Goal: Communication & Community: Submit feedback/report problem

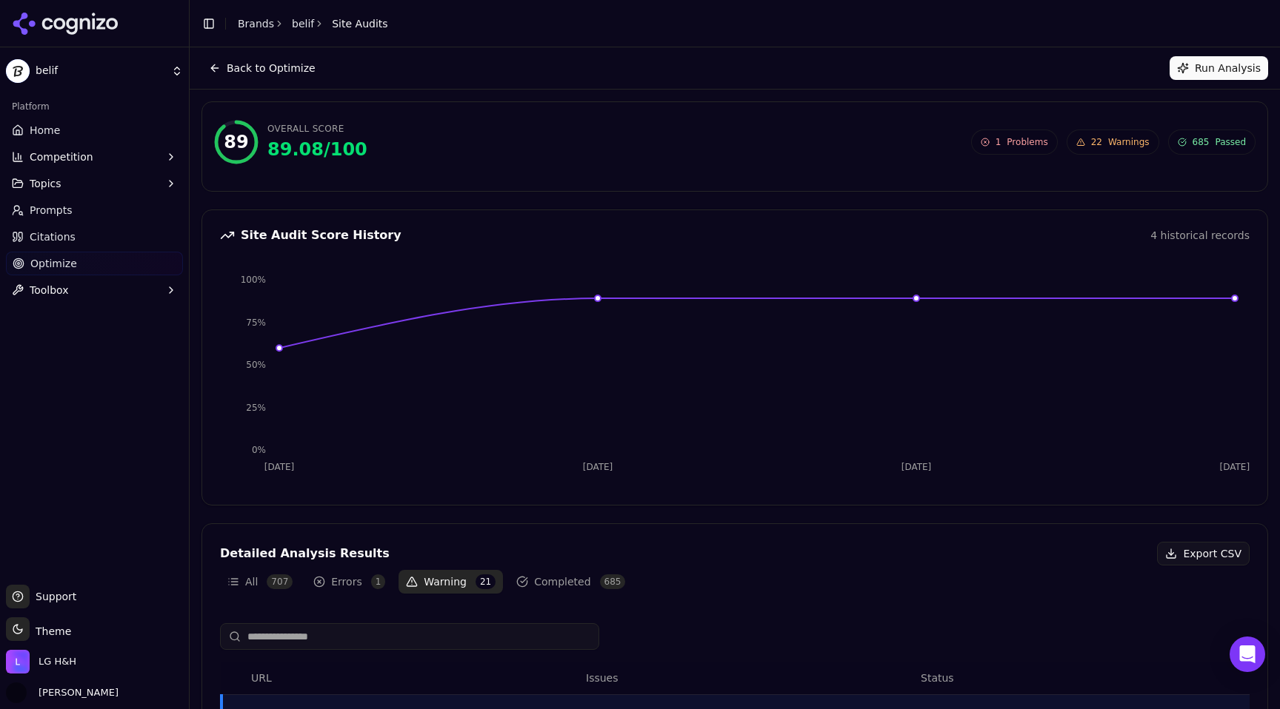
click at [90, 132] on link "Home" at bounding box center [94, 130] width 177 height 24
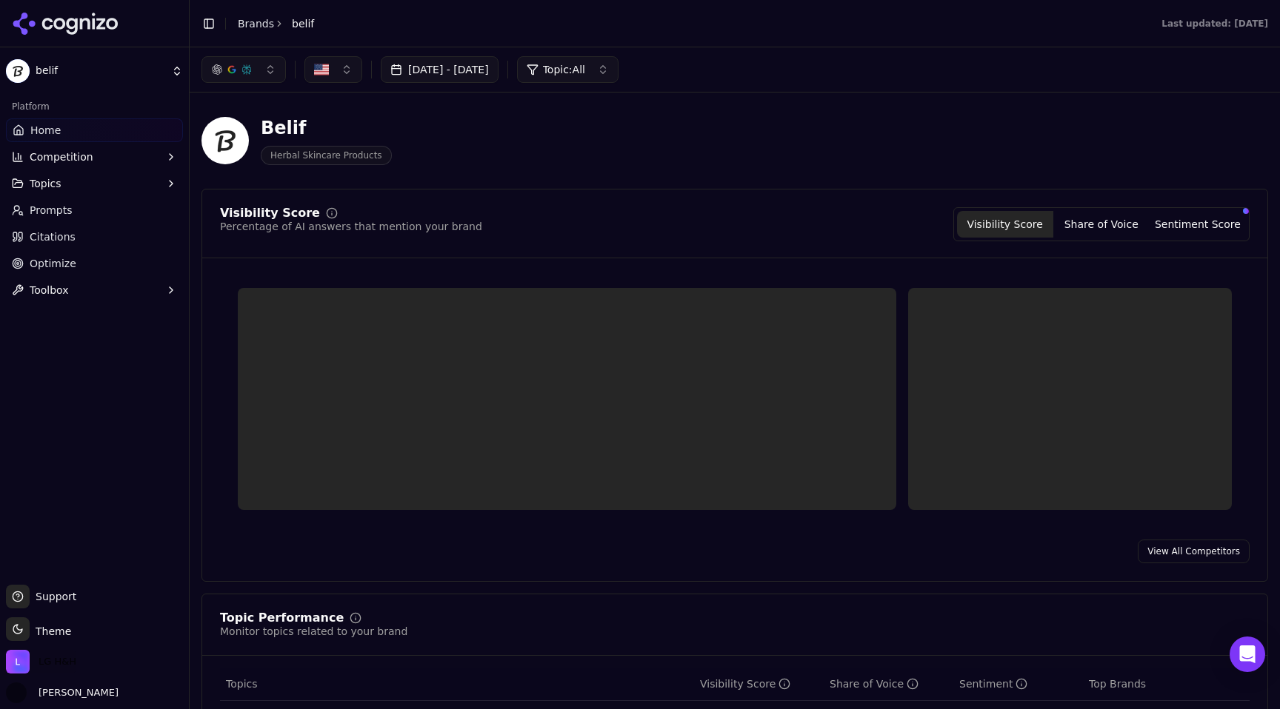
click at [65, 664] on span "LG H&H" at bounding box center [58, 661] width 38 height 13
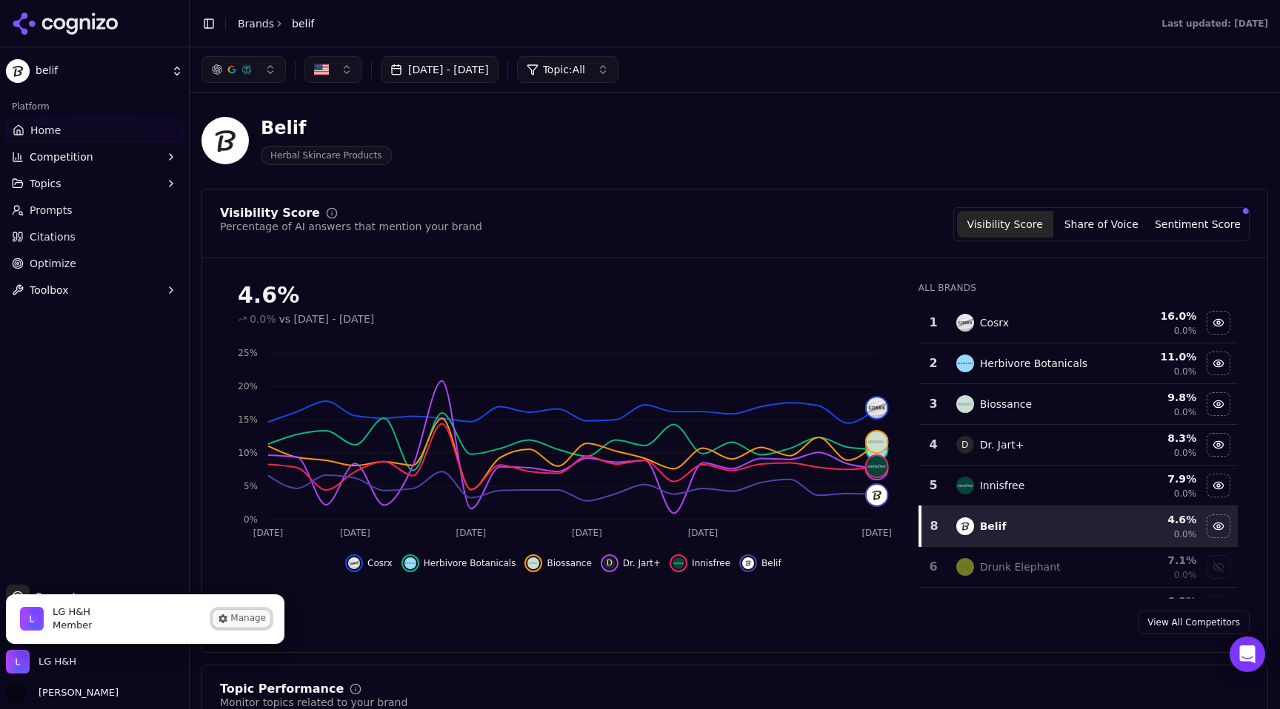
click at [243, 623] on button "Manage" at bounding box center [242, 619] width 58 height 18
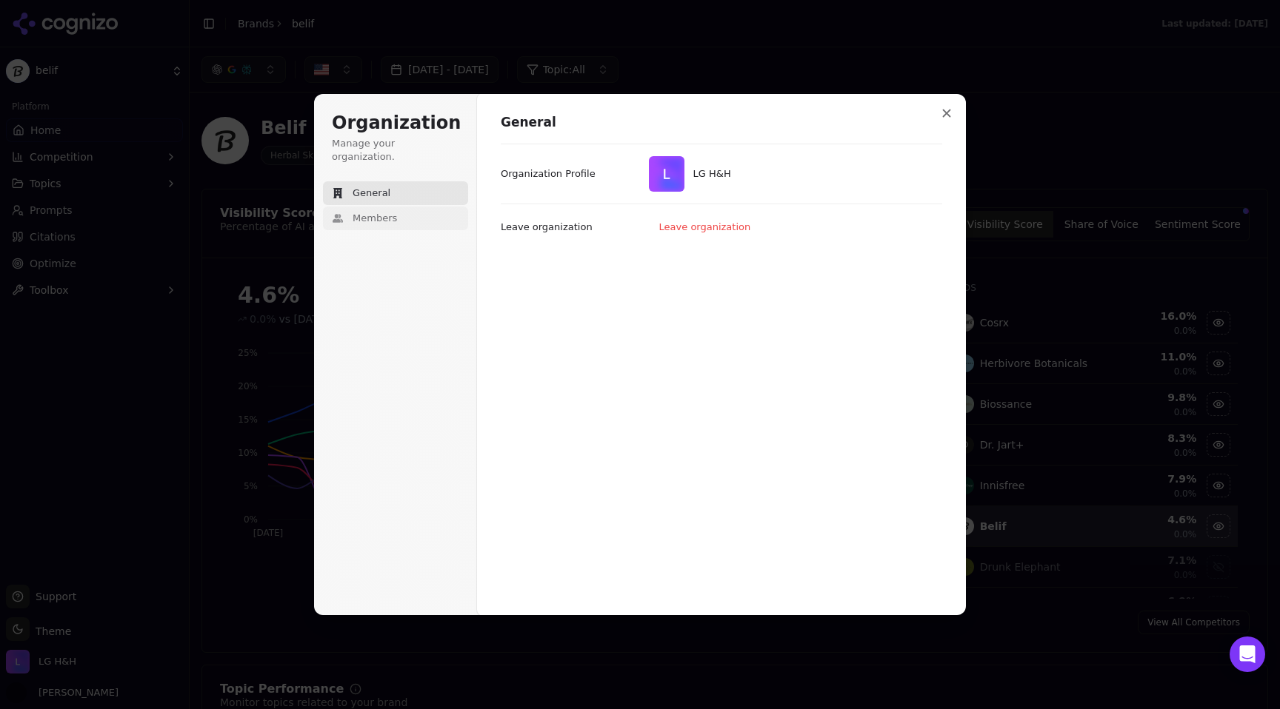
click at [396, 213] on button "Members" at bounding box center [395, 219] width 145 height 24
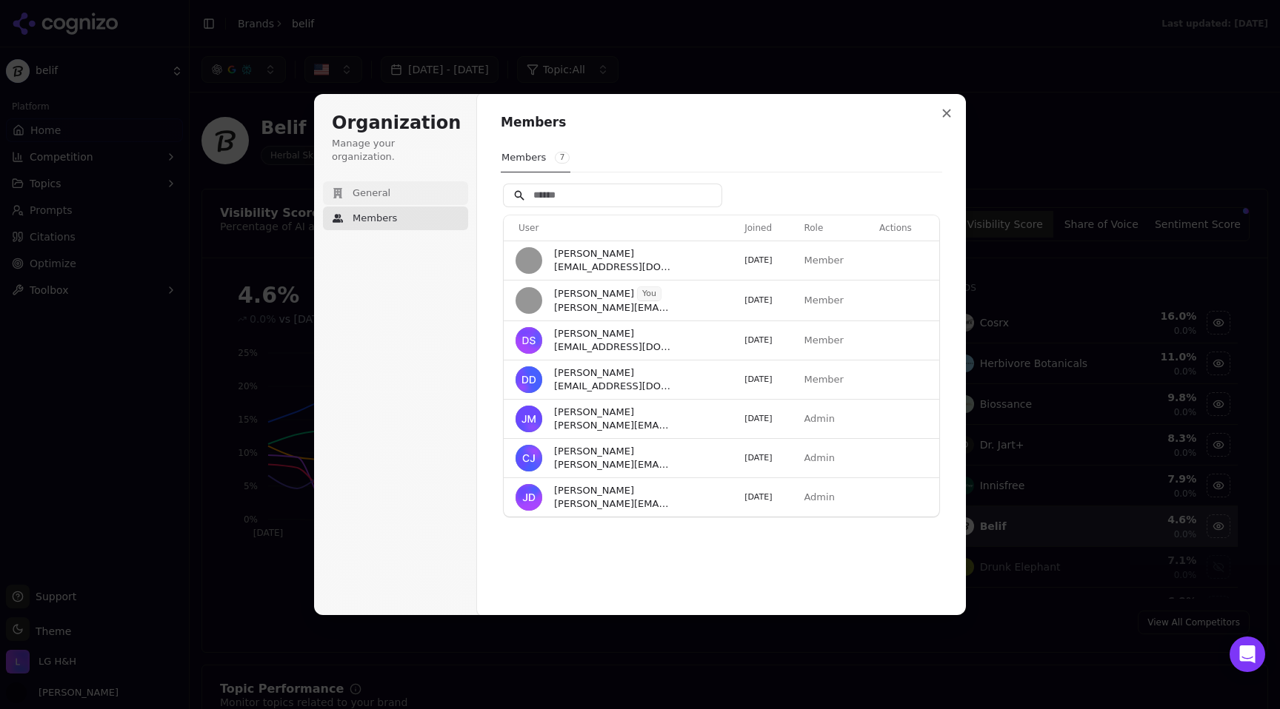
click at [386, 186] on button "General" at bounding box center [395, 193] width 145 height 24
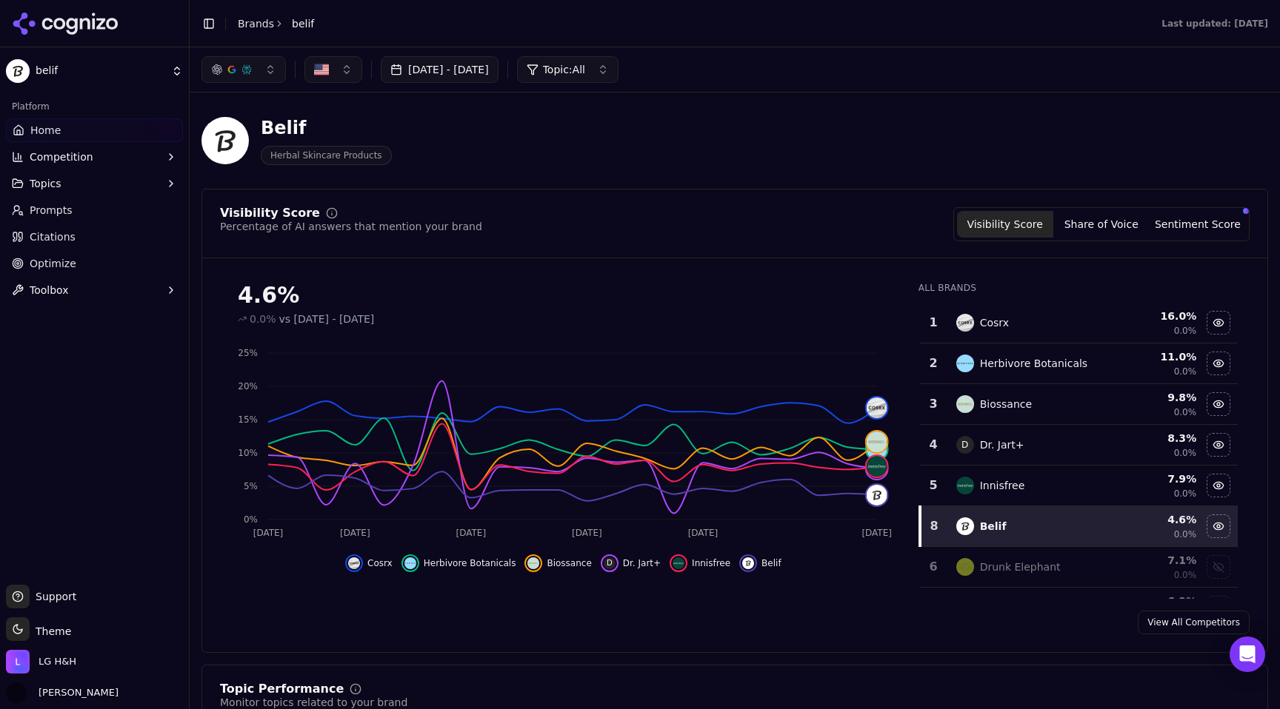
click at [211, 24] on button "Toggle Sidebar" at bounding box center [208, 23] width 21 height 21
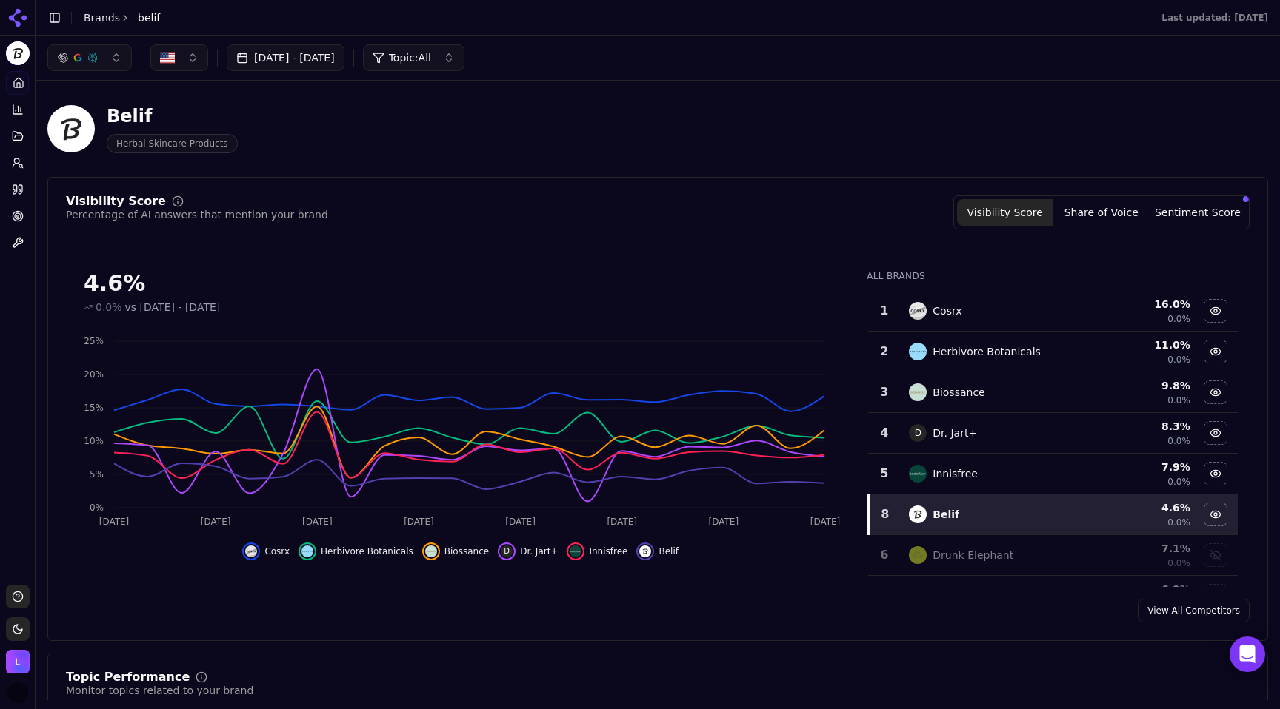
click at [64, 21] on button "Toggle Sidebar" at bounding box center [54, 17] width 21 height 21
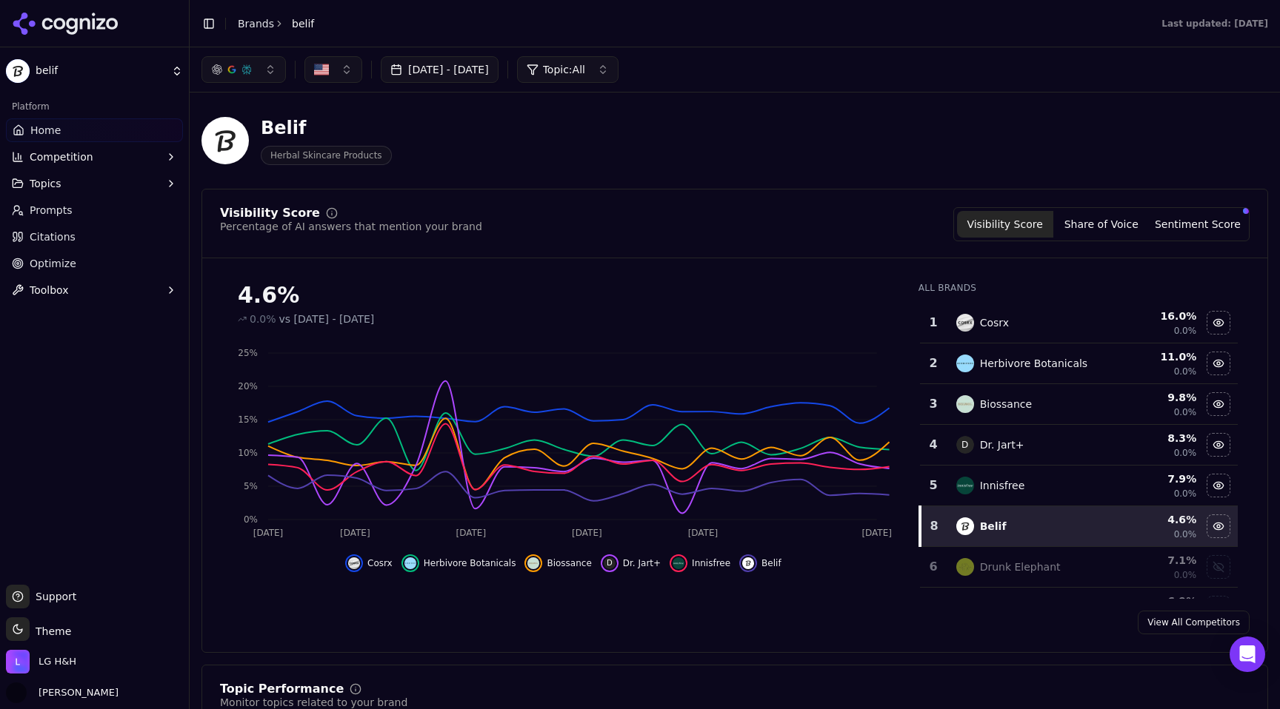
click at [47, 24] on icon at bounding box center [65, 24] width 107 height 22
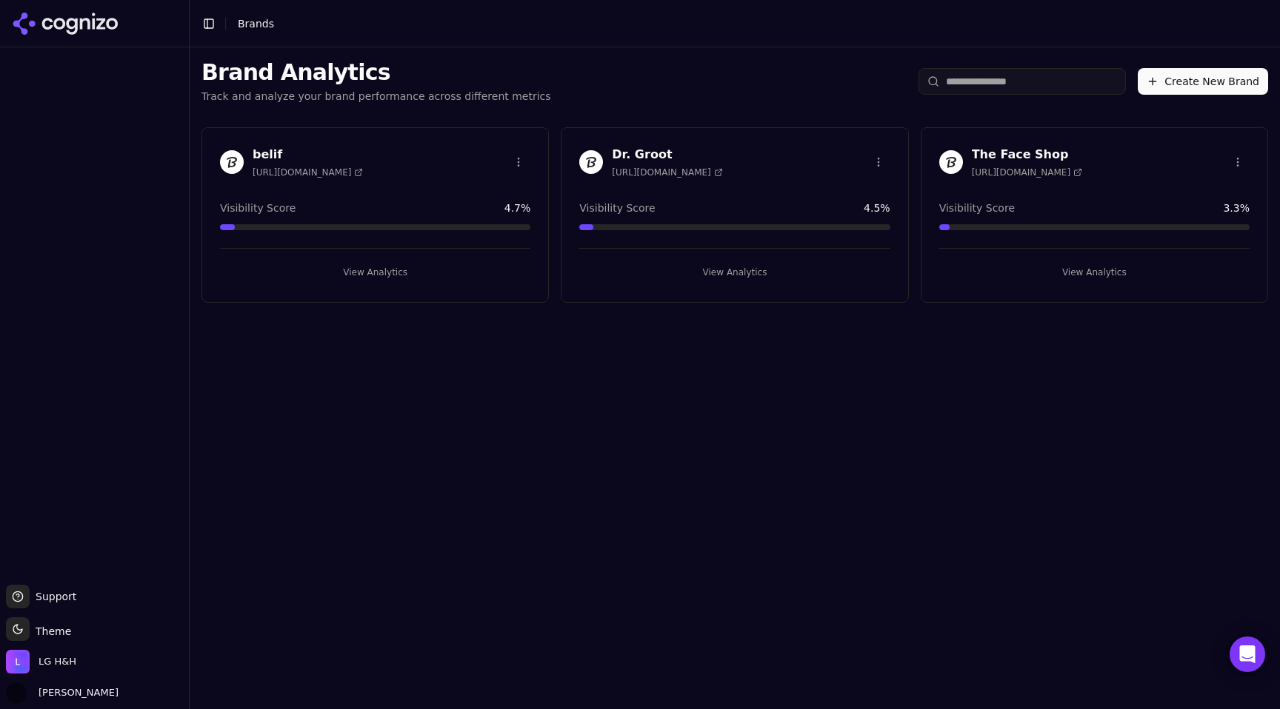
click at [1027, 91] on input "search" at bounding box center [1021, 81] width 207 height 27
click at [56, 25] on icon at bounding box center [59, 24] width 12 height 12
click at [61, 595] on span "Support" at bounding box center [53, 596] width 47 height 15
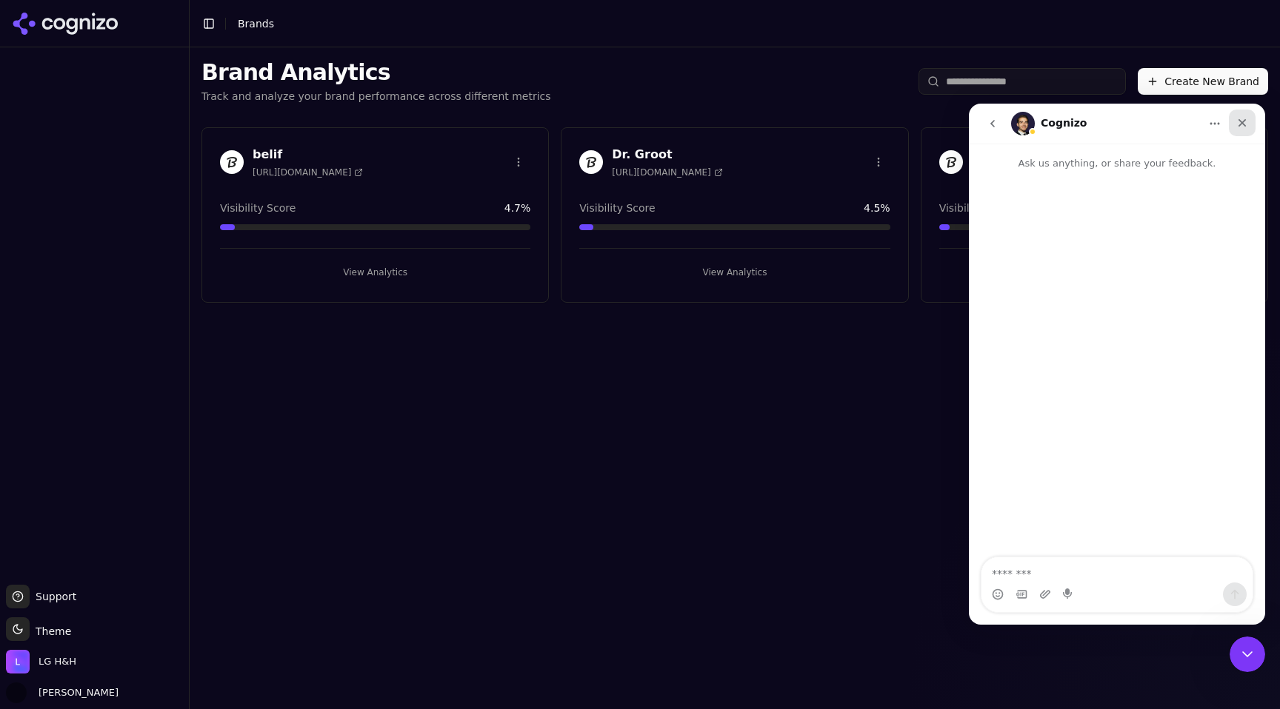
click at [1240, 124] on icon "Close" at bounding box center [1242, 123] width 8 height 8
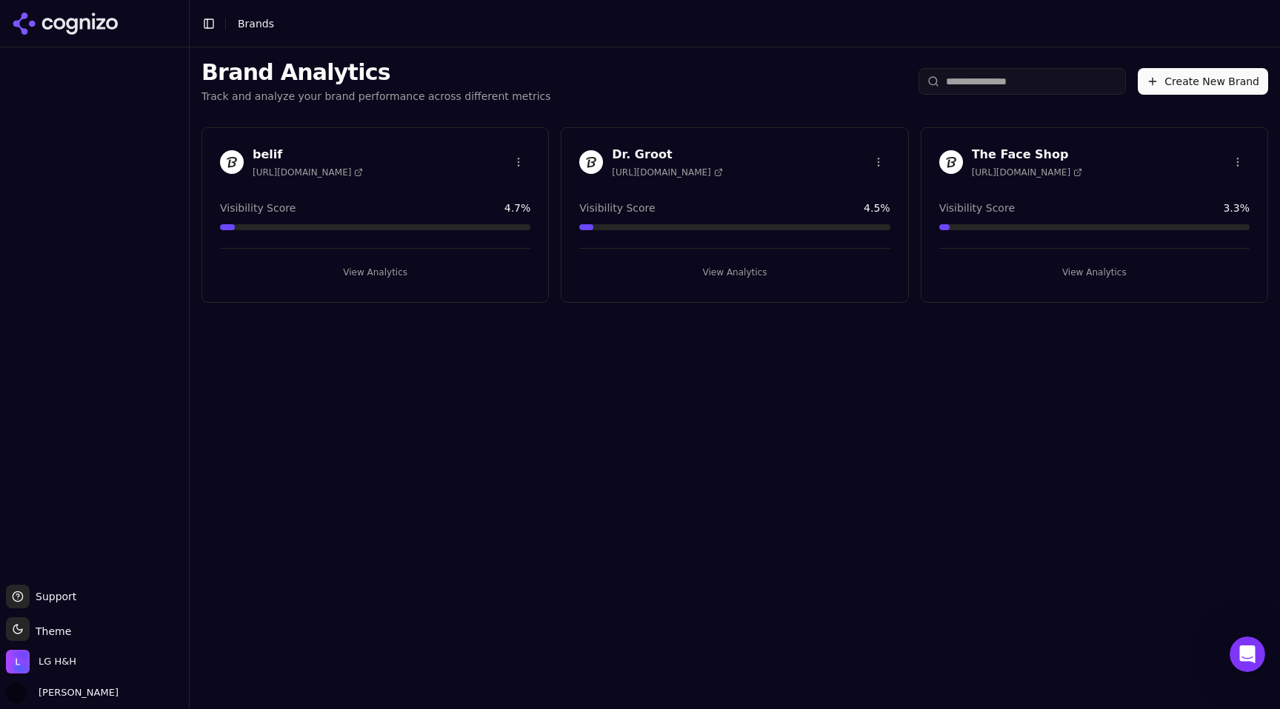
click at [469, 187] on div "belif https://lgbeauty.com Visibility Score 4.7 % View Analytics" at bounding box center [374, 215] width 347 height 176
click at [267, 154] on h3 "belif" at bounding box center [308, 155] width 110 height 18
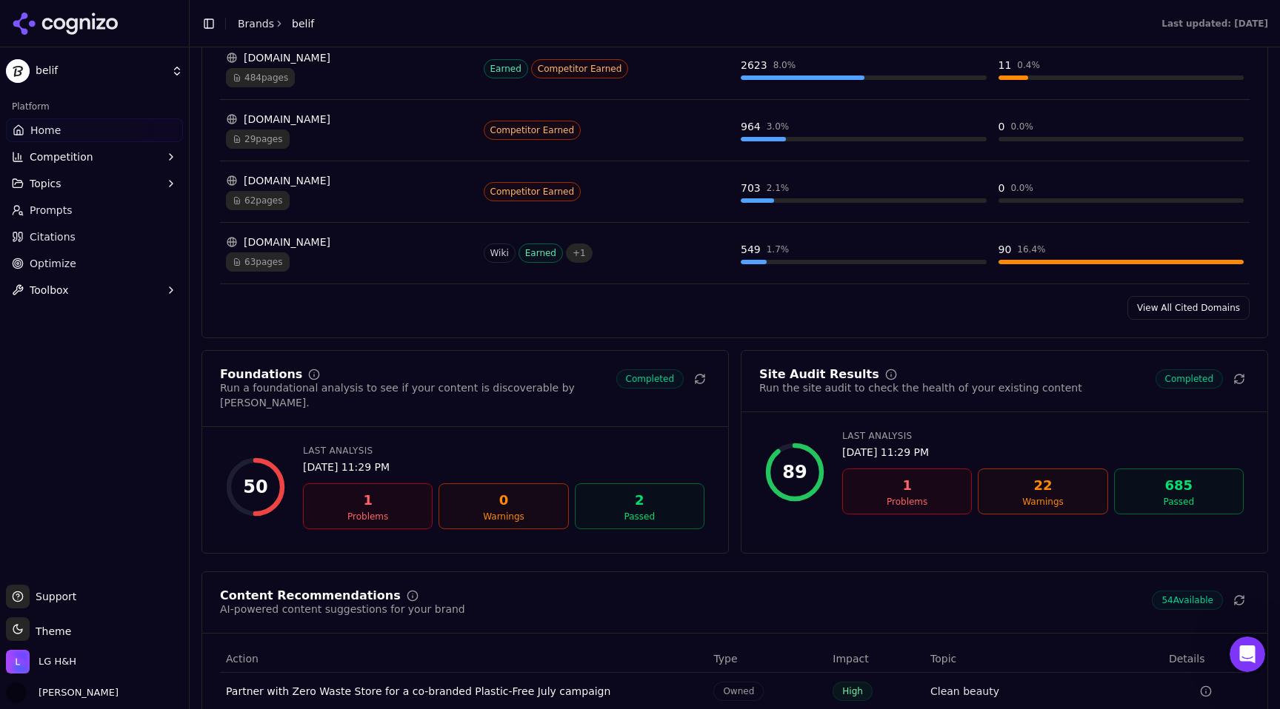
scroll to position [1839, 0]
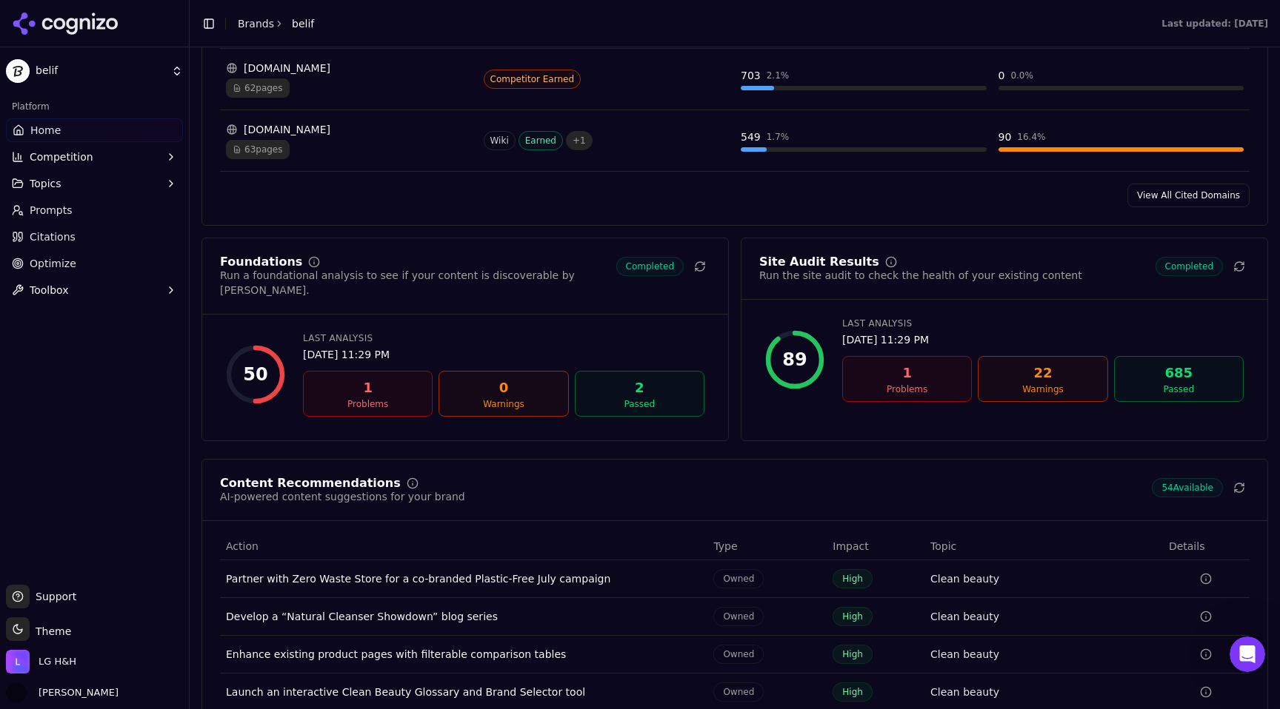
click at [347, 381] on div "1" at bounding box center [368, 388] width 116 height 21
click at [114, 274] on link "Optimize" at bounding box center [94, 264] width 177 height 24
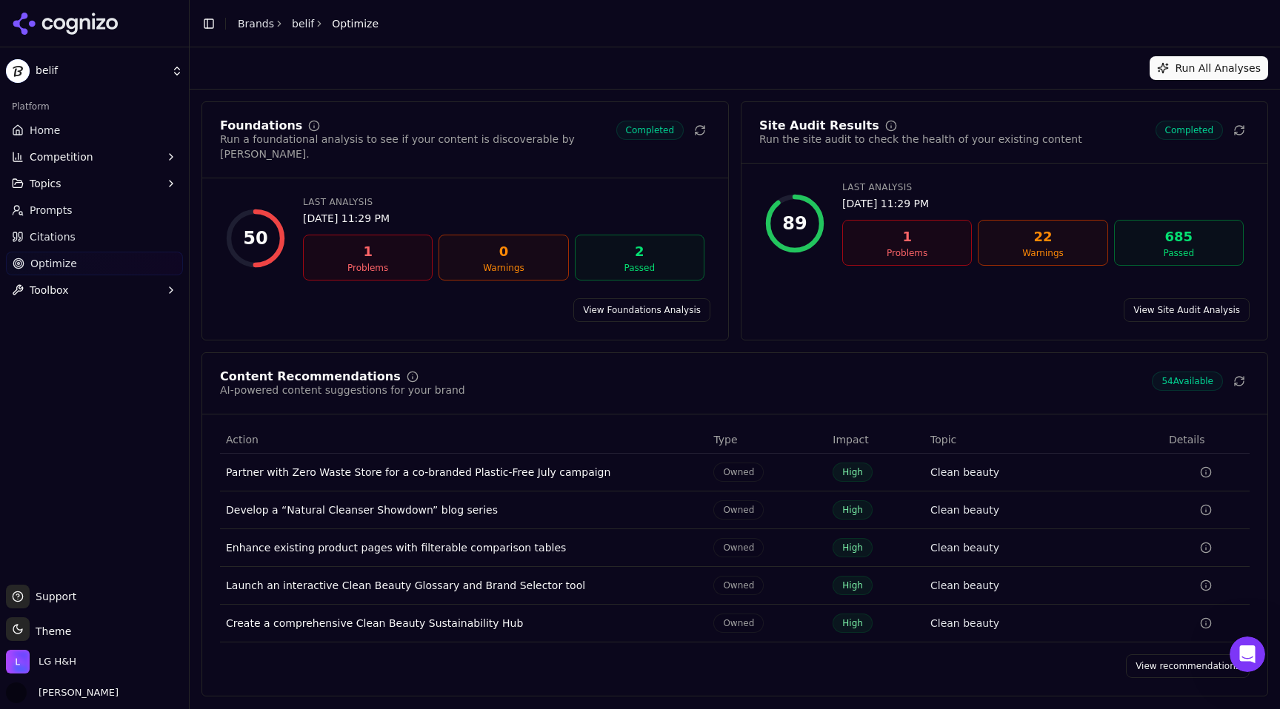
click at [1140, 242] on div "685" at bounding box center [1178, 237] width 116 height 21
click at [833, 126] on div "Site Audit Results" at bounding box center [819, 126] width 120 height 12
click at [1194, 298] on link "View Site Audit Analysis" at bounding box center [1186, 310] width 126 height 24
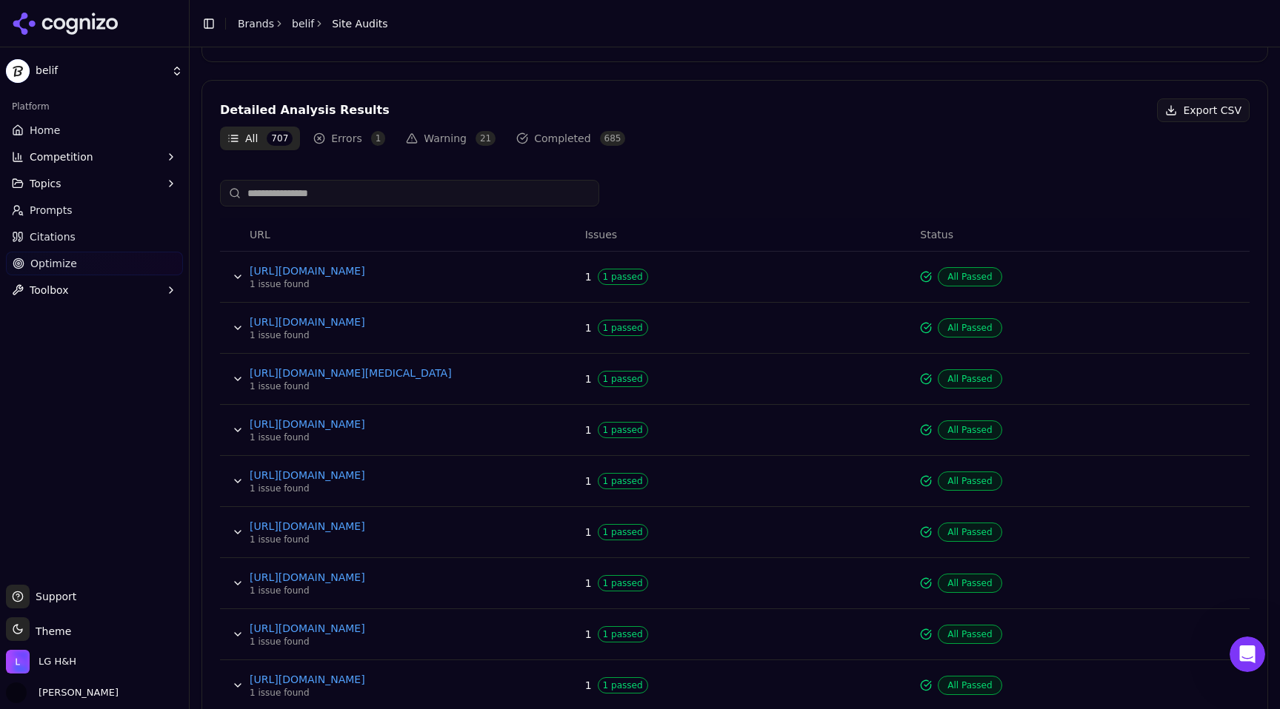
click at [358, 133] on button "Errors 1" at bounding box center [349, 139] width 87 height 24
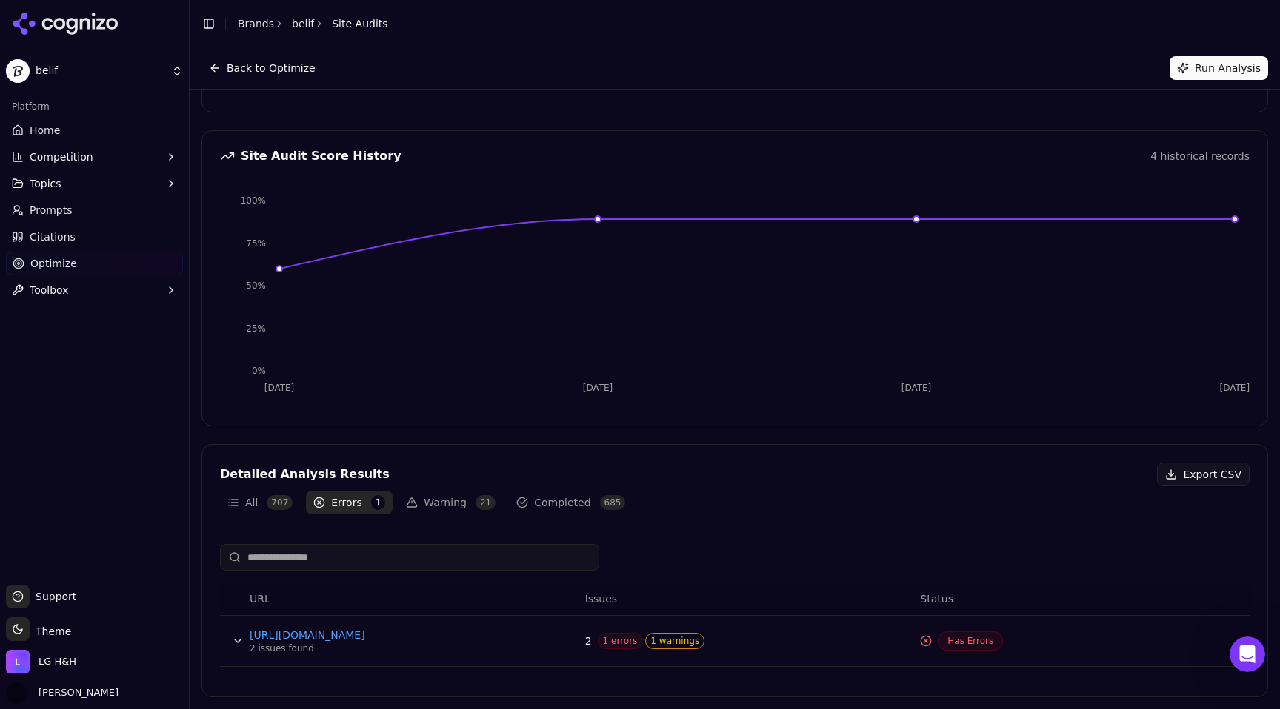
click at [235, 644] on button "Data table" at bounding box center [238, 641] width 24 height 24
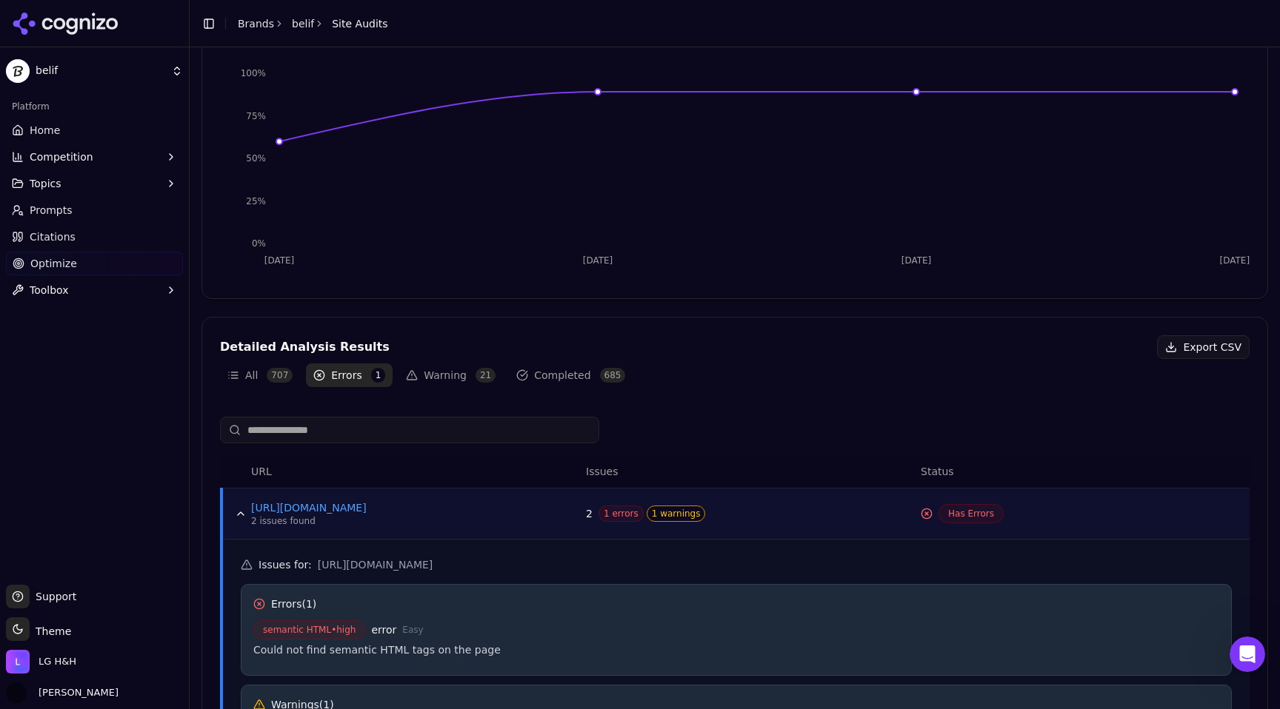
scroll to position [334, 0]
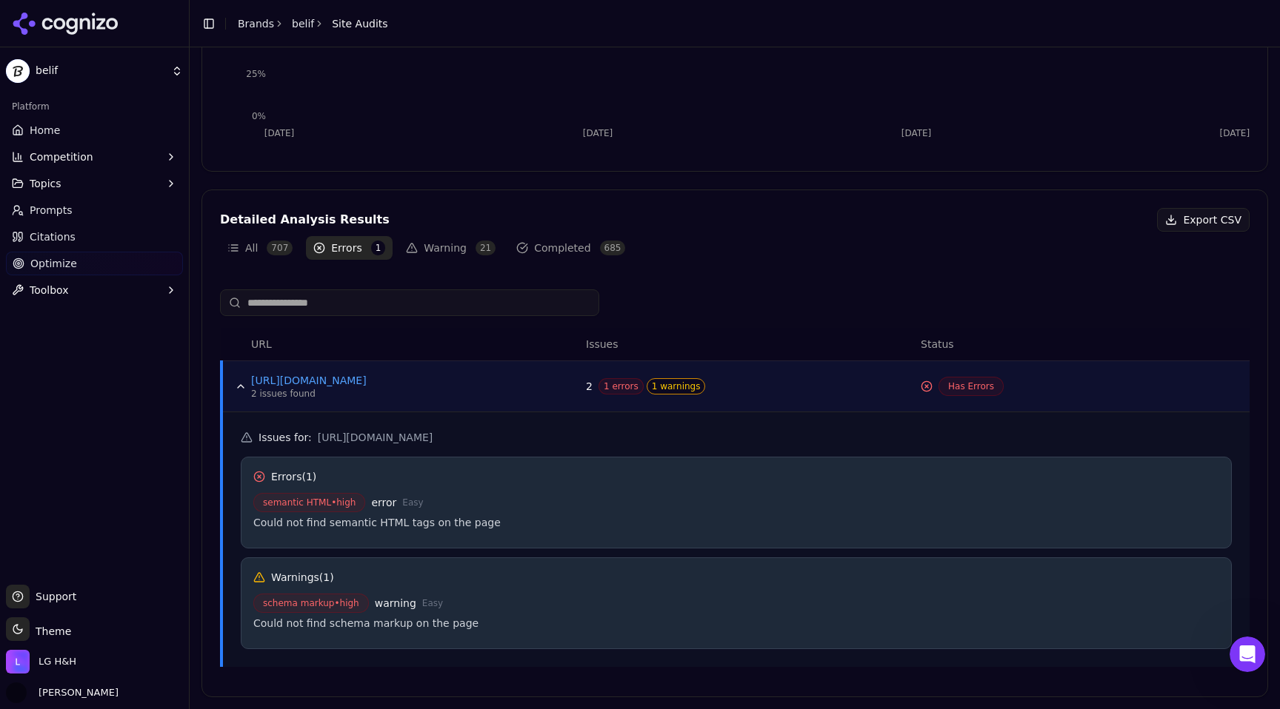
click at [443, 258] on button "Warning 21" at bounding box center [450, 248] width 104 height 24
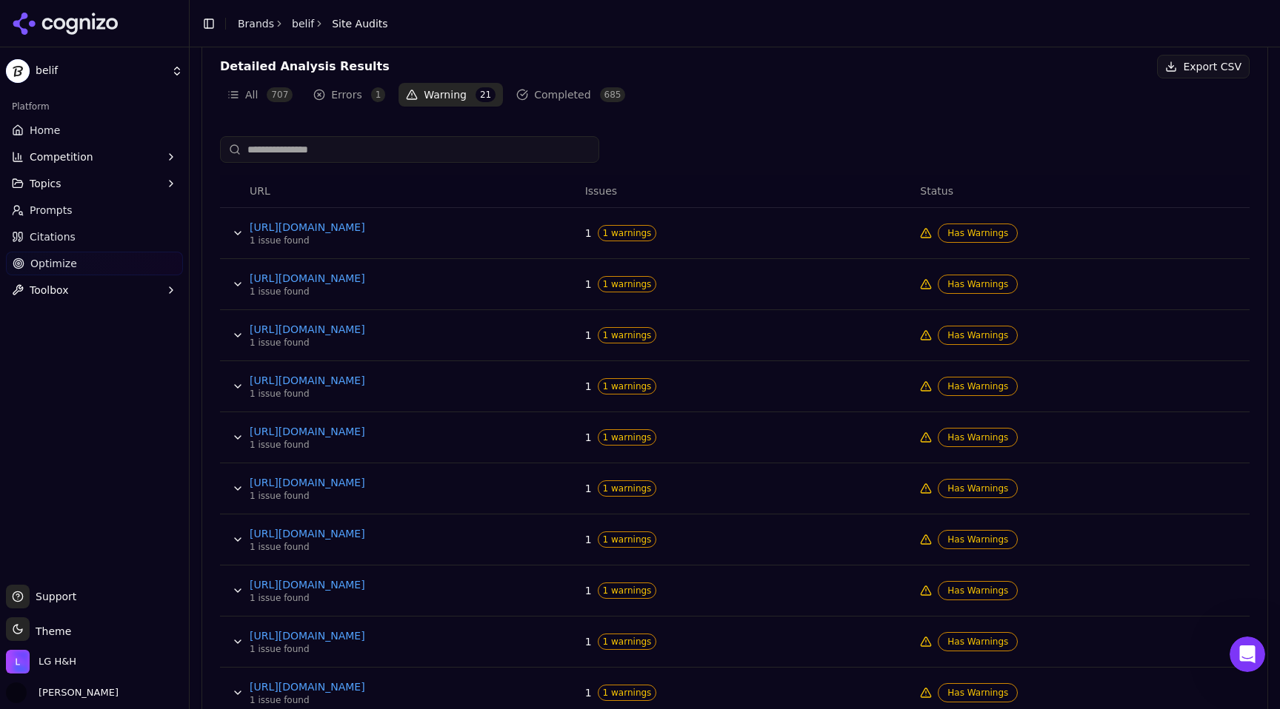
scroll to position [563, 0]
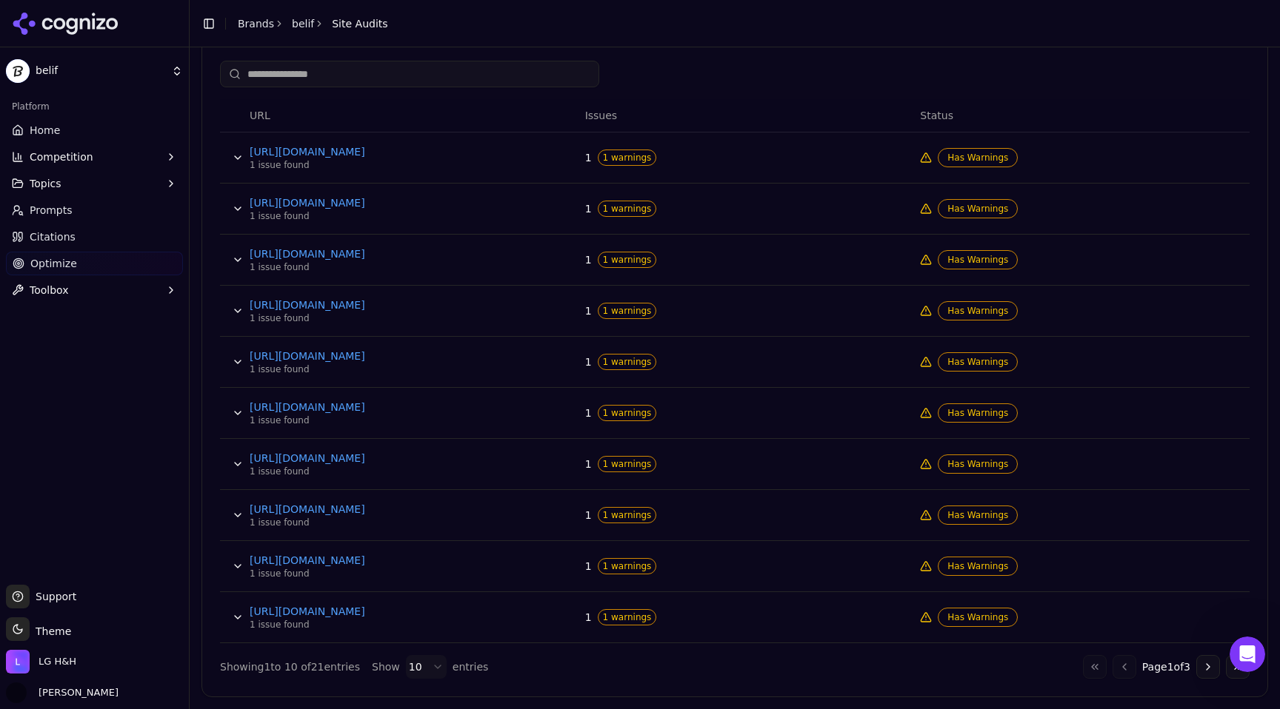
click at [235, 152] on button "Data table" at bounding box center [238, 158] width 24 height 24
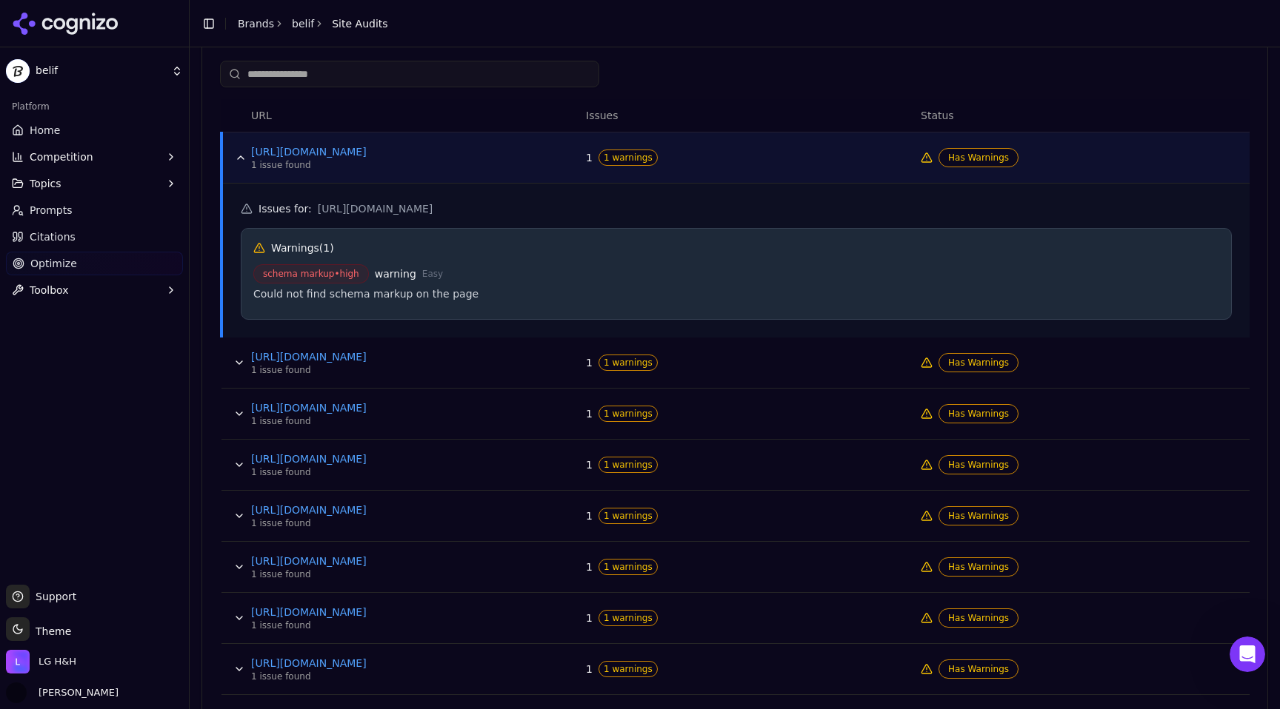
click at [538, 188] on div "Issues for : https://lgbeauty.com/categories/exfoliators-and-scrubs Warnings ( …" at bounding box center [736, 261] width 1026 height 154
click at [330, 298] on div "Could not find schema markup on the page" at bounding box center [736, 294] width 966 height 15
click at [354, 204] on span "https://lgbeauty.com/categories/exfoliators-and-scrubs" at bounding box center [376, 208] width 116 height 15
click at [401, 273] on span "warning" at bounding box center [395, 274] width 41 height 15
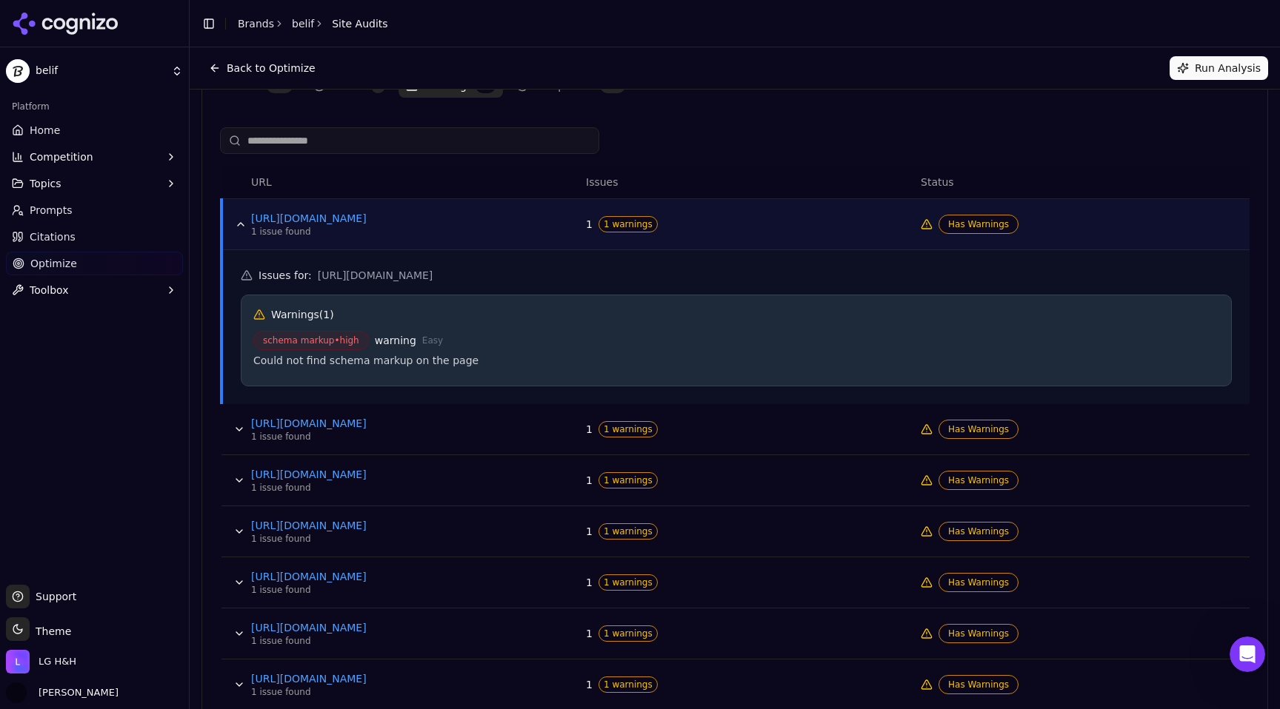
scroll to position [441, 0]
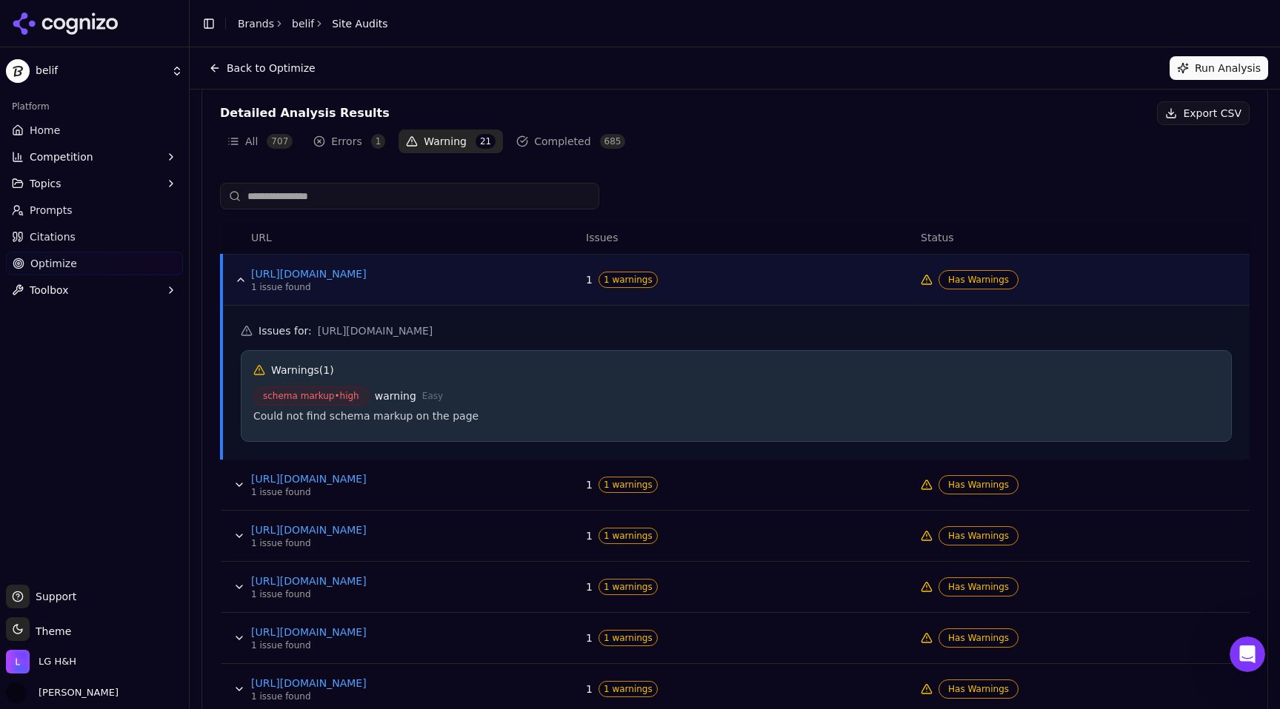
click at [292, 200] on input at bounding box center [409, 196] width 379 height 27
click at [1219, 70] on button "Run Analysis" at bounding box center [1218, 68] width 98 height 24
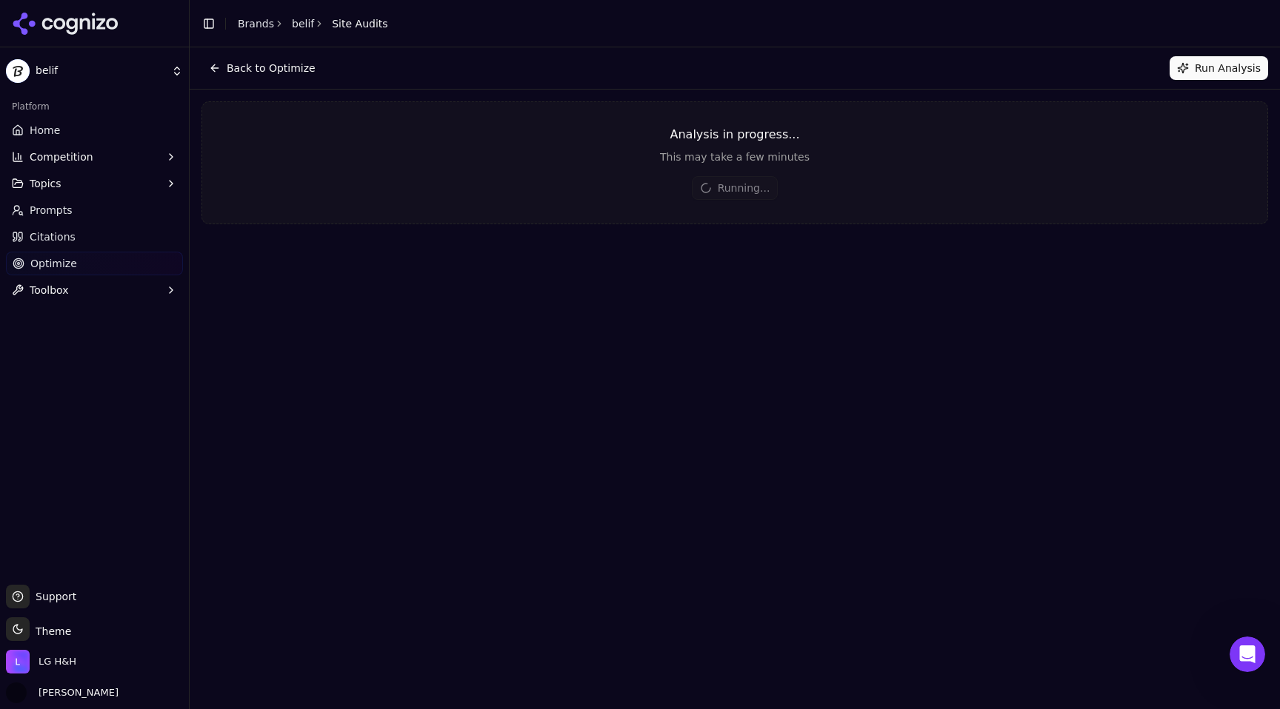
scroll to position [0, 0]
click at [966, 343] on div "Back to Optimize Run Analysis Analysis in progress... This may take a few minut…" at bounding box center [735, 378] width 1090 height 662
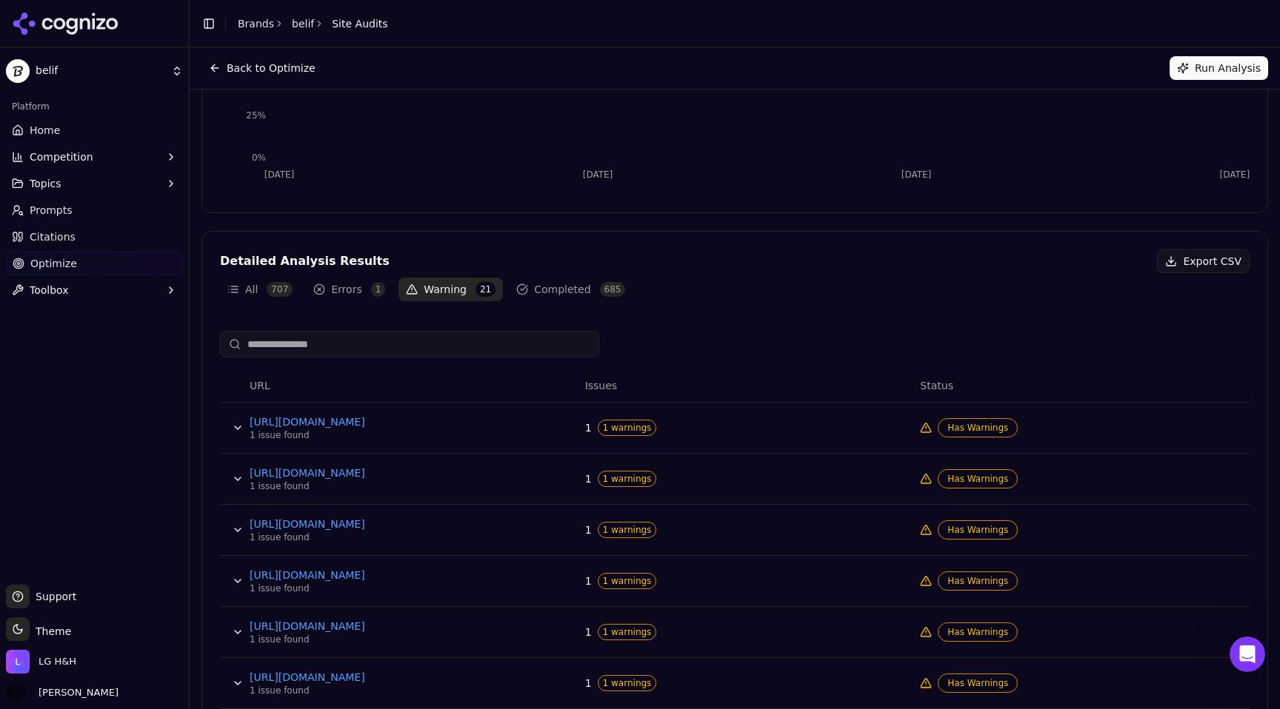
scroll to position [503, 0]
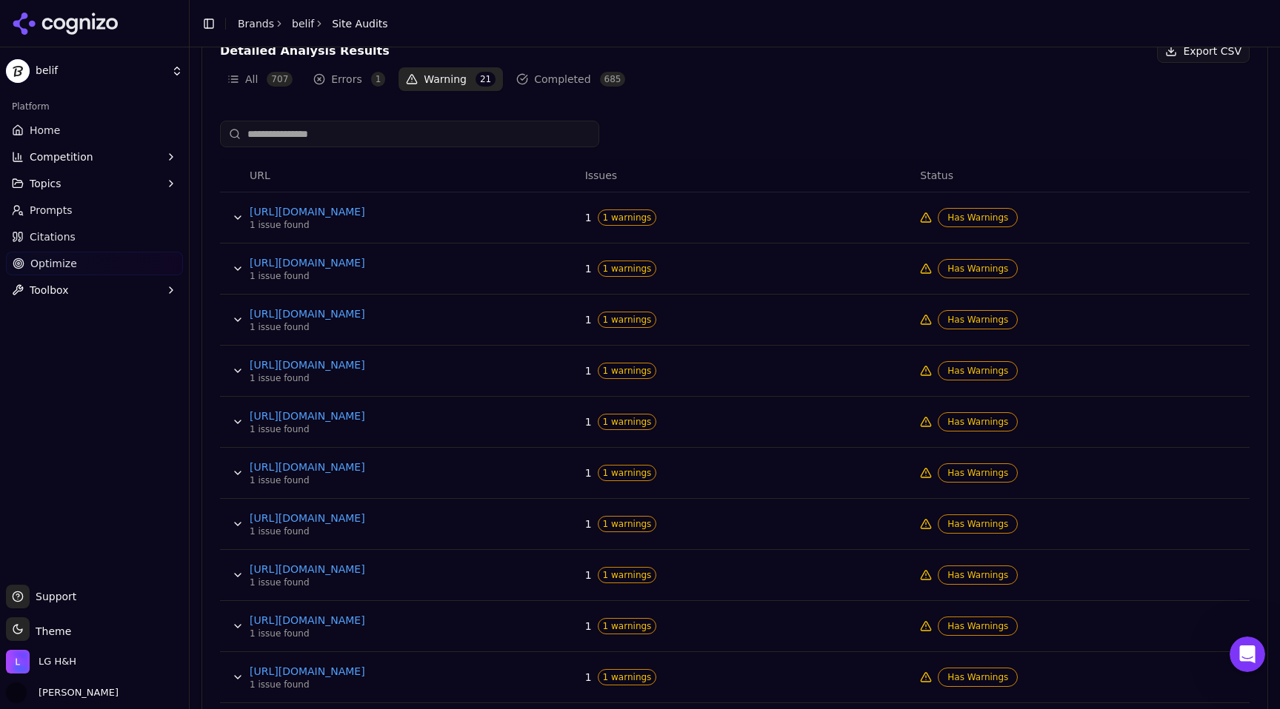
click at [966, 220] on span "Has Warnings" at bounding box center [978, 217] width 80 height 19
click at [921, 216] on icon "Data table" at bounding box center [926, 218] width 12 height 12
click at [609, 211] on span "1 warnings" at bounding box center [627, 218] width 59 height 16
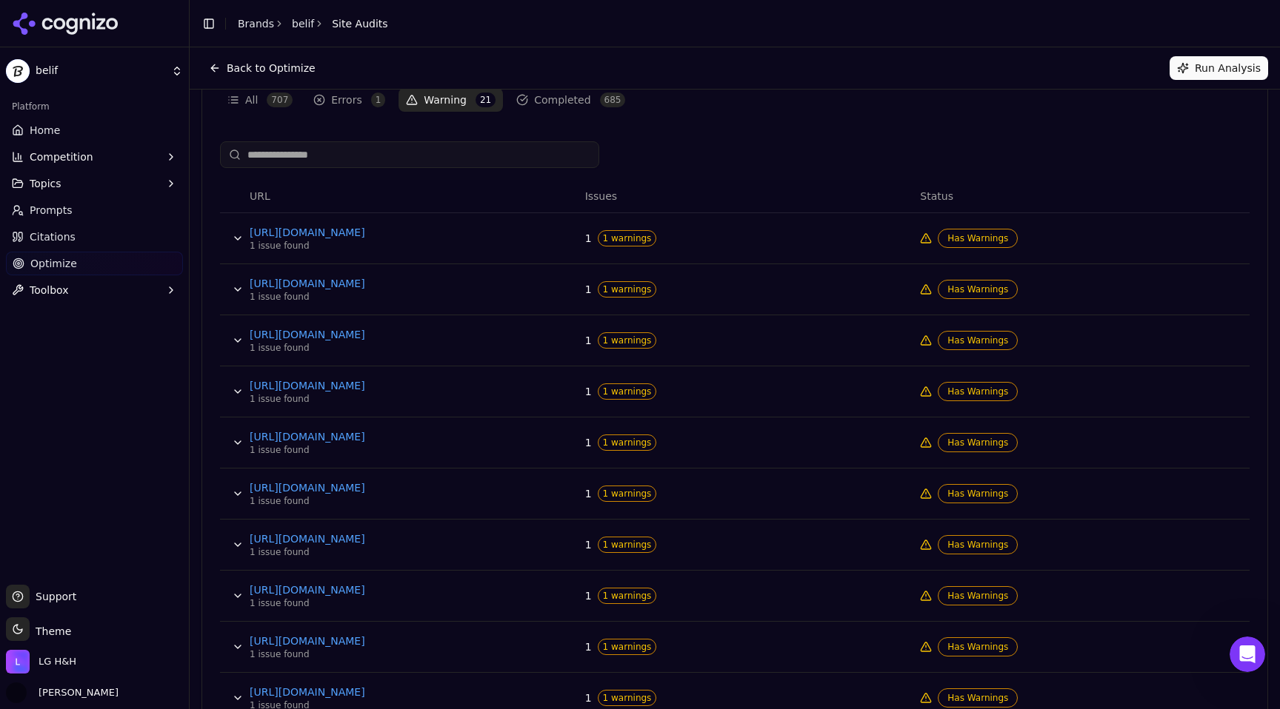
click at [130, 154] on button "Competition" at bounding box center [94, 157] width 177 height 24
click at [98, 293] on button "Toolbox" at bounding box center [94, 290] width 177 height 24
click at [81, 24] on icon at bounding box center [85, 23] width 10 height 11
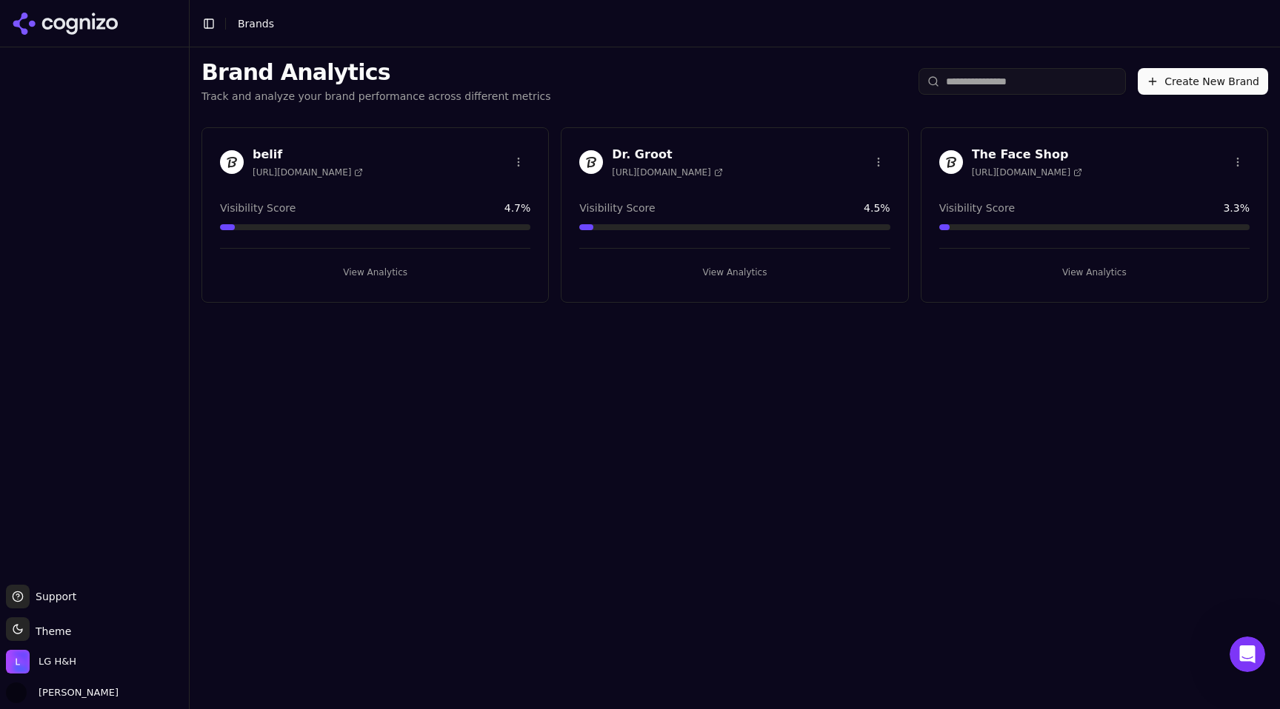
click at [1173, 84] on button "Create New Brand" at bounding box center [1202, 81] width 130 height 27
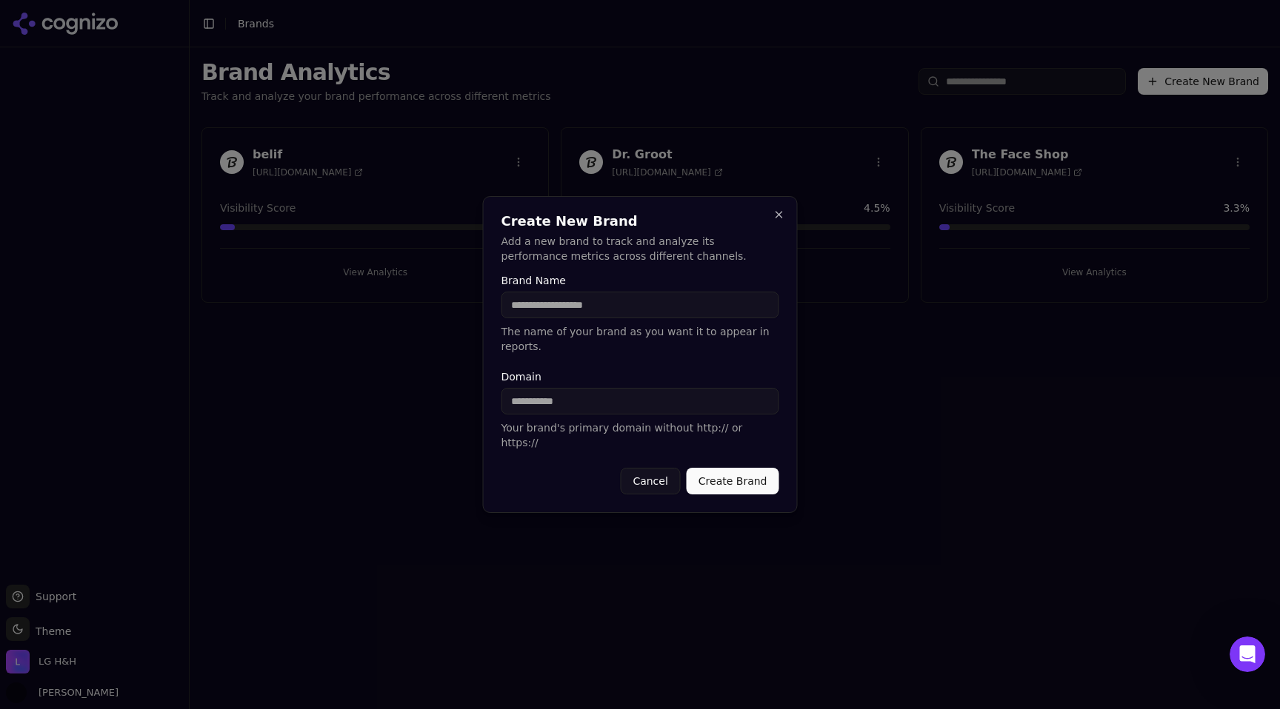
click at [596, 415] on input "Domain" at bounding box center [640, 401] width 278 height 27
click at [779, 221] on button "Close" at bounding box center [779, 215] width 12 height 12
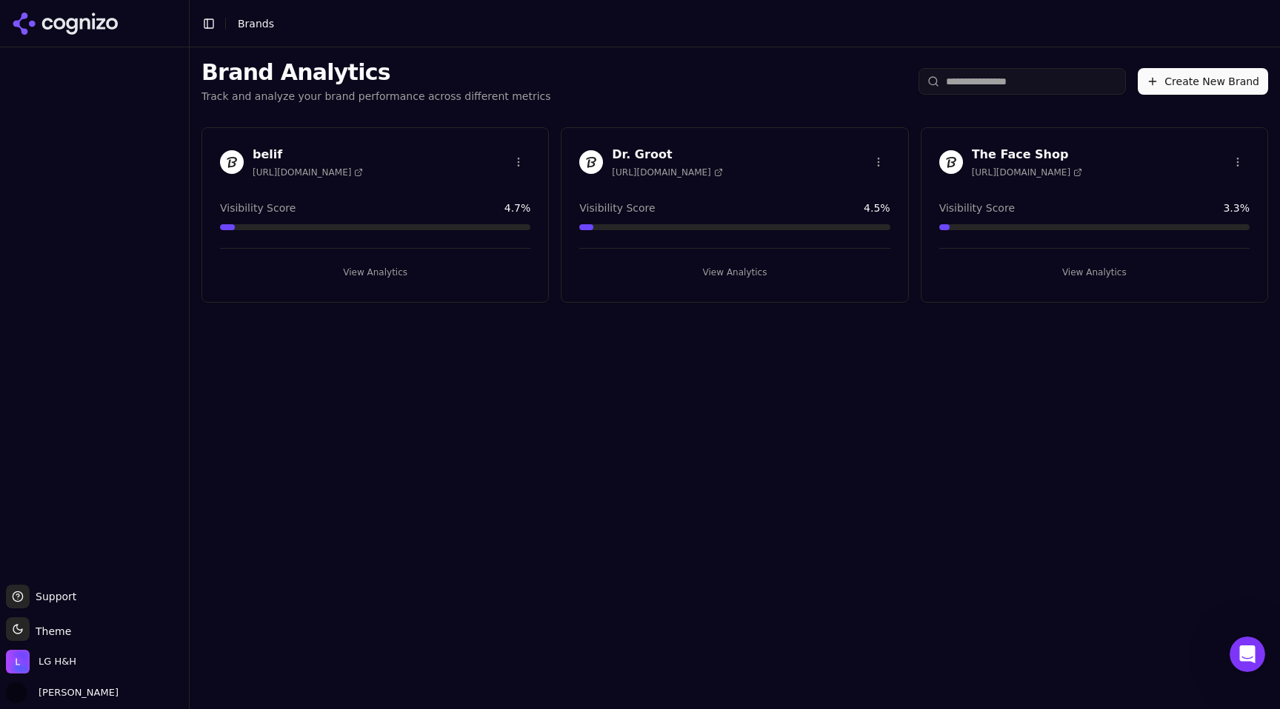
click at [1065, 88] on input "search" at bounding box center [1021, 81] width 207 height 27
click at [1146, 174] on div "The Face Shop https://lgbeauty.com" at bounding box center [1094, 162] width 310 height 33
click at [1211, 88] on button "Create New Brand" at bounding box center [1202, 81] width 130 height 27
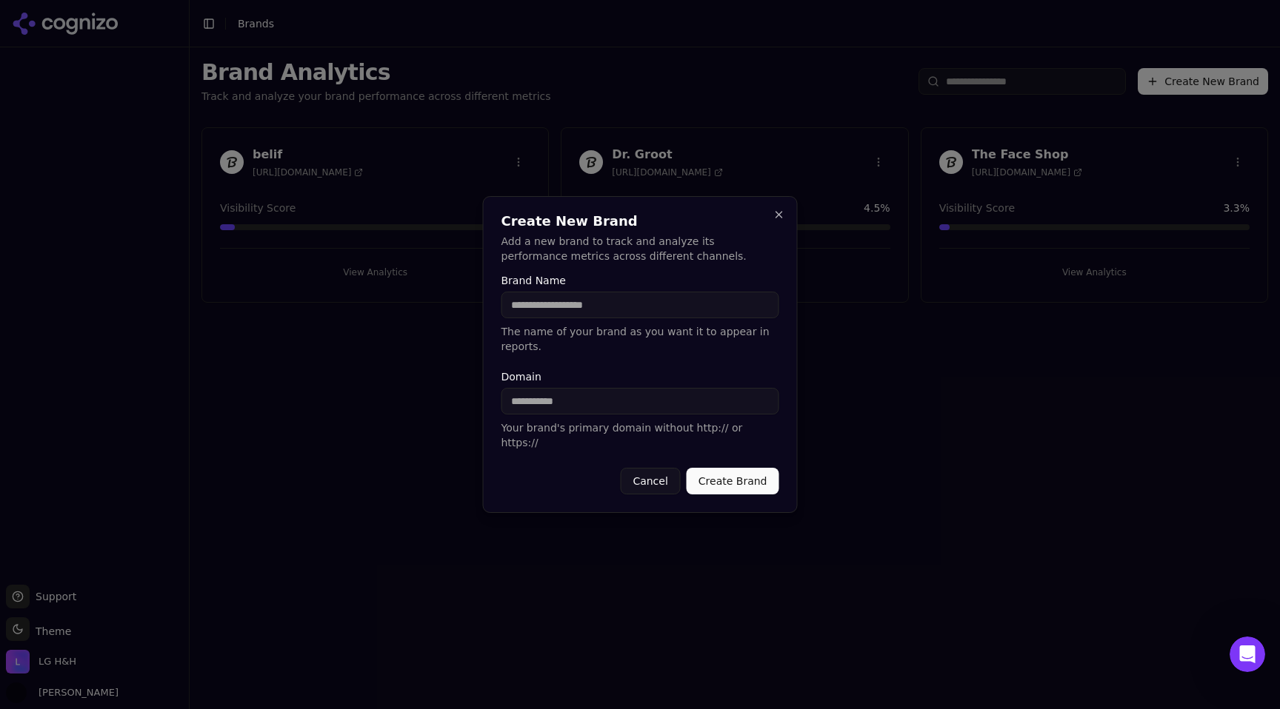
click at [581, 404] on input "Domain" at bounding box center [640, 401] width 278 height 27
click at [779, 229] on div "Create New Brand Add a new brand to track and analyze its performance metrics a…" at bounding box center [640, 354] width 315 height 317
click at [785, 213] on div "Create New Brand Add a new brand to track and analyze its performance metrics a…" at bounding box center [640, 354] width 315 height 317
click at [781, 221] on button "Close" at bounding box center [779, 215] width 12 height 12
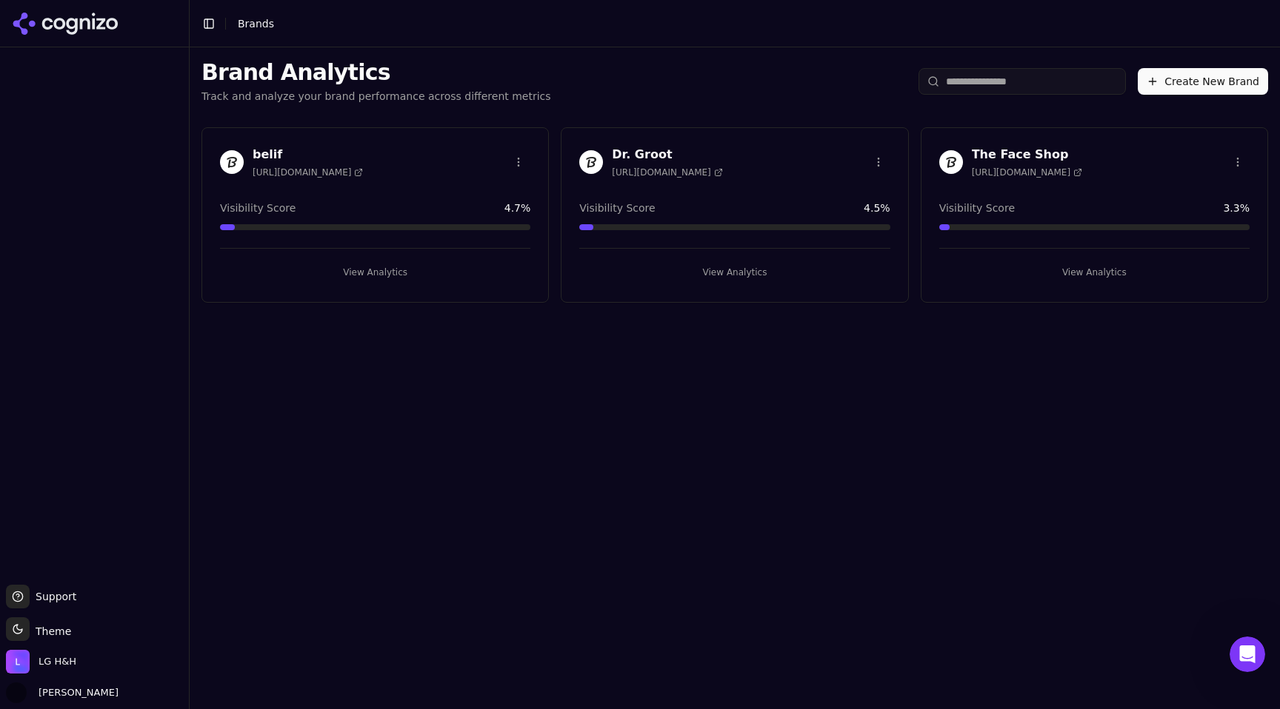
click at [525, 148] on div "belif https://lgbeauty.com" at bounding box center [375, 162] width 310 height 33
click at [521, 161] on html "Support Support Toggle theme Theme LG H&H Yaroslav Mynchenko Toggle Sidebar Bra…" at bounding box center [640, 354] width 1280 height 709
click at [495, 192] on div "Edit Brand" at bounding box center [483, 193] width 87 height 24
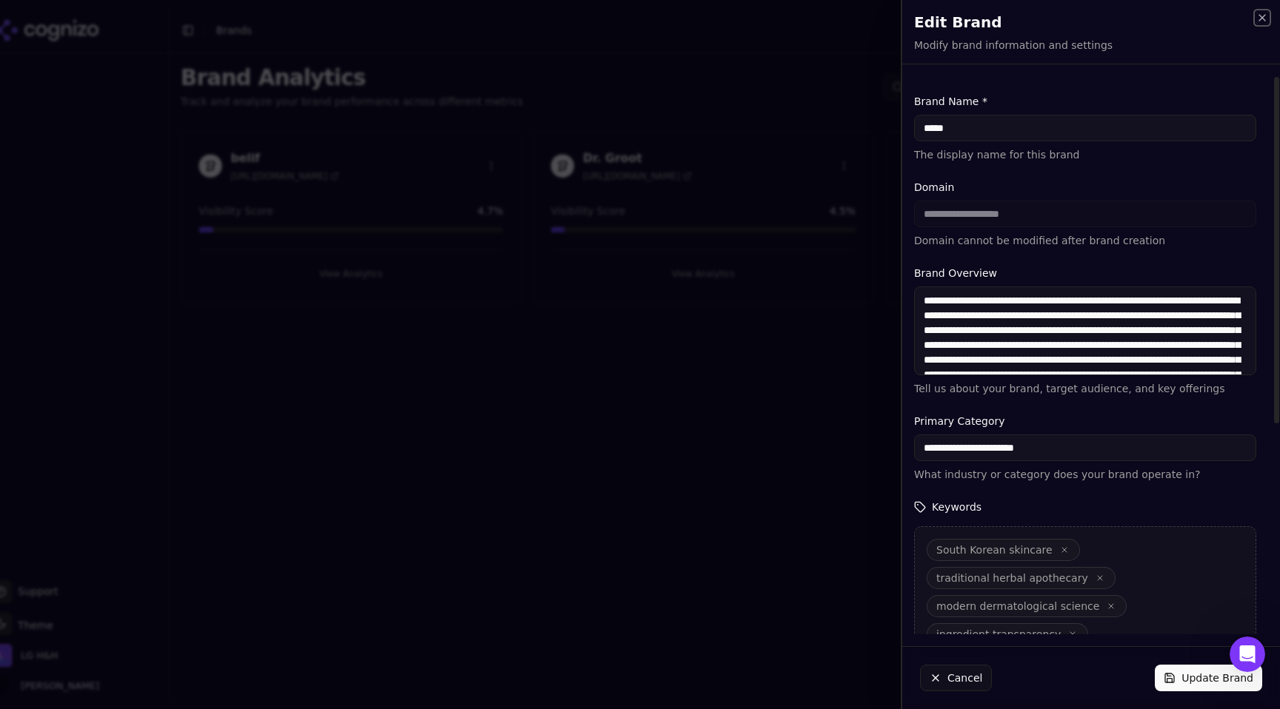
click at [1264, 20] on icon "button" at bounding box center [1262, 18] width 6 height 6
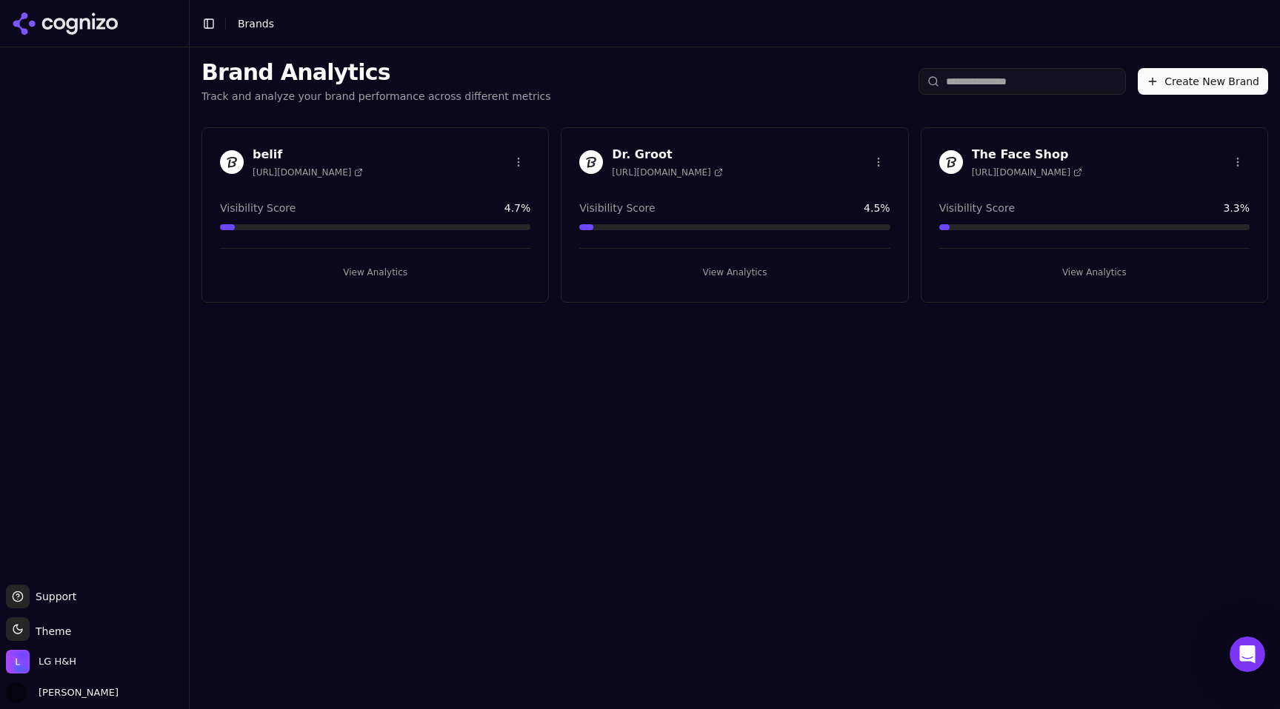
click at [273, 151] on h3 "belif" at bounding box center [308, 155] width 110 height 18
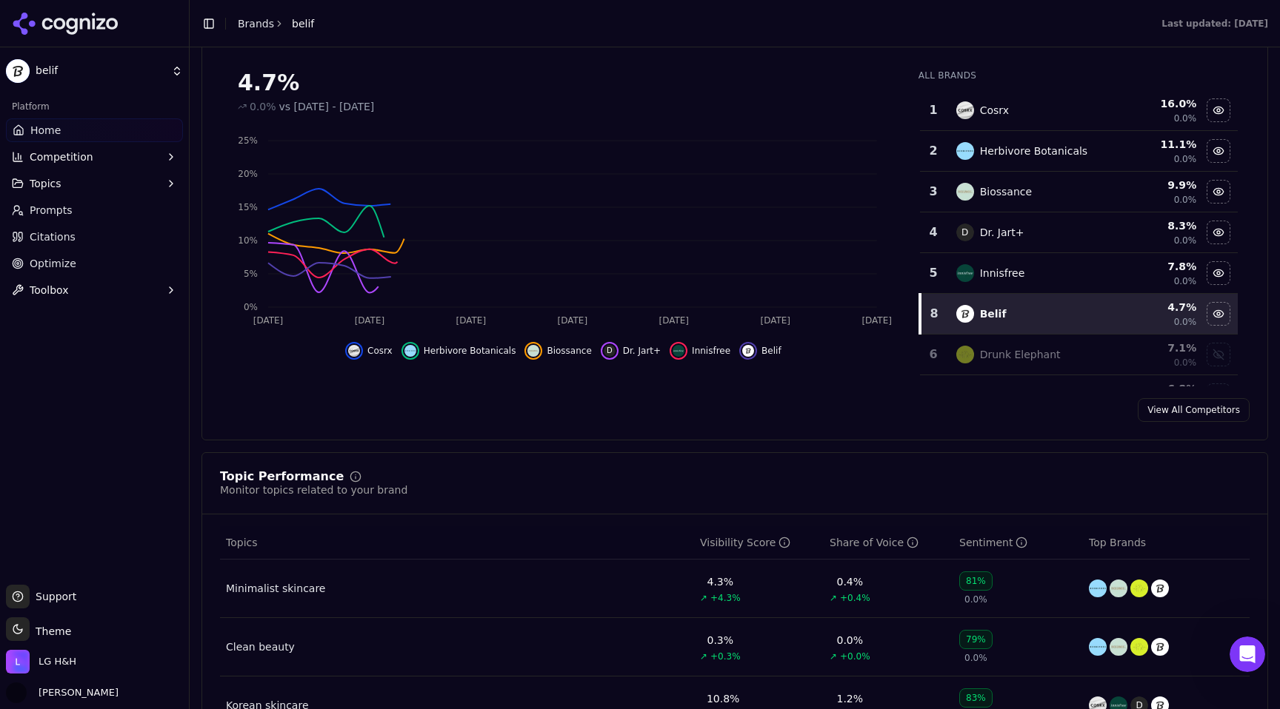
scroll to position [336, 0]
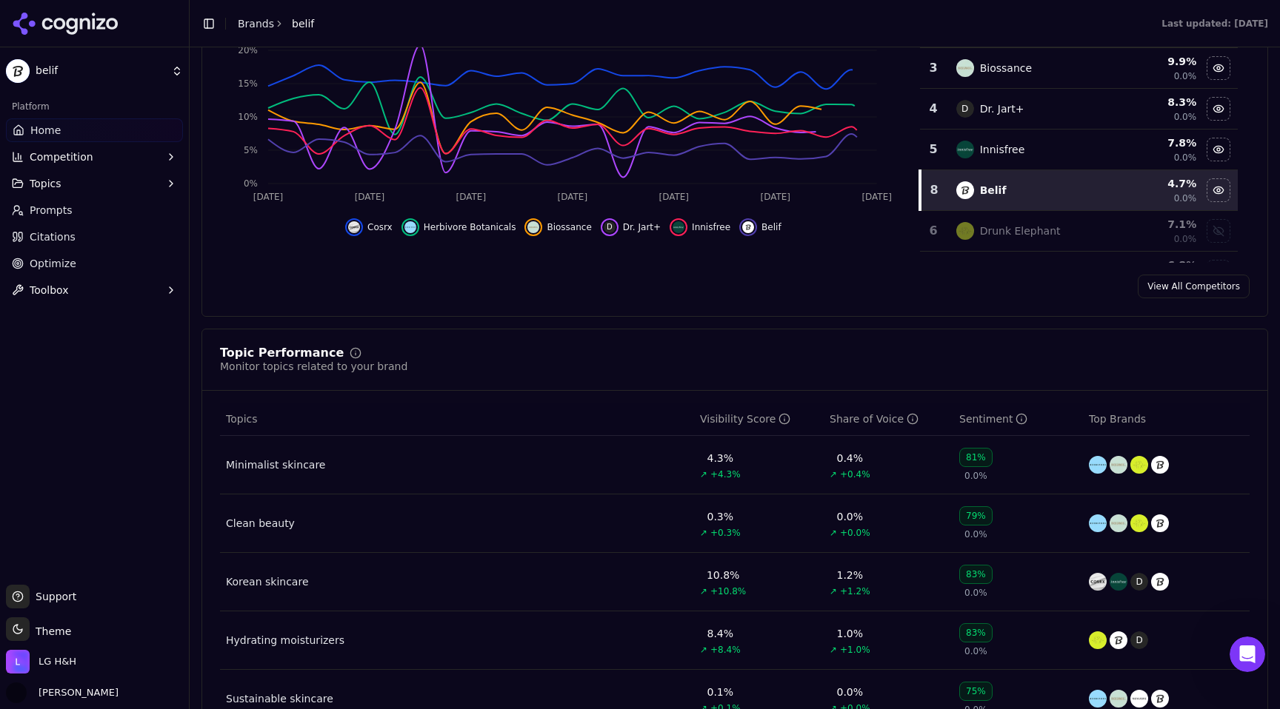
click at [67, 257] on span "Optimize" at bounding box center [53, 263] width 47 height 15
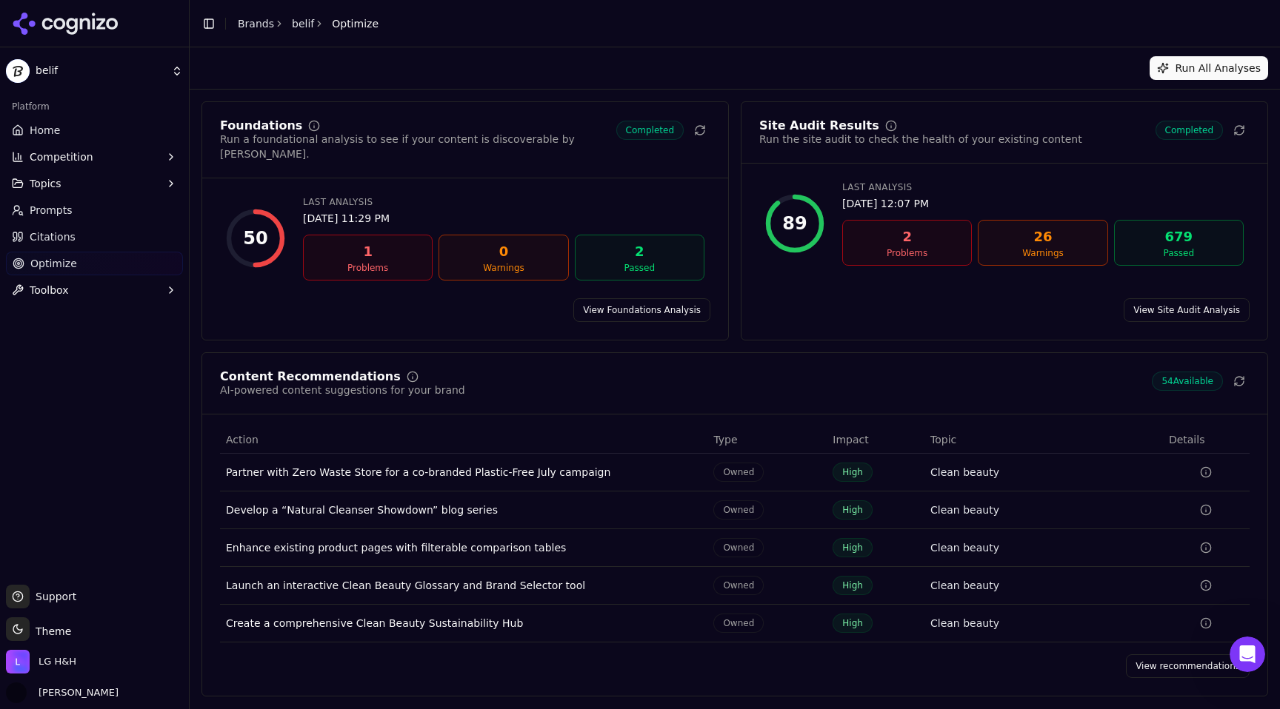
click at [656, 300] on link "View Foundations Analysis" at bounding box center [641, 310] width 137 height 24
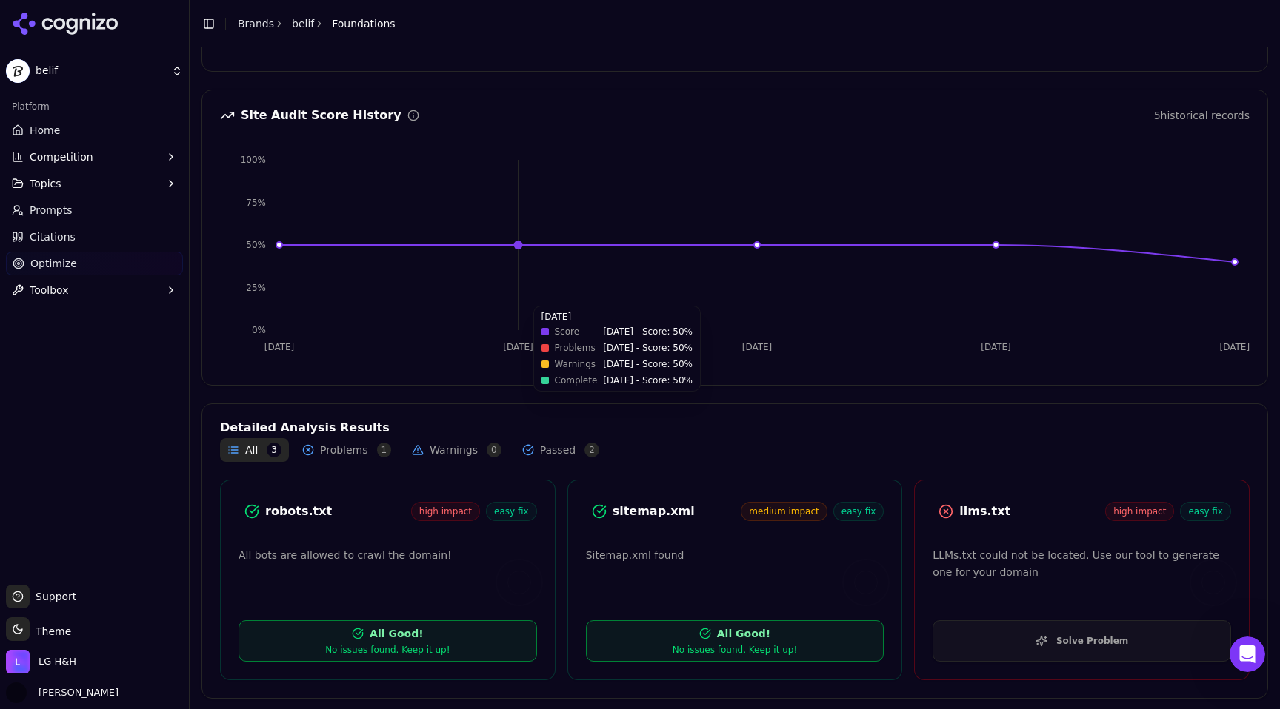
scroll to position [121, 0]
click at [1103, 638] on button "Solve Problem" at bounding box center [1081, 640] width 298 height 41
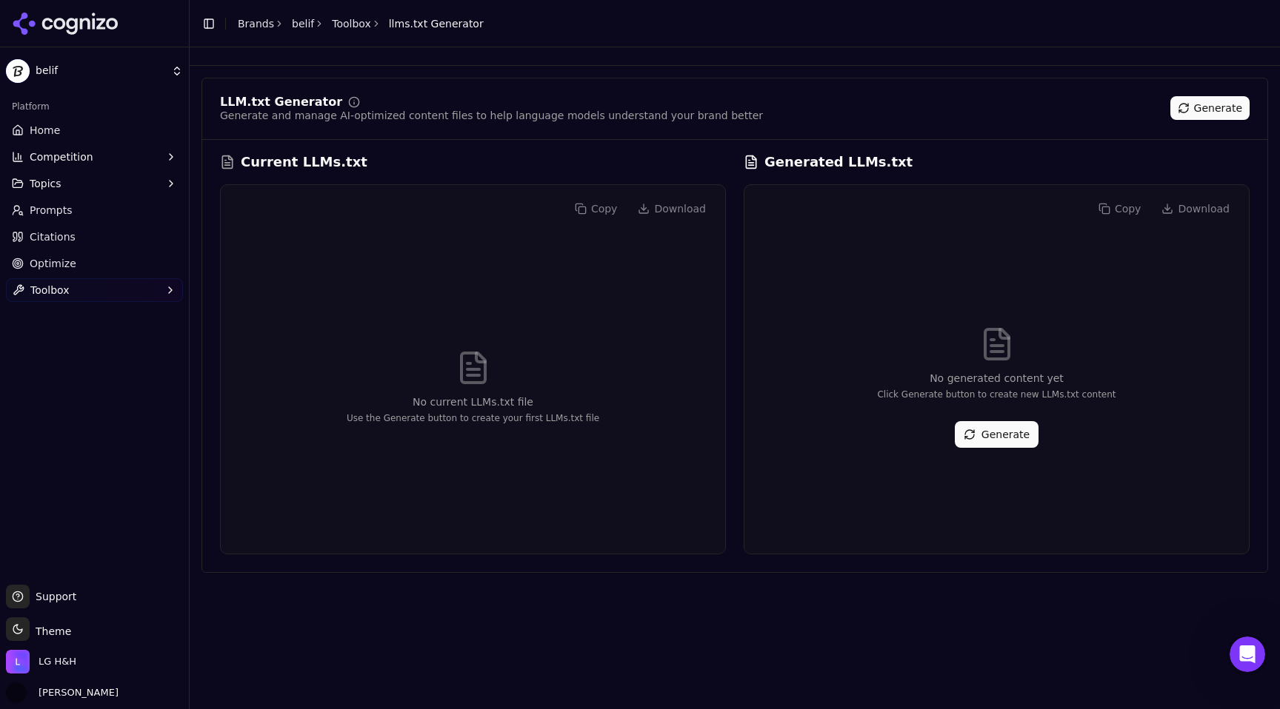
click at [1000, 427] on button "Generate" at bounding box center [997, 434] width 84 height 27
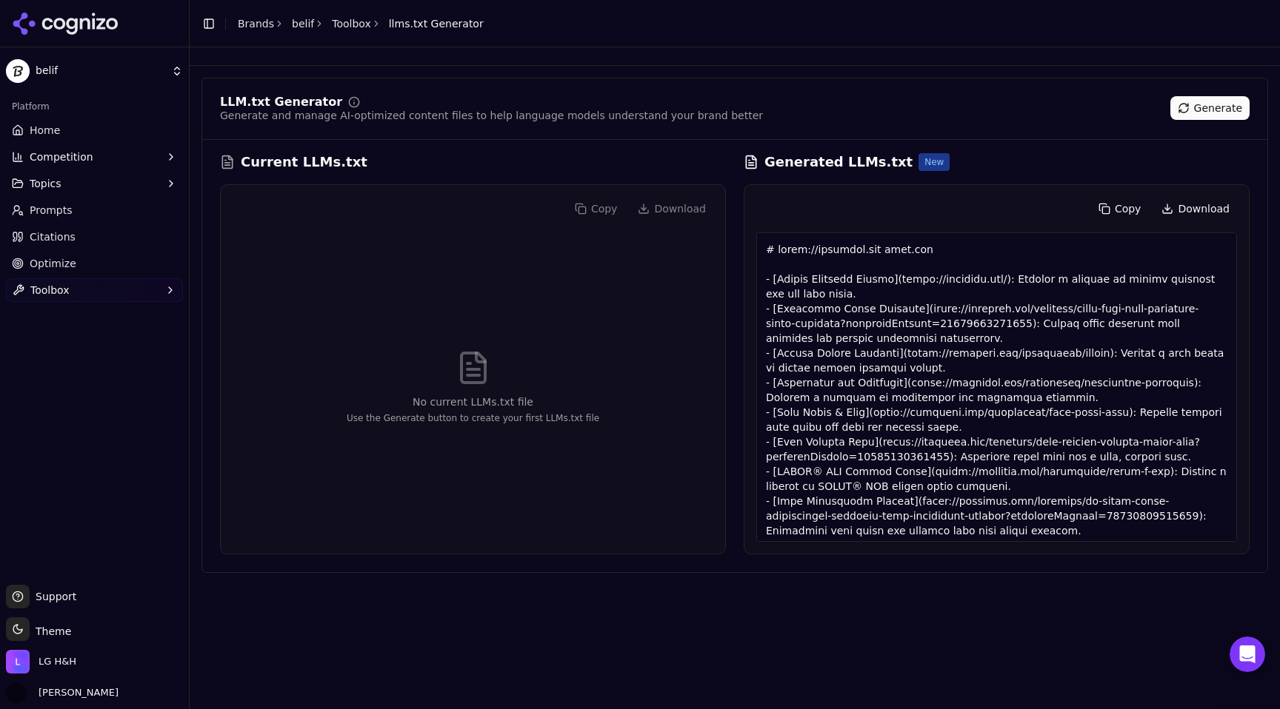
click at [1125, 211] on button "Copy" at bounding box center [1120, 209] width 58 height 24
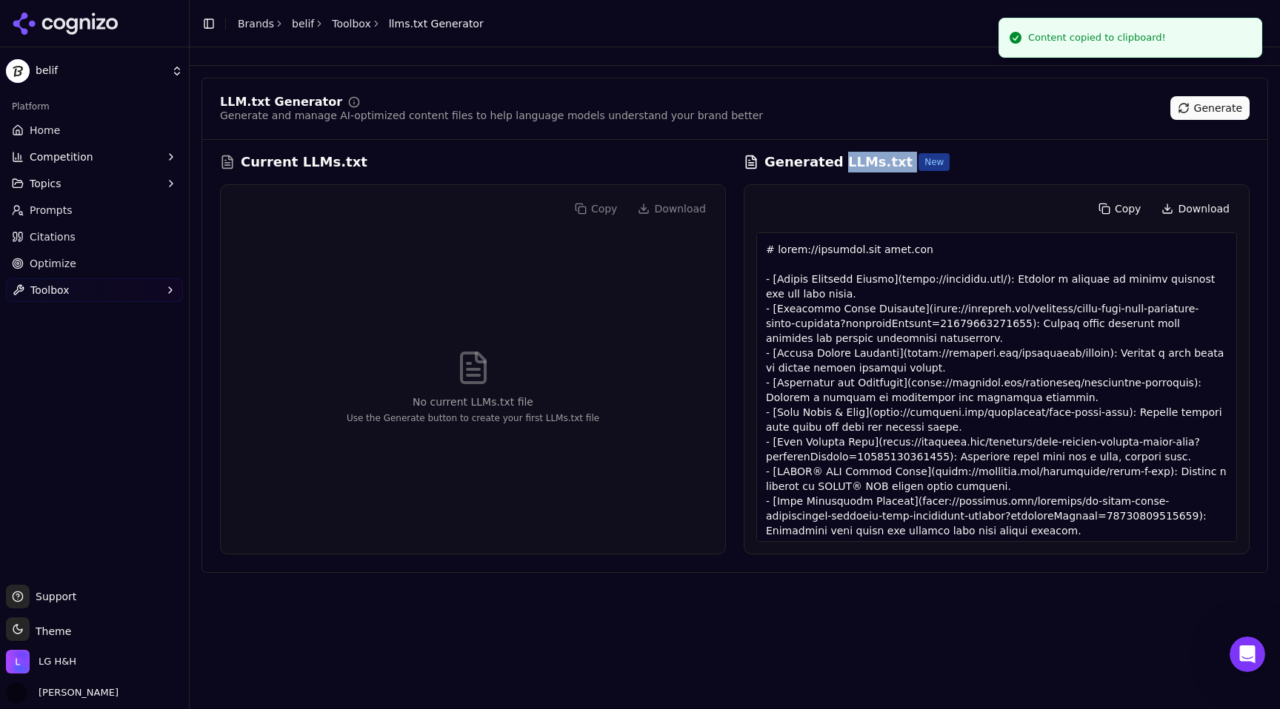
copy h3 "LLMs.txt"
drag, startPoint x: 892, startPoint y: 162, endPoint x: 831, endPoint y: 164, distance: 60.7
click at [831, 164] on div "Generated LLMs.txt New" at bounding box center [996, 162] width 506 height 21
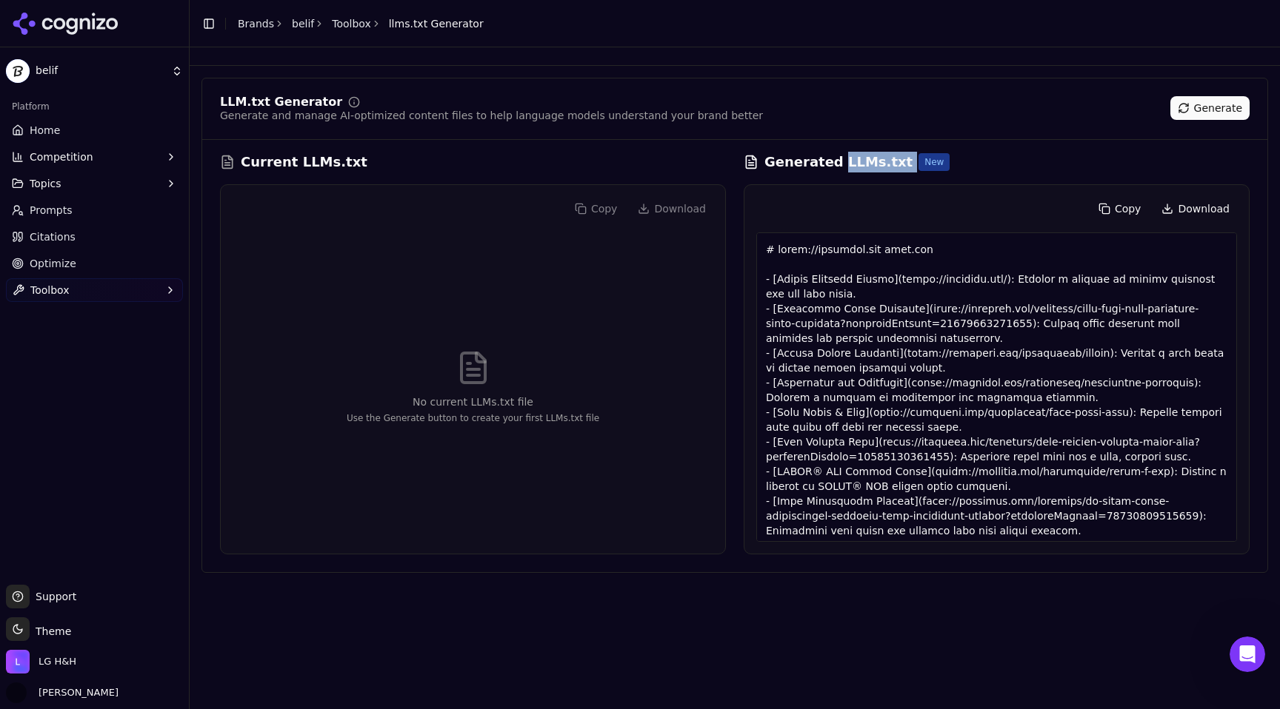
click at [1123, 210] on button "Copy" at bounding box center [1120, 209] width 58 height 24
click at [866, 164] on h3 "Generated LLMs.txt" at bounding box center [838, 162] width 148 height 21
drag, startPoint x: 889, startPoint y: 164, endPoint x: 832, endPoint y: 165, distance: 57.0
click at [832, 165] on div "Generated LLMs.txt New" at bounding box center [996, 162] width 506 height 21
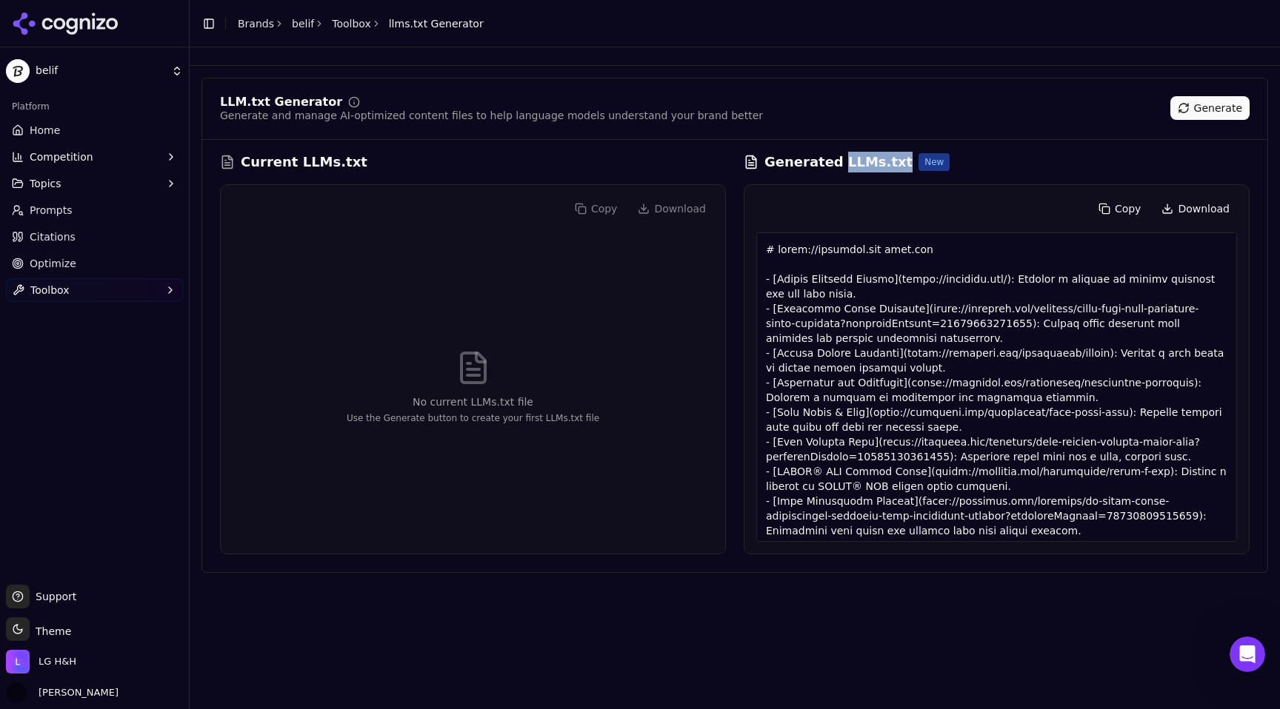
copy h3 "LLMs.txt"
click at [1211, 278] on div at bounding box center [996, 388] width 481 height 310
drag, startPoint x: 816, startPoint y: 298, endPoint x: 1010, endPoint y: 276, distance: 195.2
click at [1010, 276] on div at bounding box center [996, 388] width 481 height 310
copy div "Explore a variety of beauty products for all skin types."
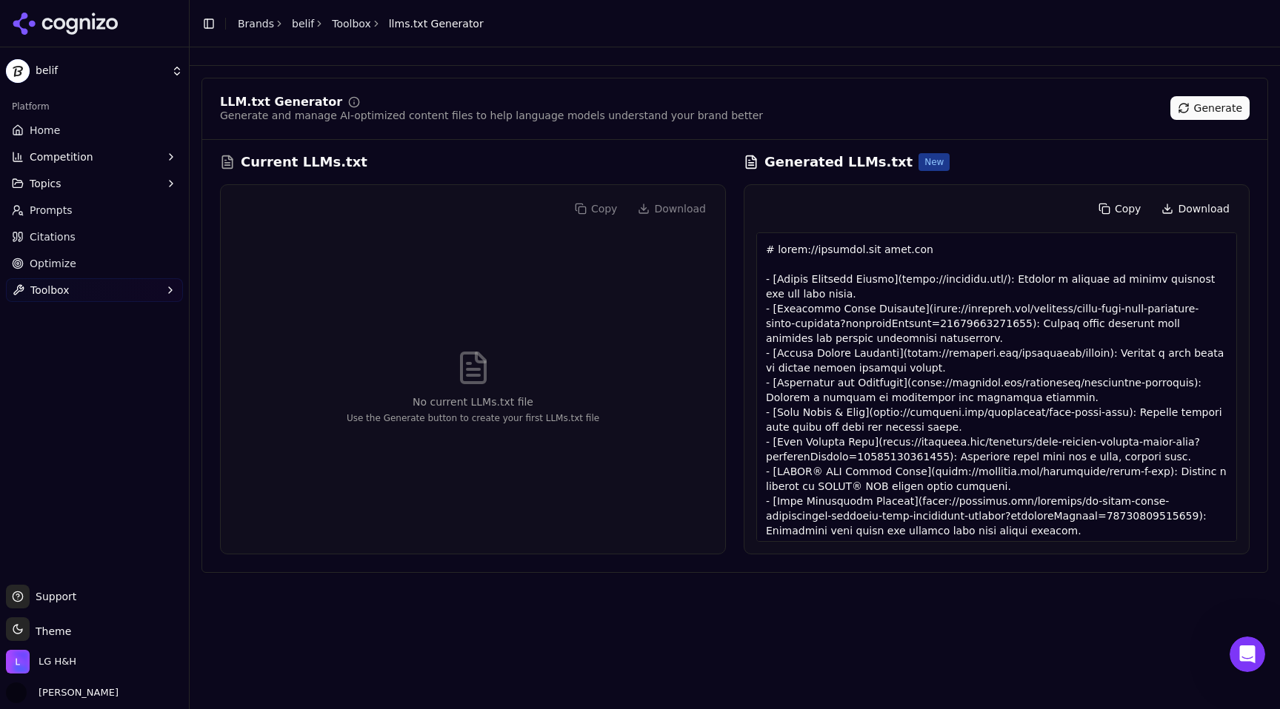
click at [956, 478] on div at bounding box center [996, 388] width 481 height 310
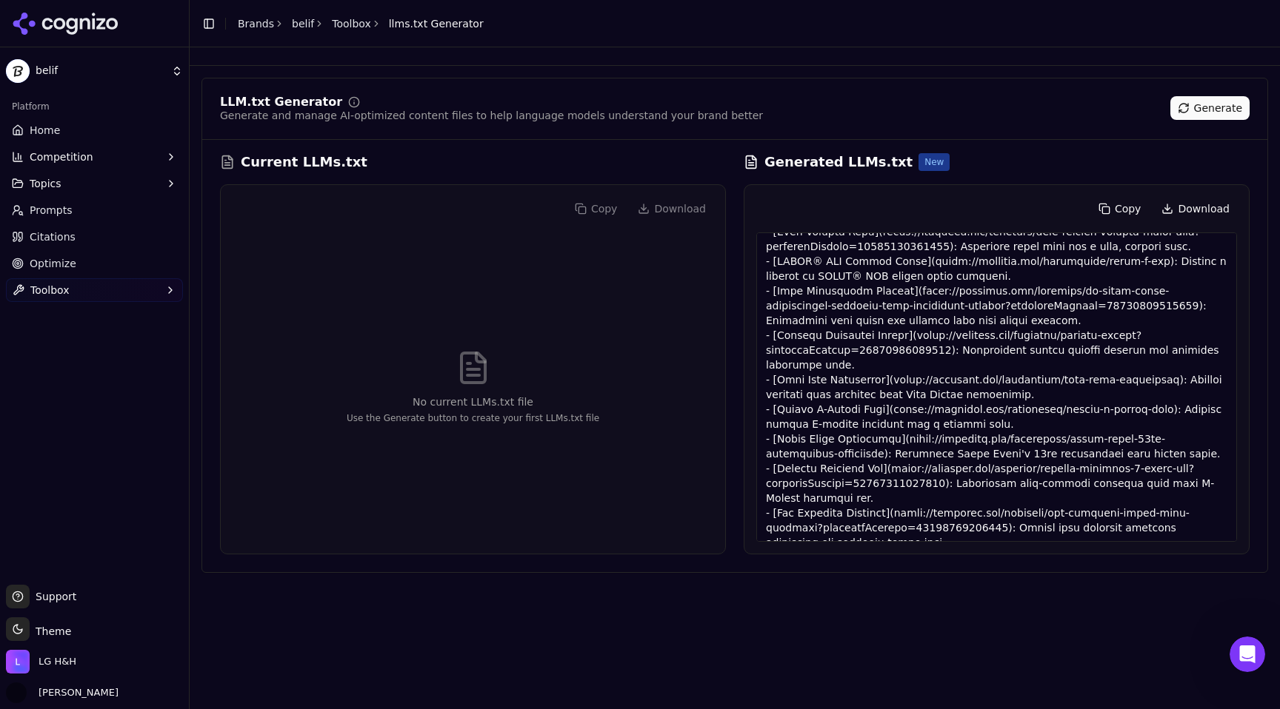
scroll to position [207, 0]
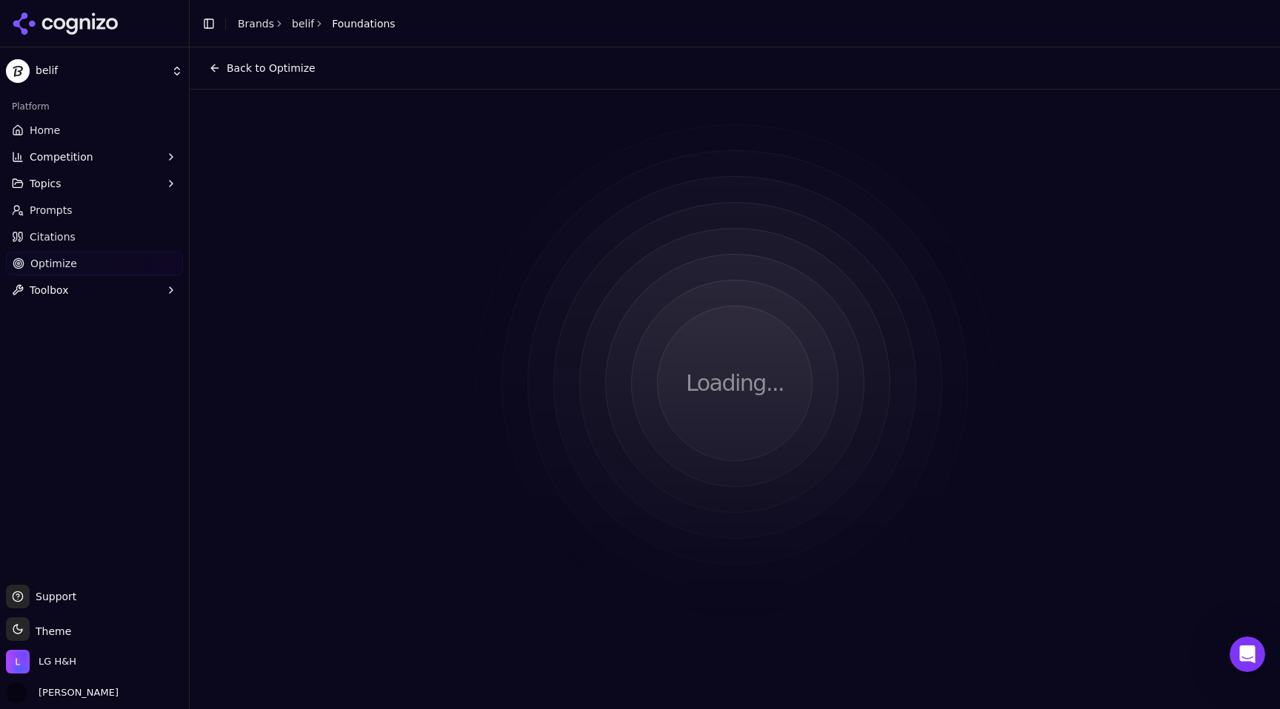
click at [93, 264] on link "Optimize" at bounding box center [94, 264] width 177 height 24
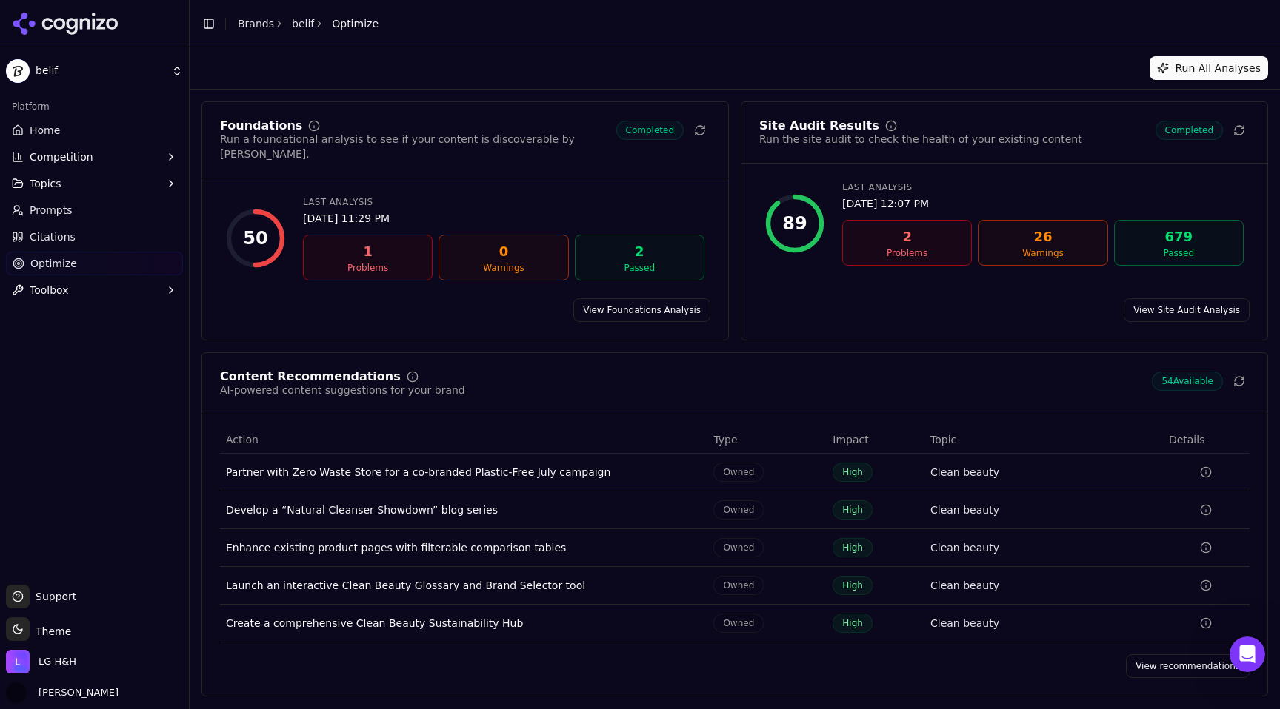
click at [1169, 298] on link "View Site Audit Analysis" at bounding box center [1186, 310] width 126 height 24
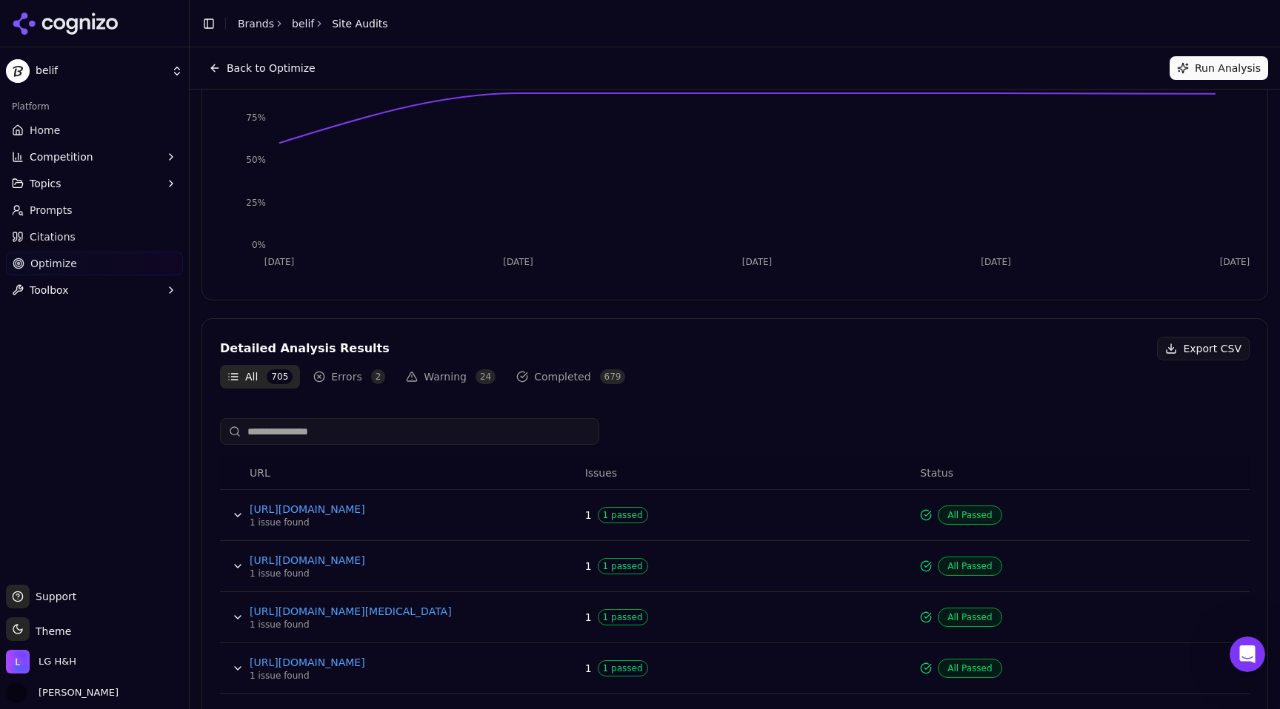
scroll to position [313, 0]
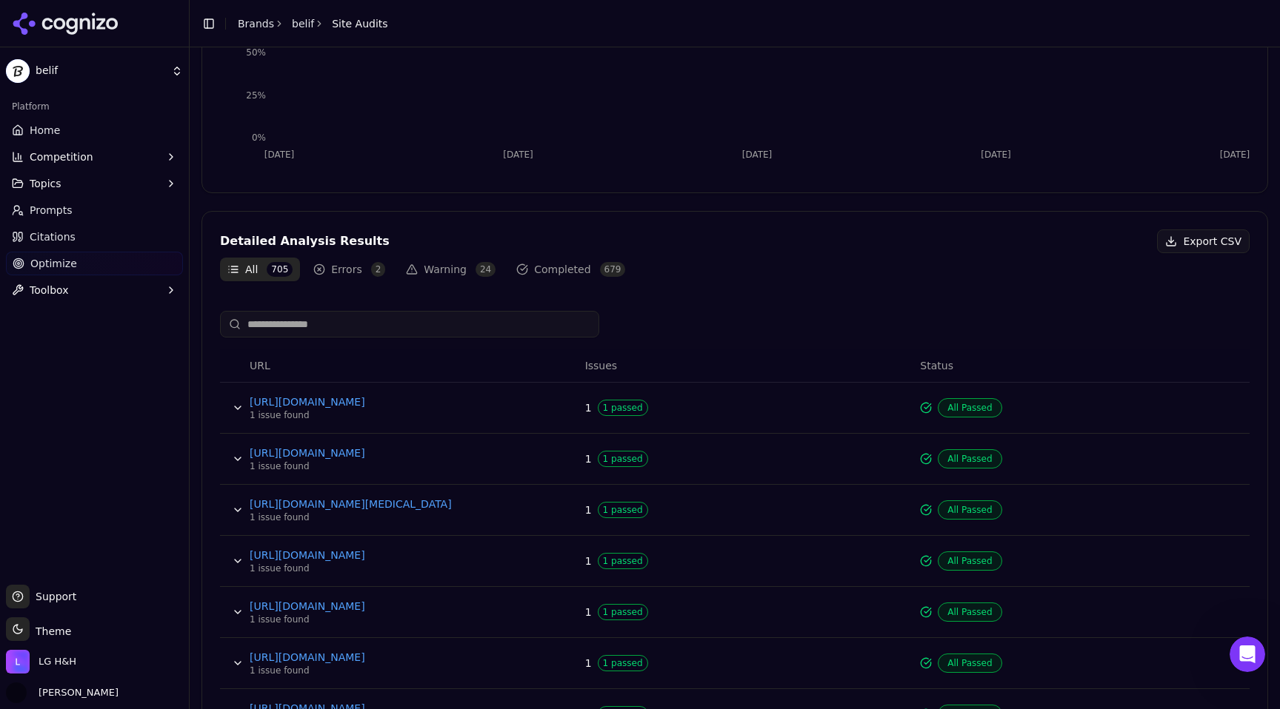
click at [358, 284] on div "Detailed Analysis Results Export CSV All 705 Errors 2 Warning 24 Completed 679 …" at bounding box center [734, 579] width 1066 height 737
click at [358, 272] on button "Errors 2" at bounding box center [349, 270] width 87 height 24
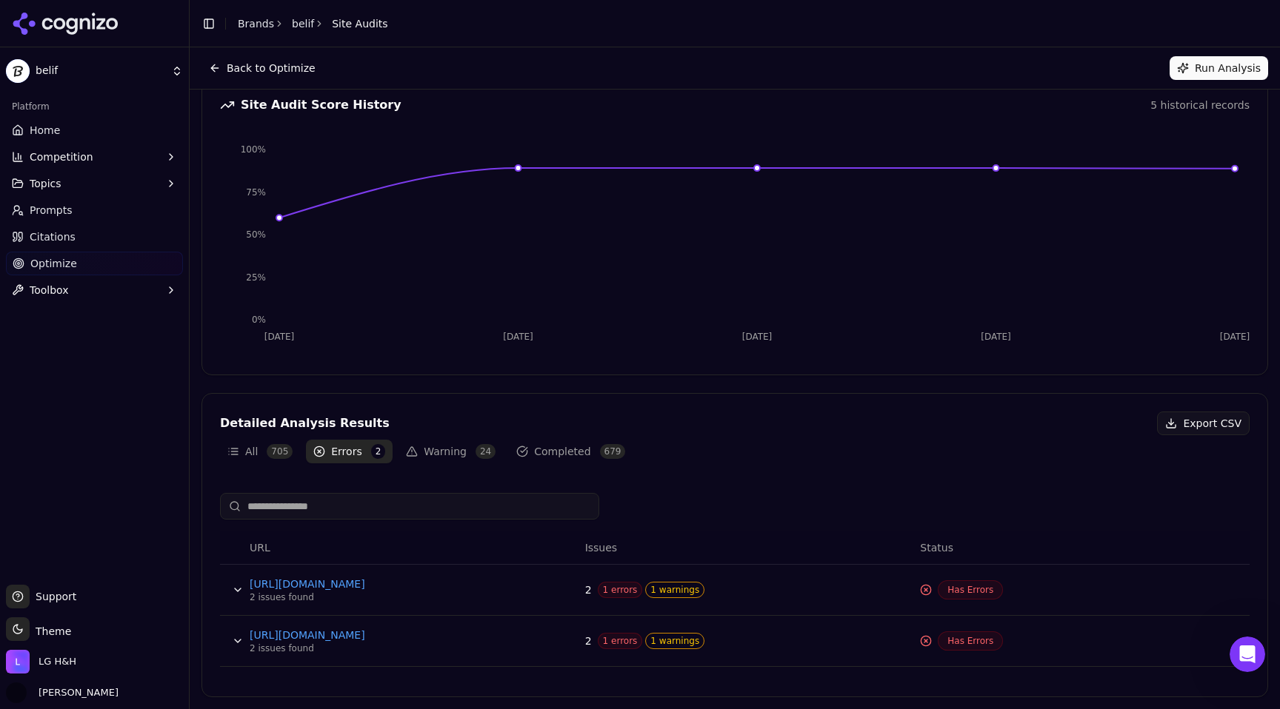
click at [241, 592] on button "Data table" at bounding box center [238, 590] width 24 height 24
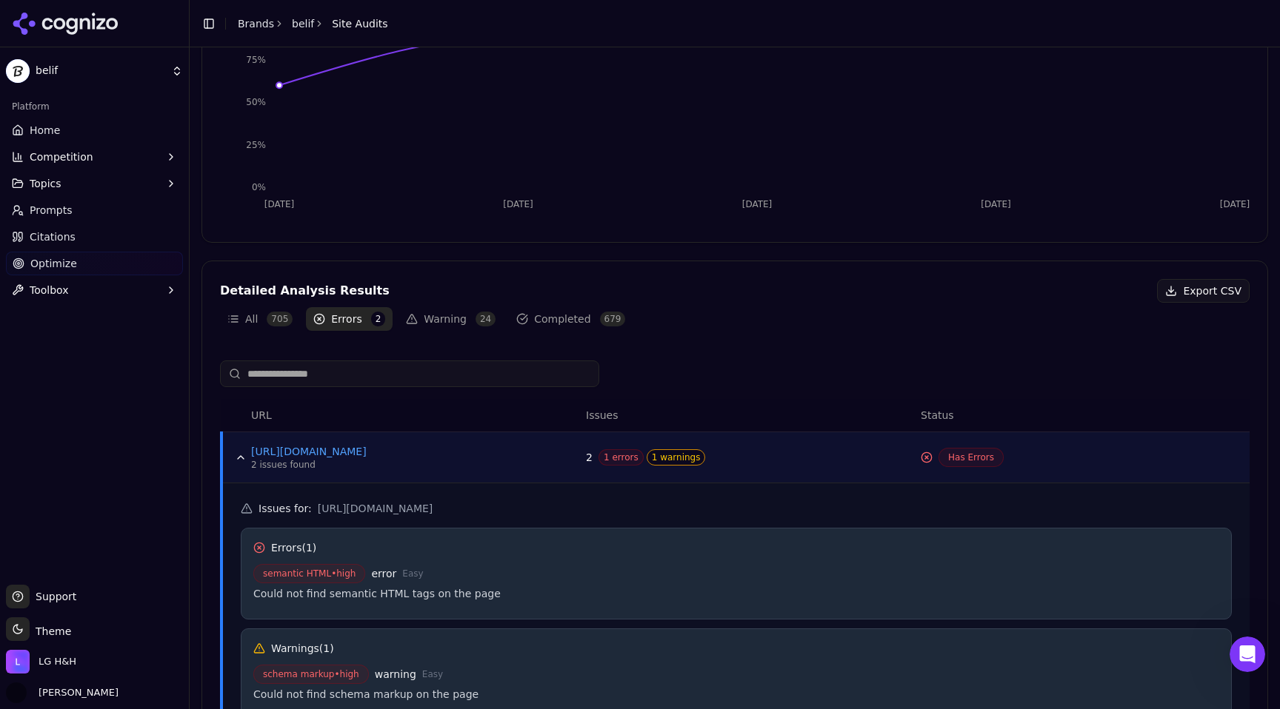
scroll to position [313, 0]
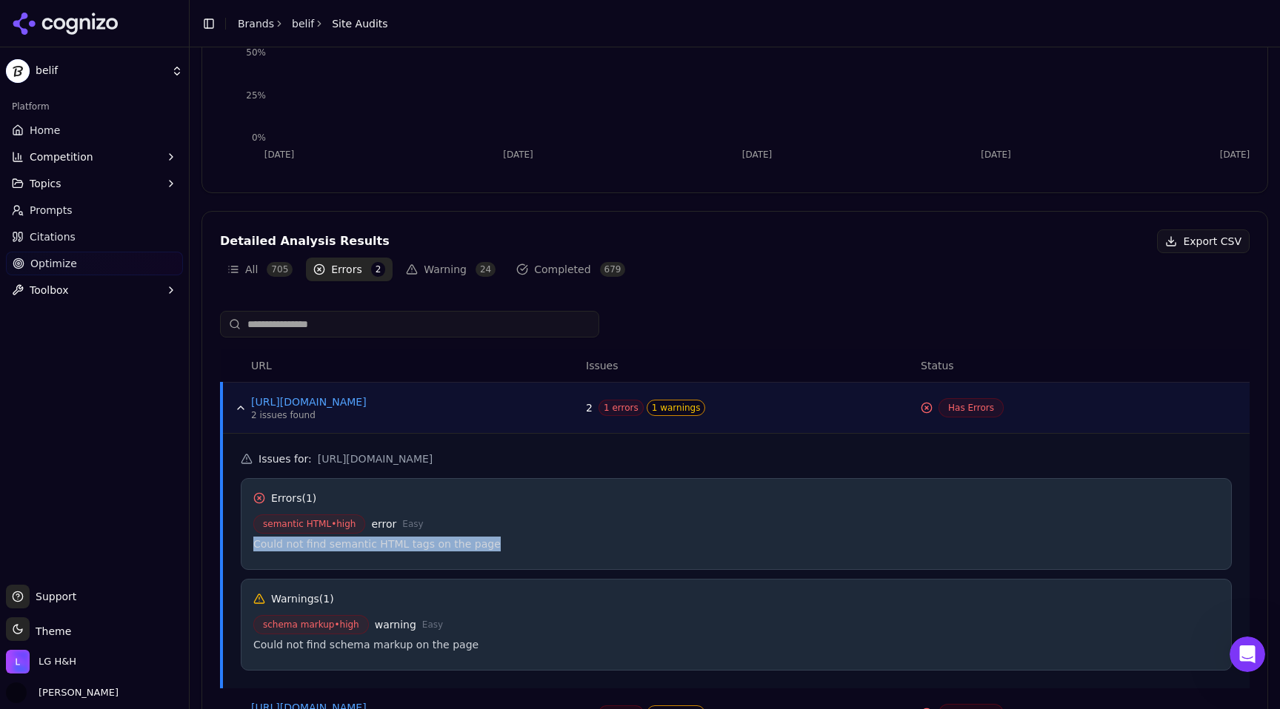
copy div "Could not find semantic HTML tags on the page"
drag, startPoint x: 489, startPoint y: 544, endPoint x: 255, endPoint y: 543, distance: 234.7
click at [255, 543] on div "Could not find semantic HTML tags on the page" at bounding box center [736, 544] width 966 height 15
click at [96, 285] on button "Toolbox" at bounding box center [94, 290] width 177 height 24
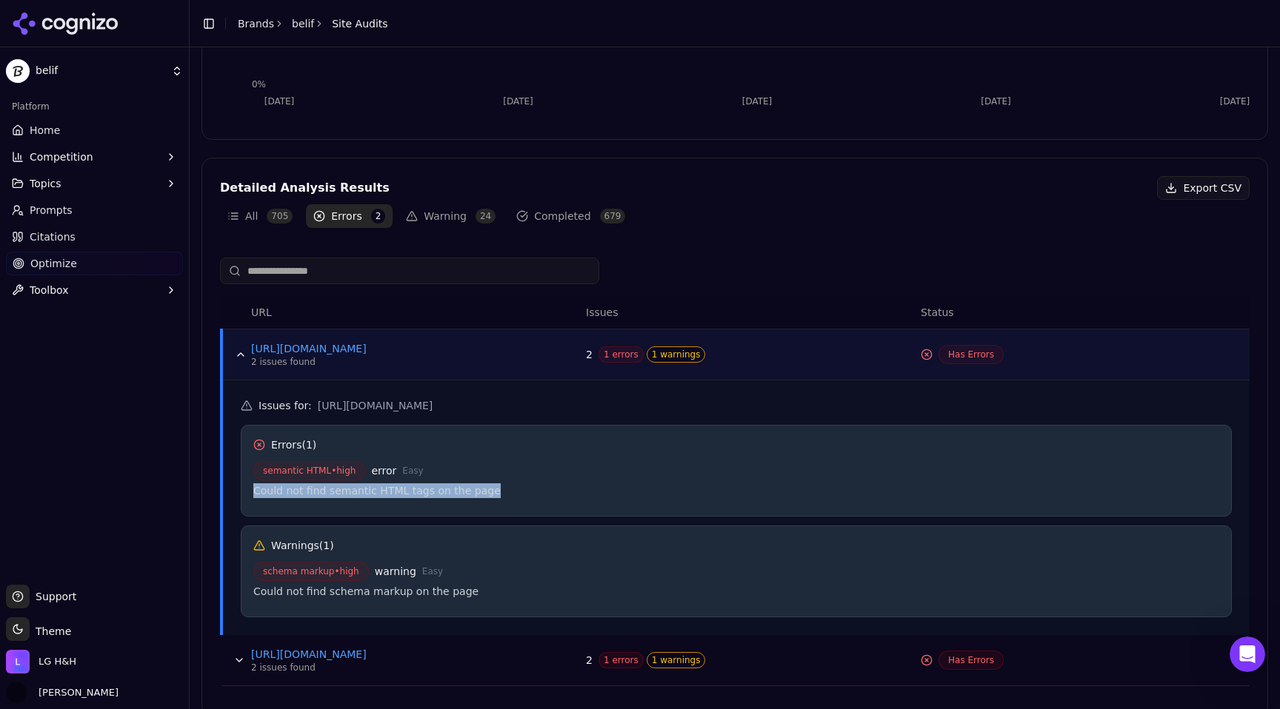
scroll to position [385, 0]
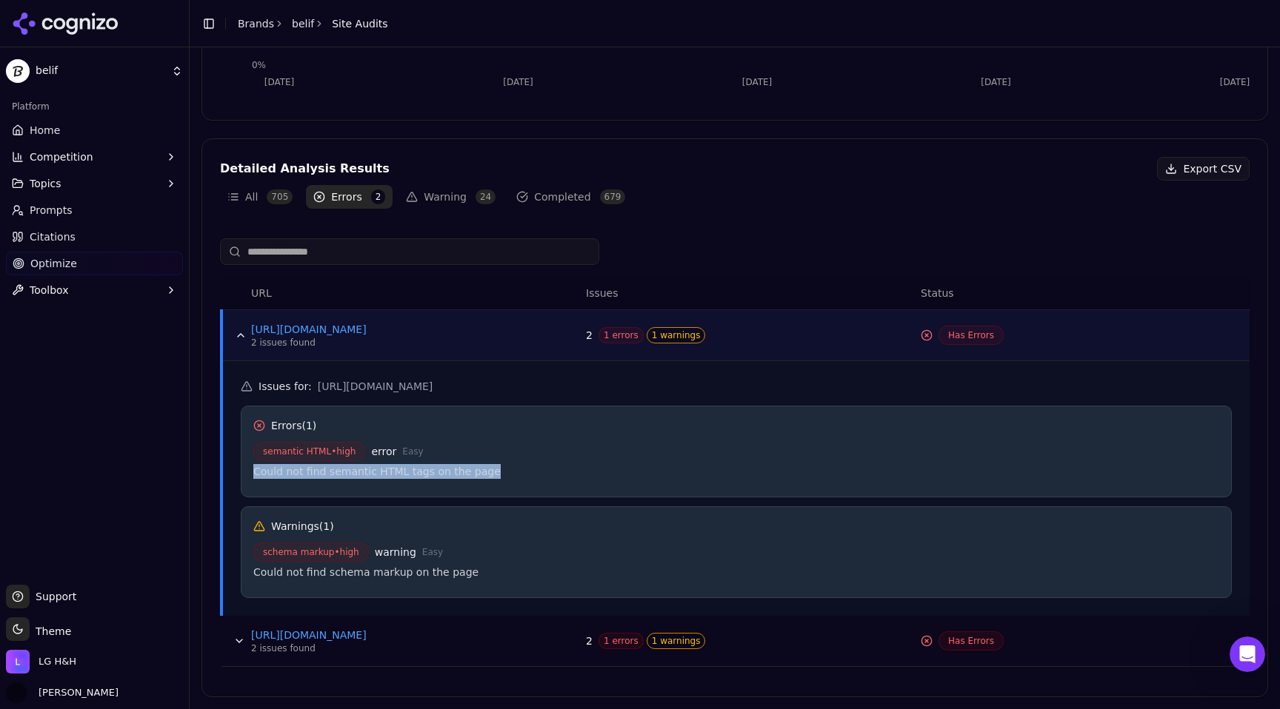
click at [242, 324] on button "Data table" at bounding box center [241, 336] width 24 height 24
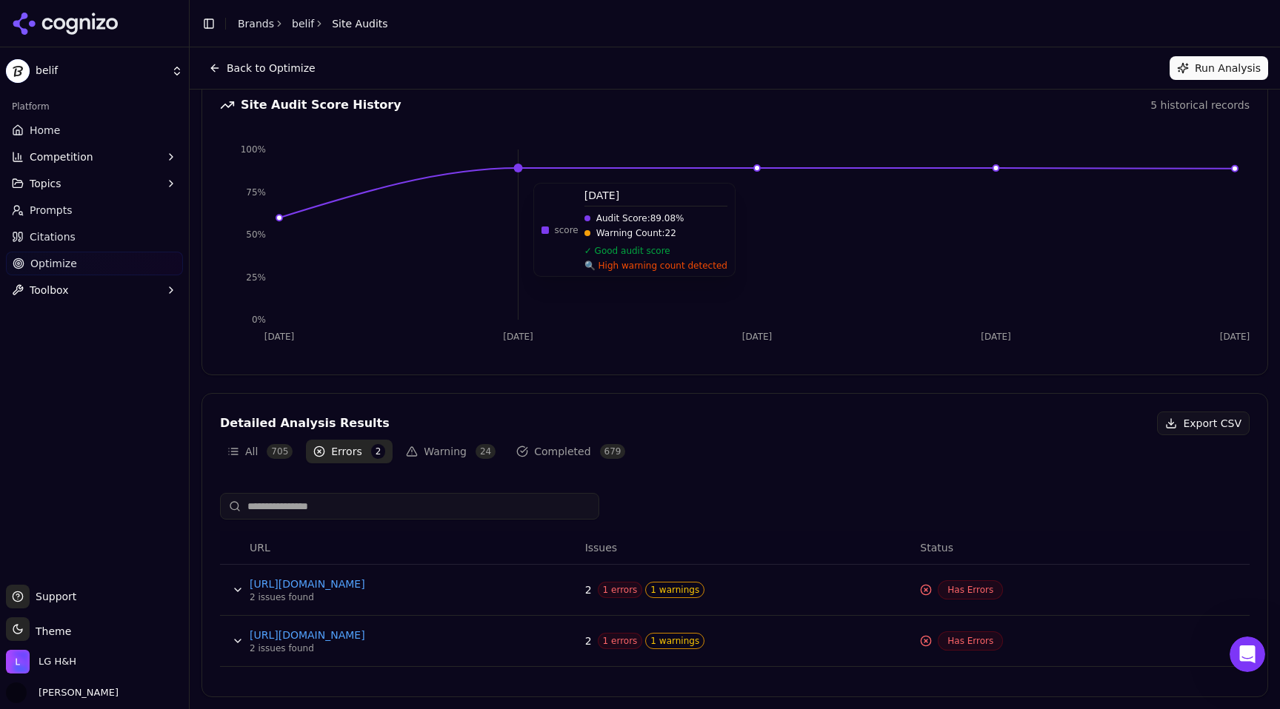
scroll to position [0, 0]
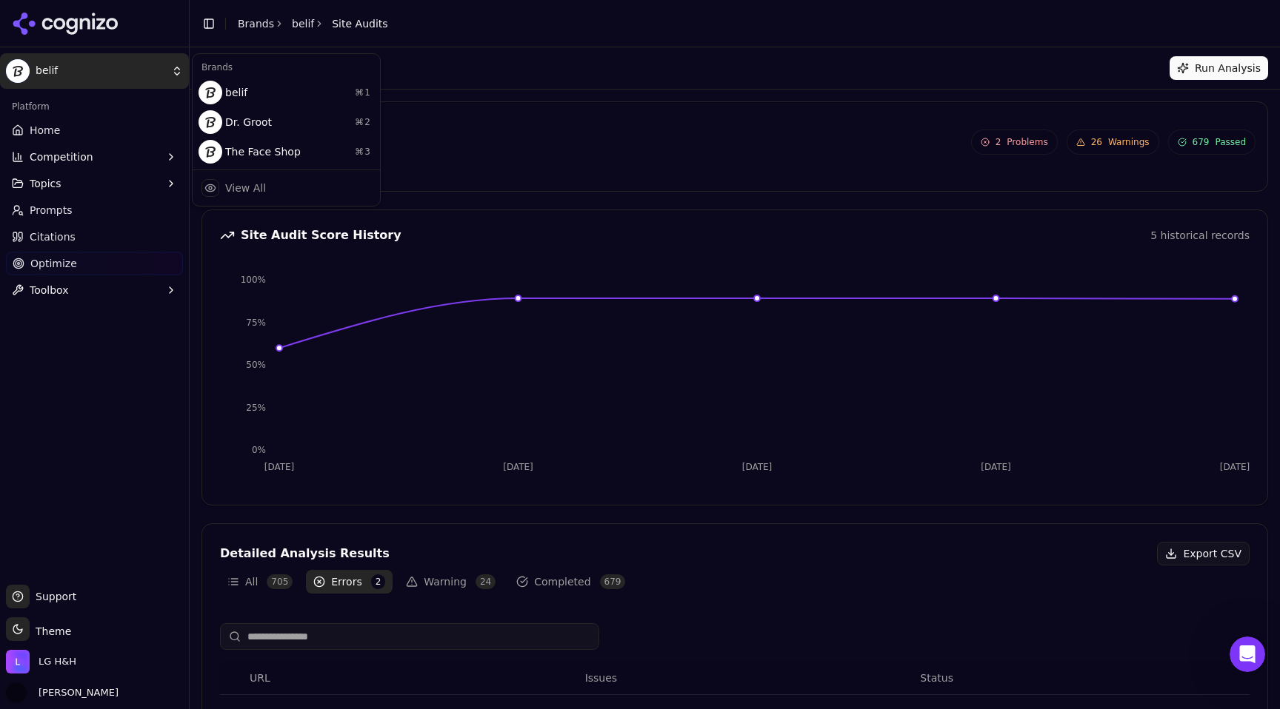
click at [158, 72] on html "belif Platform Home Competition Topics Prompts Citations Optimize Toolbox Suppo…" at bounding box center [640, 354] width 1280 height 709
click at [136, 115] on html "belif Platform Home Competition Topics Prompts Citations Optimize Toolbox Suppo…" at bounding box center [640, 354] width 1280 height 709
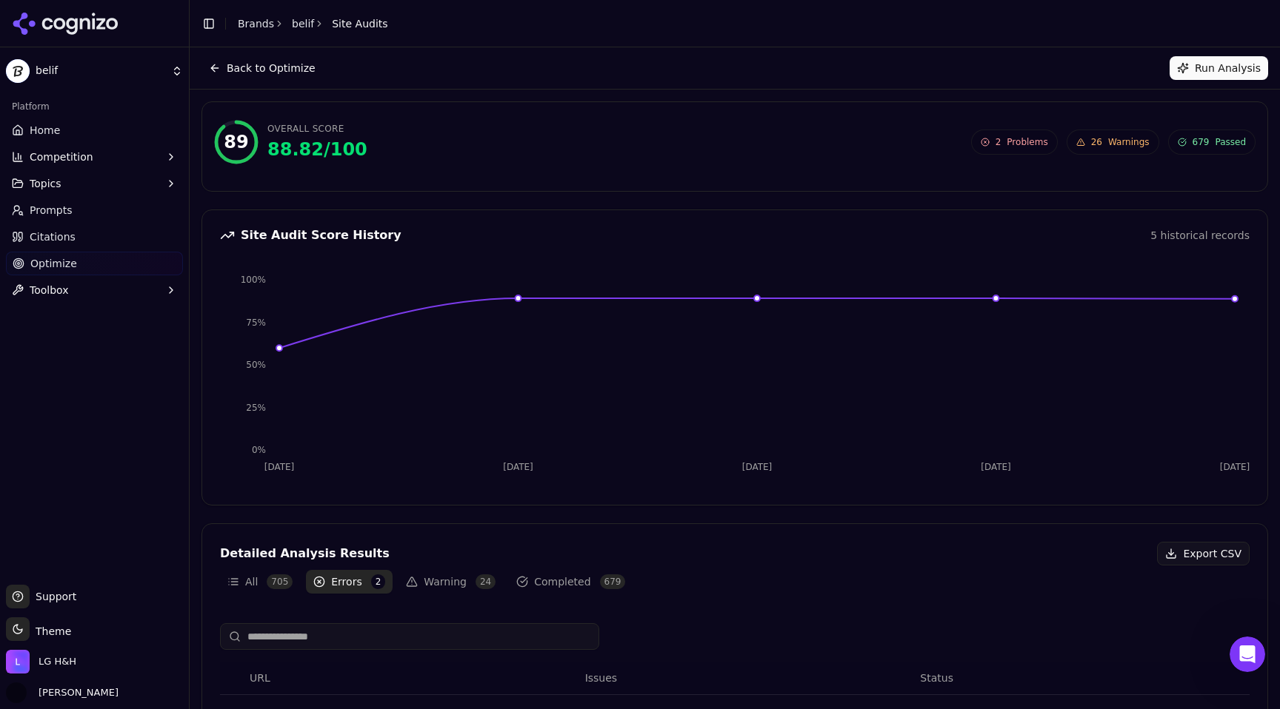
click at [96, 207] on link "Prompts" at bounding box center [94, 210] width 177 height 24
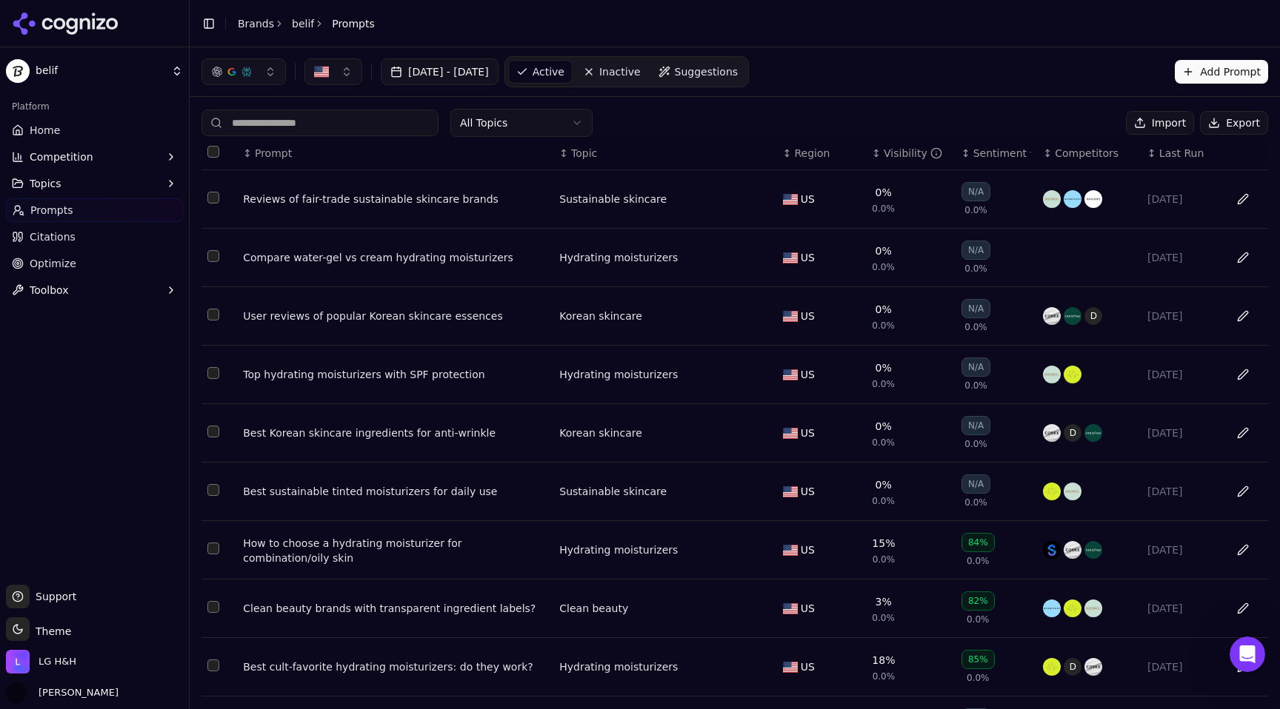
click at [104, 246] on link "Citations" at bounding box center [94, 237] width 177 height 24
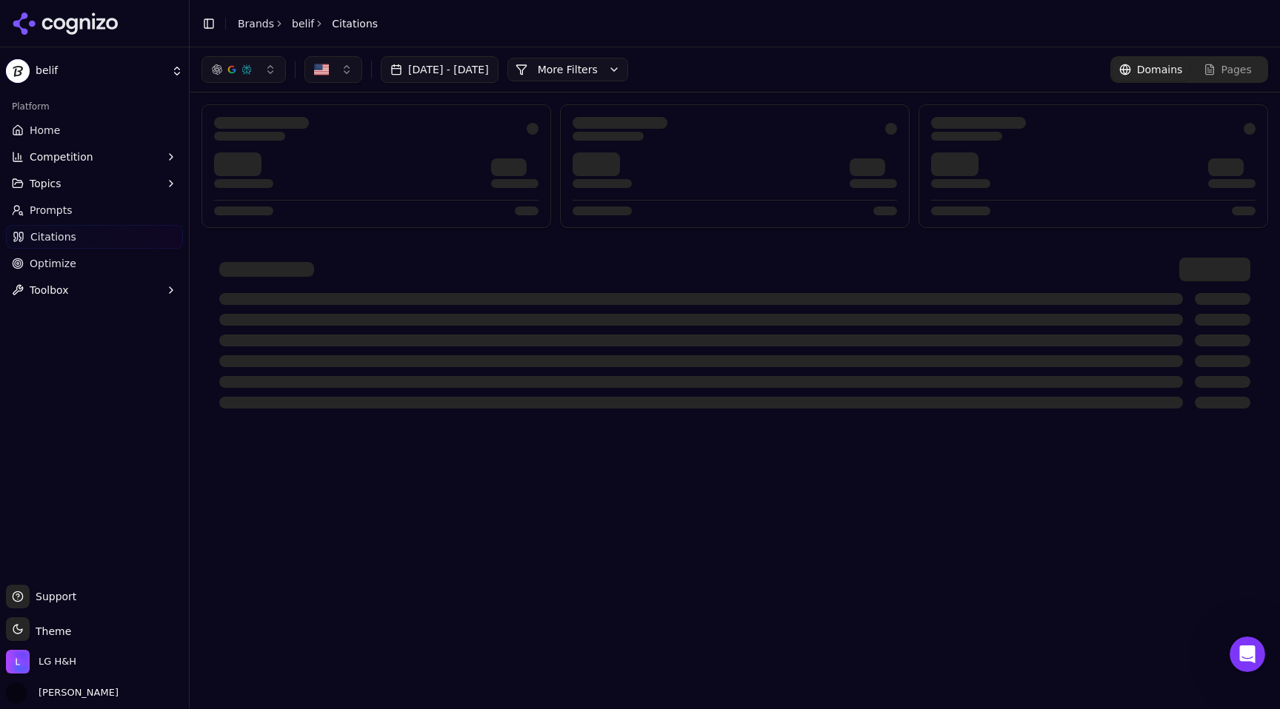
click at [82, 280] on button "Toolbox" at bounding box center [94, 290] width 177 height 24
click at [55, 332] on span "View All" at bounding box center [94, 337] width 129 height 15
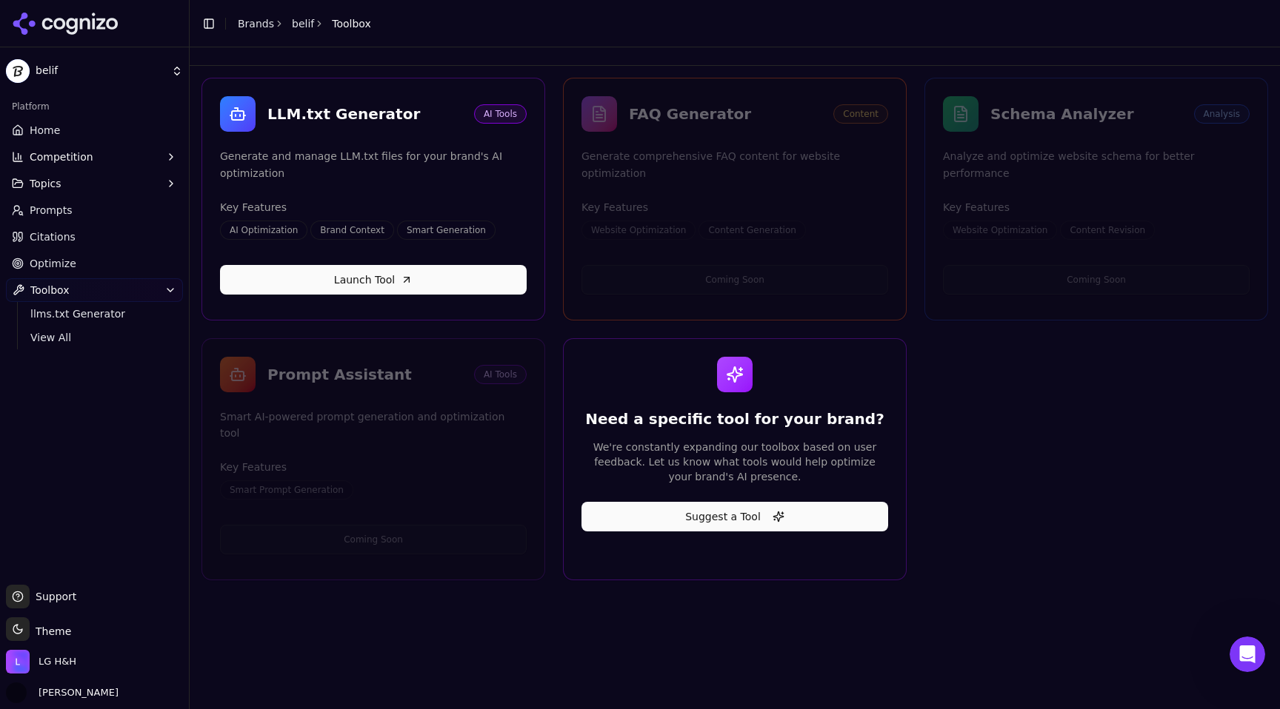
click at [1061, 258] on div "Coming Soon" at bounding box center [1096, 280] width 342 height 44
click at [95, 270] on link "Optimize" at bounding box center [94, 264] width 177 height 24
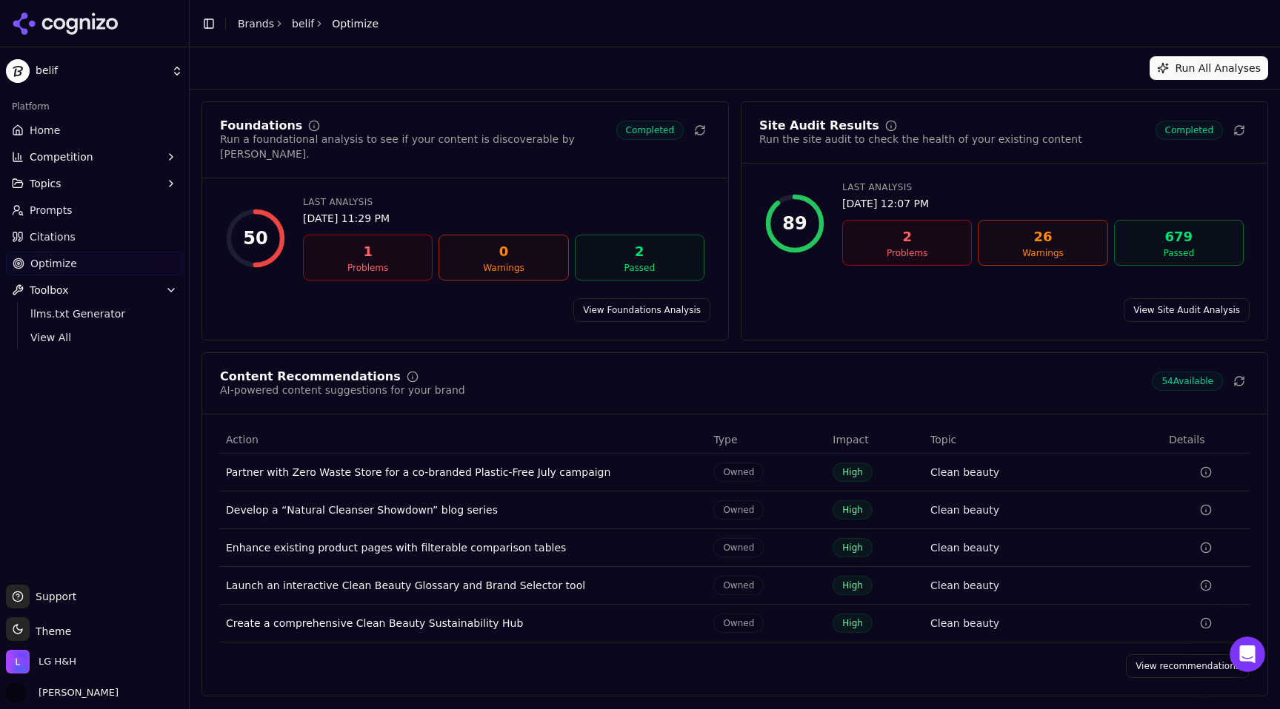
click at [1183, 300] on link "View Site Audit Analysis" at bounding box center [1186, 310] width 126 height 24
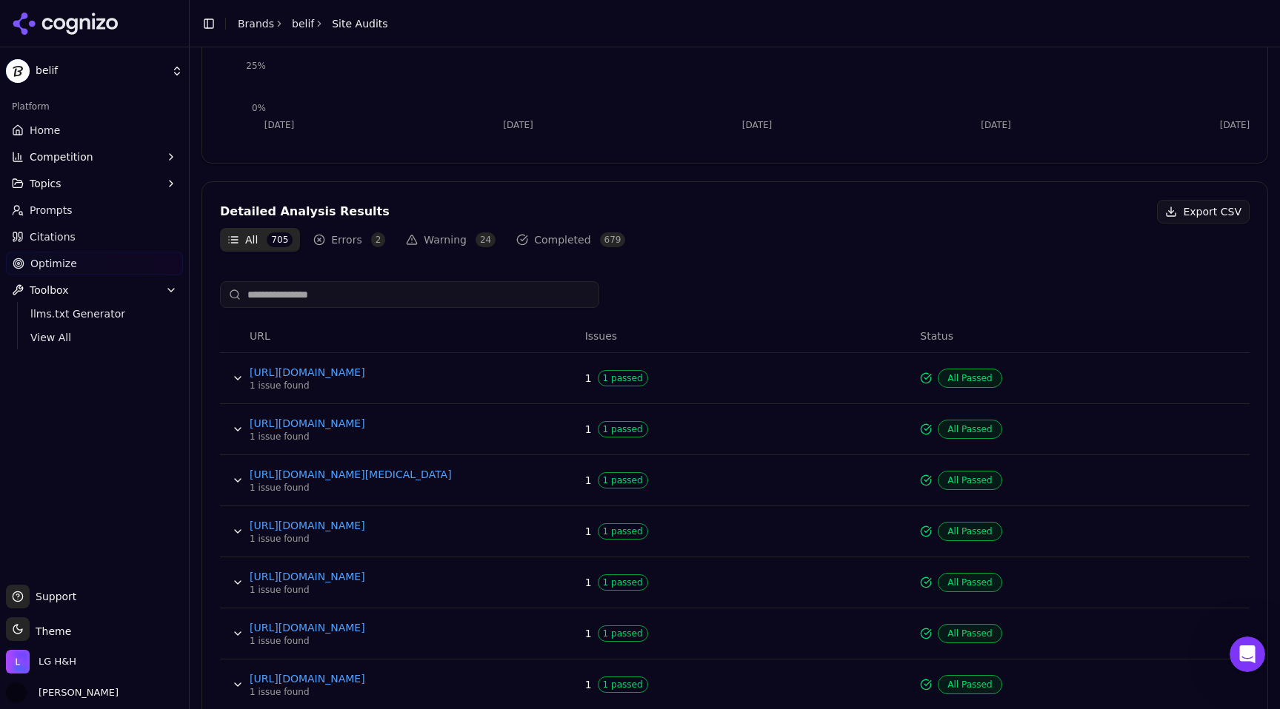
scroll to position [412, 0]
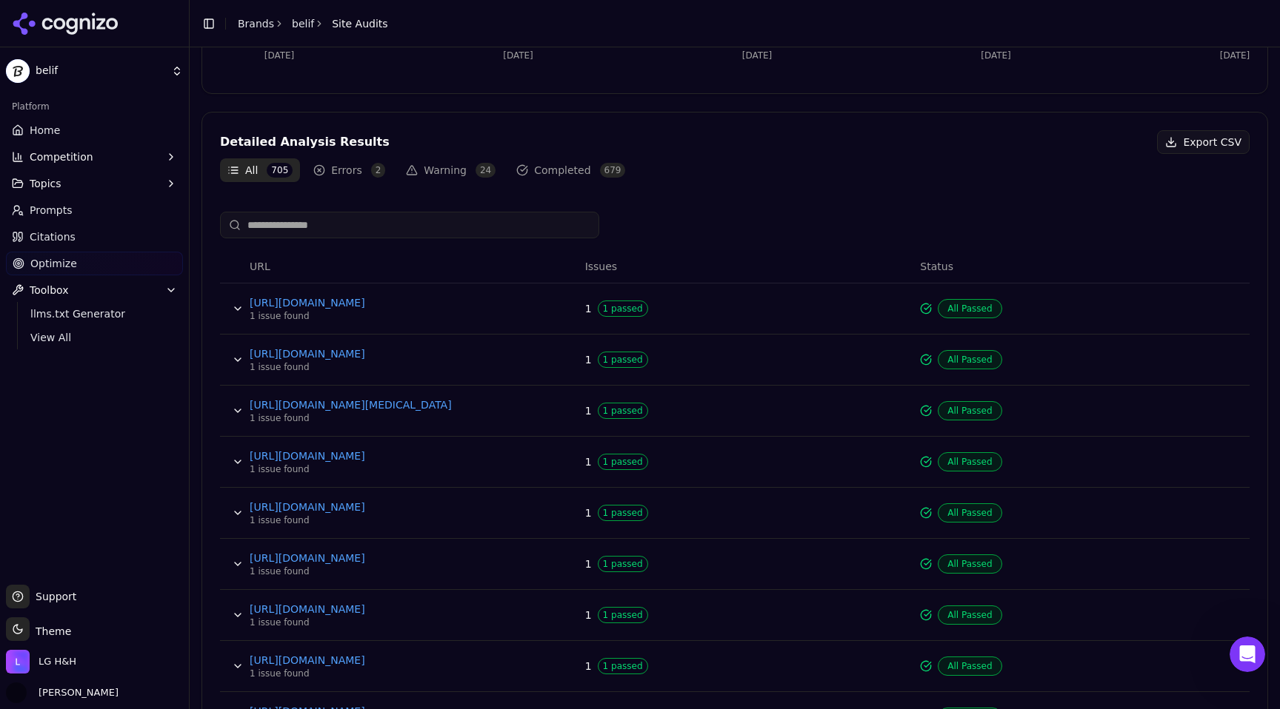
click at [272, 168] on span "705" at bounding box center [280, 170] width 26 height 15
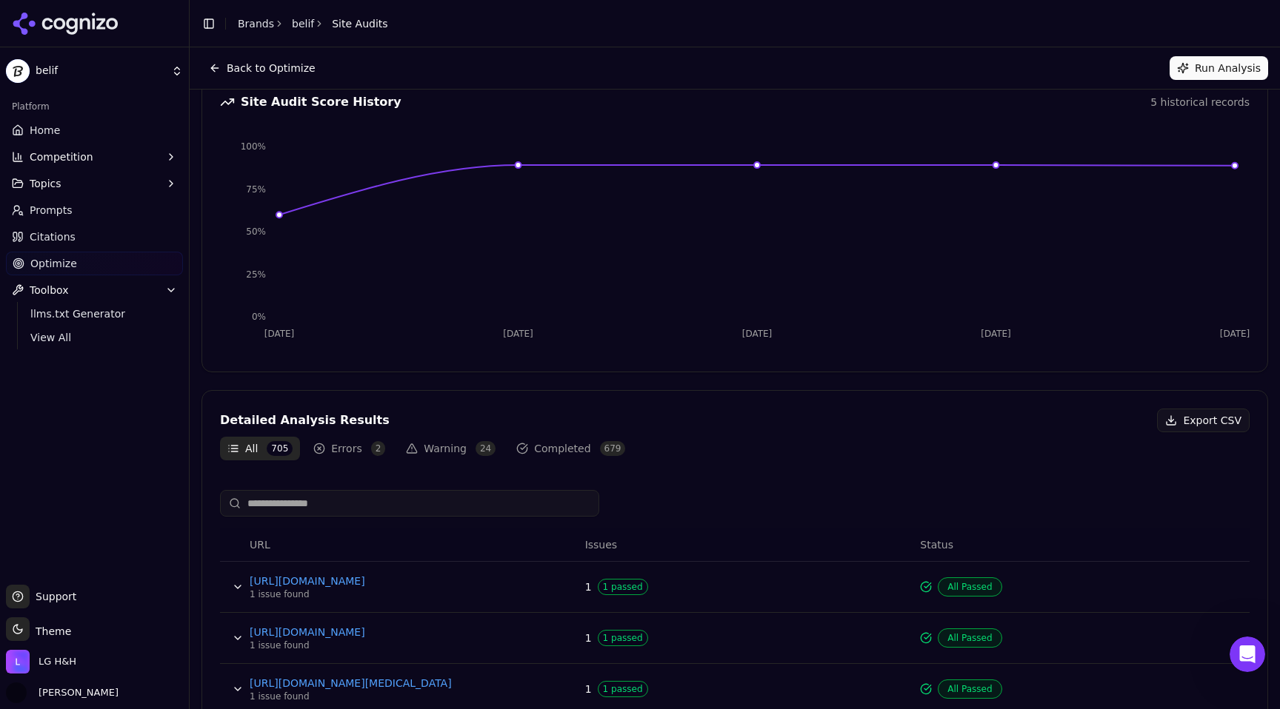
scroll to position [0, 0]
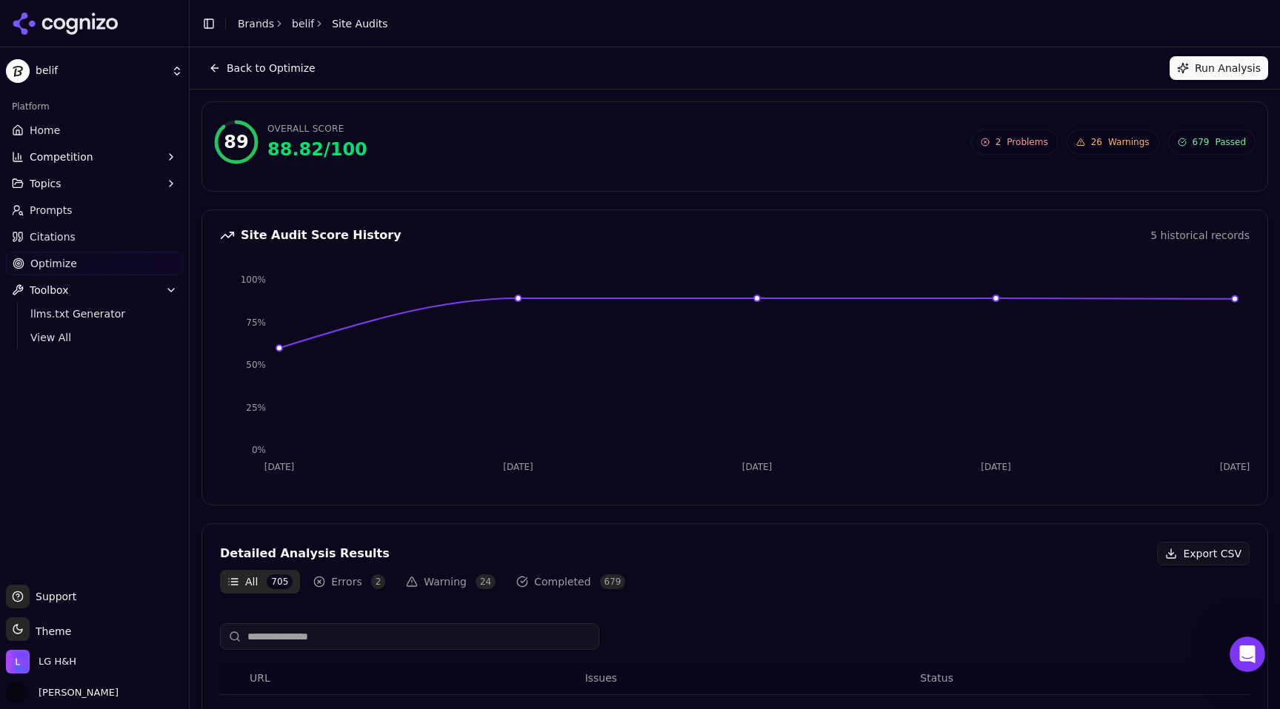
click at [364, 584] on button "Errors 2" at bounding box center [349, 582] width 87 height 24
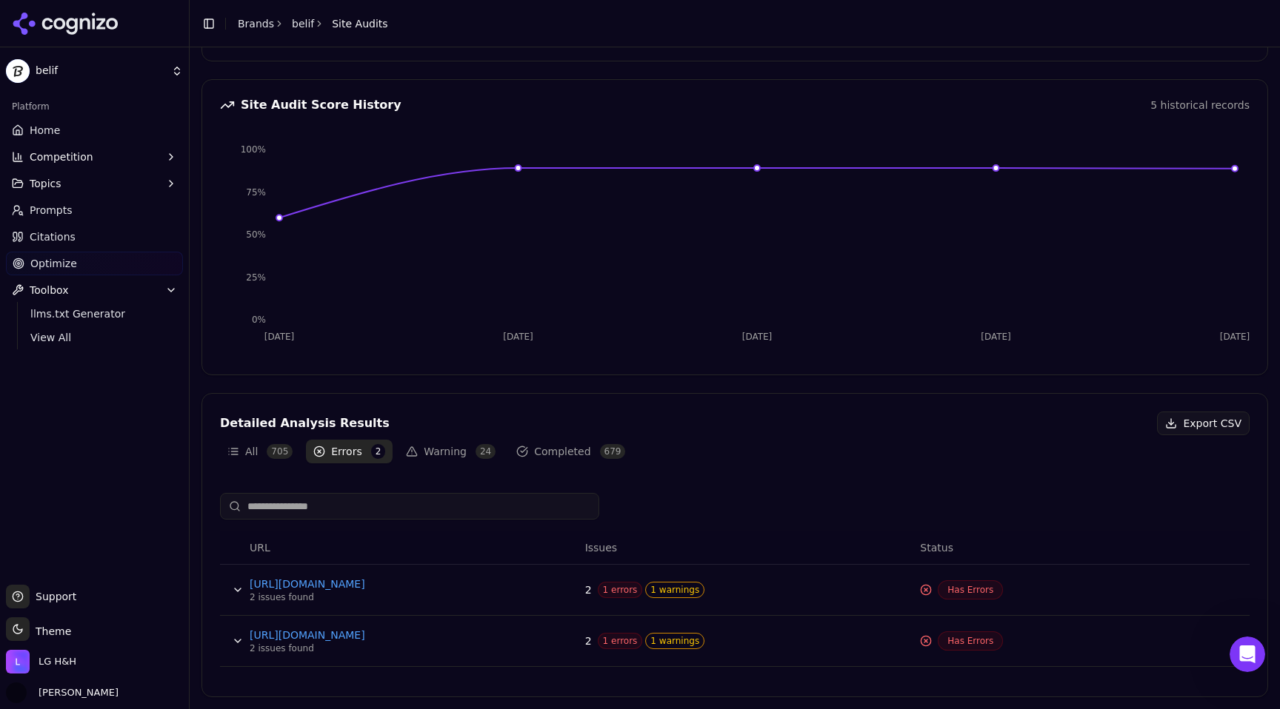
click at [237, 592] on button "Data table" at bounding box center [238, 590] width 24 height 24
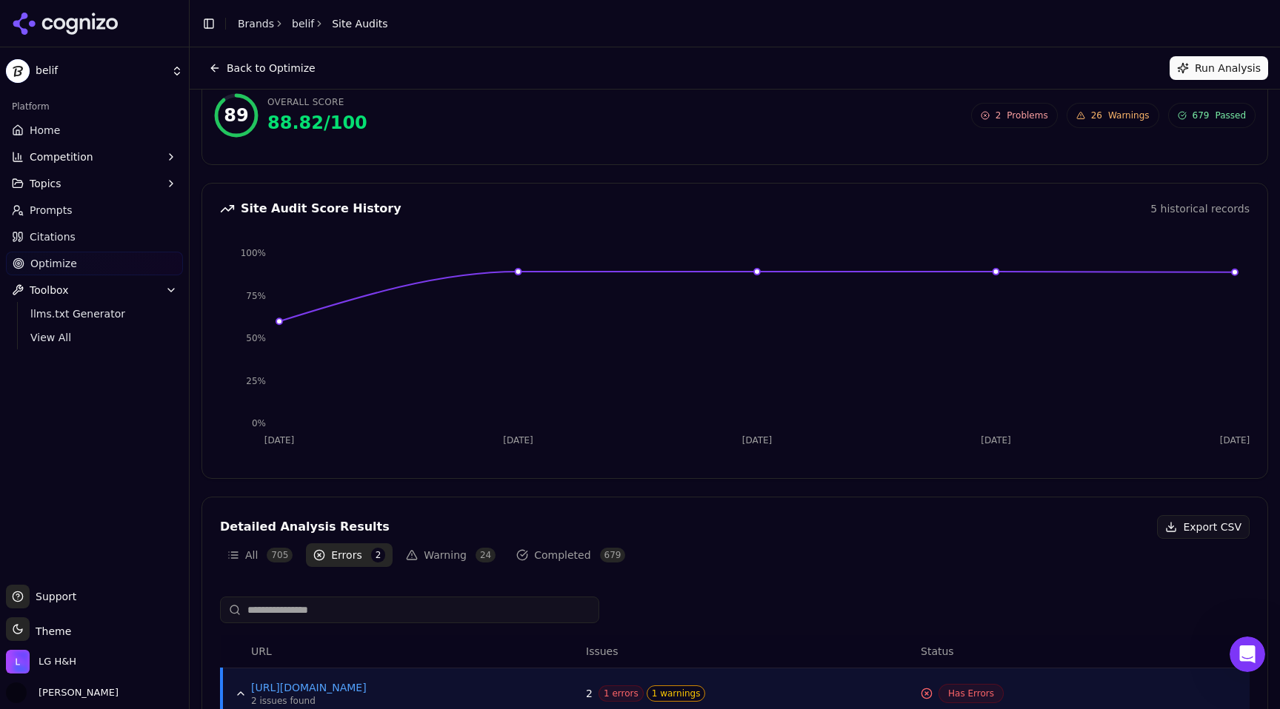
scroll to position [18, 0]
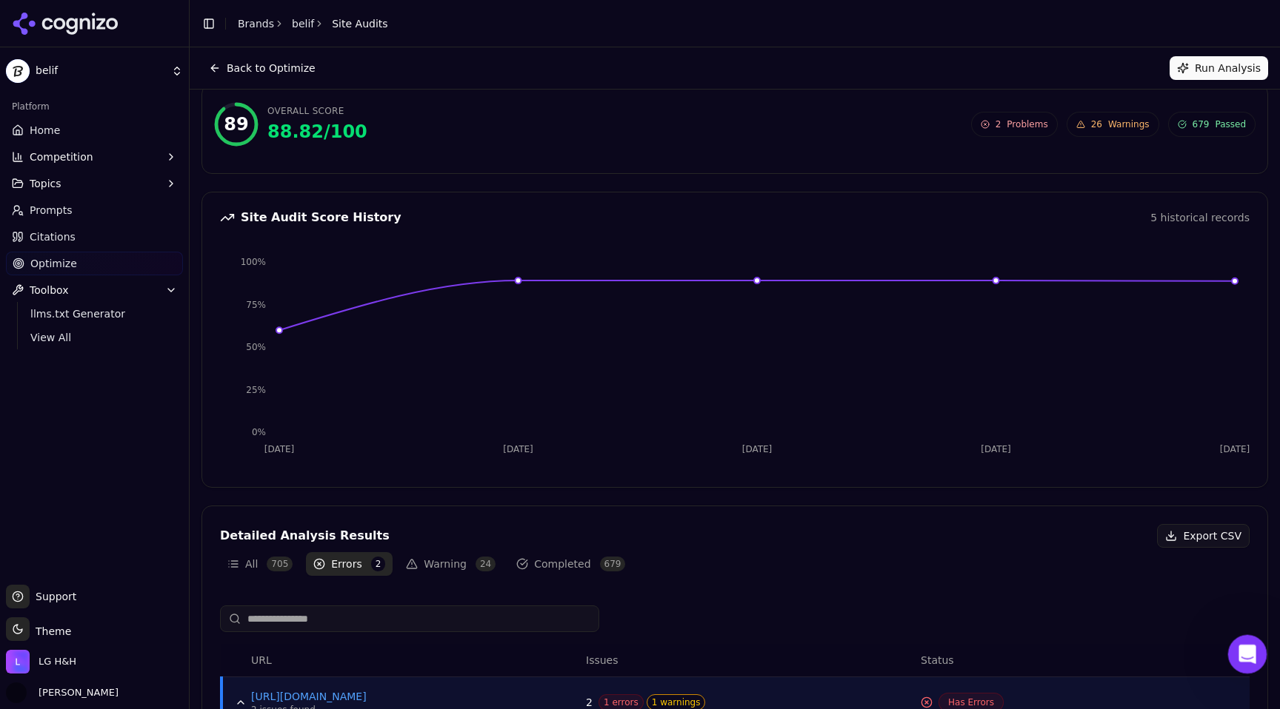
click at [1239, 664] on div "Open Intercom Messenger" at bounding box center [1244, 652] width 49 height 49
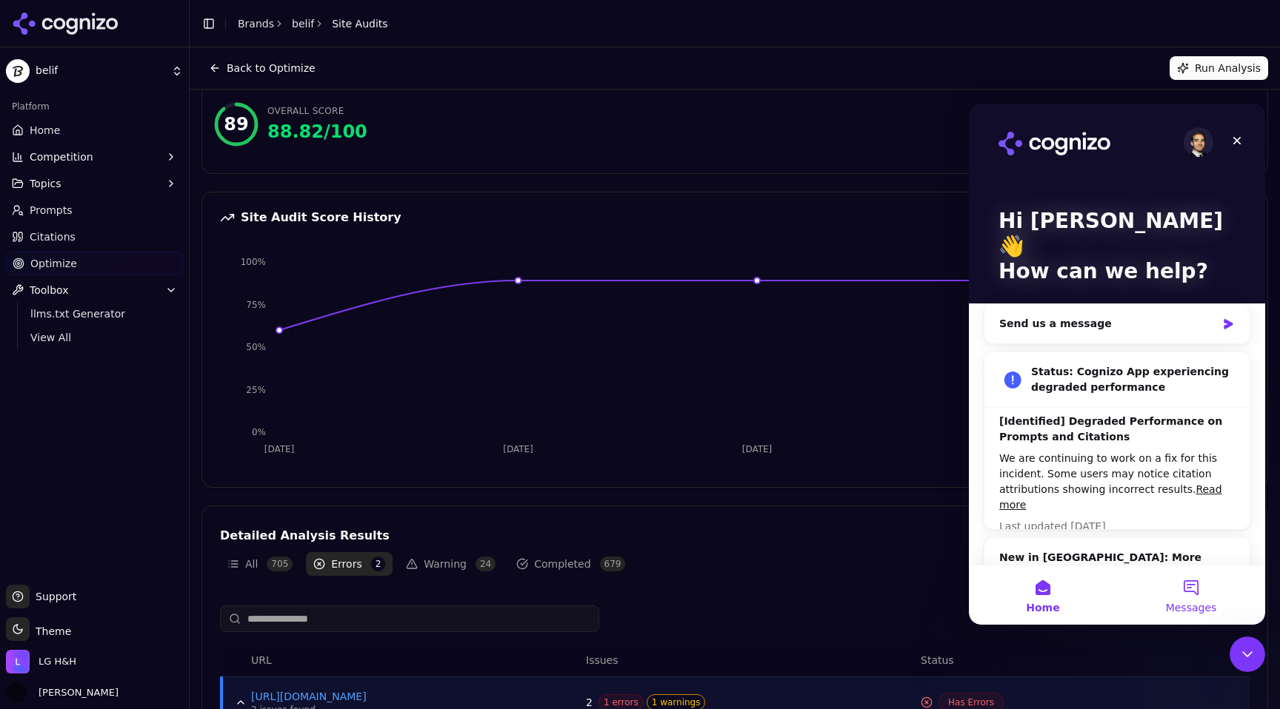
click at [1175, 589] on button "Messages" at bounding box center [1191, 595] width 148 height 59
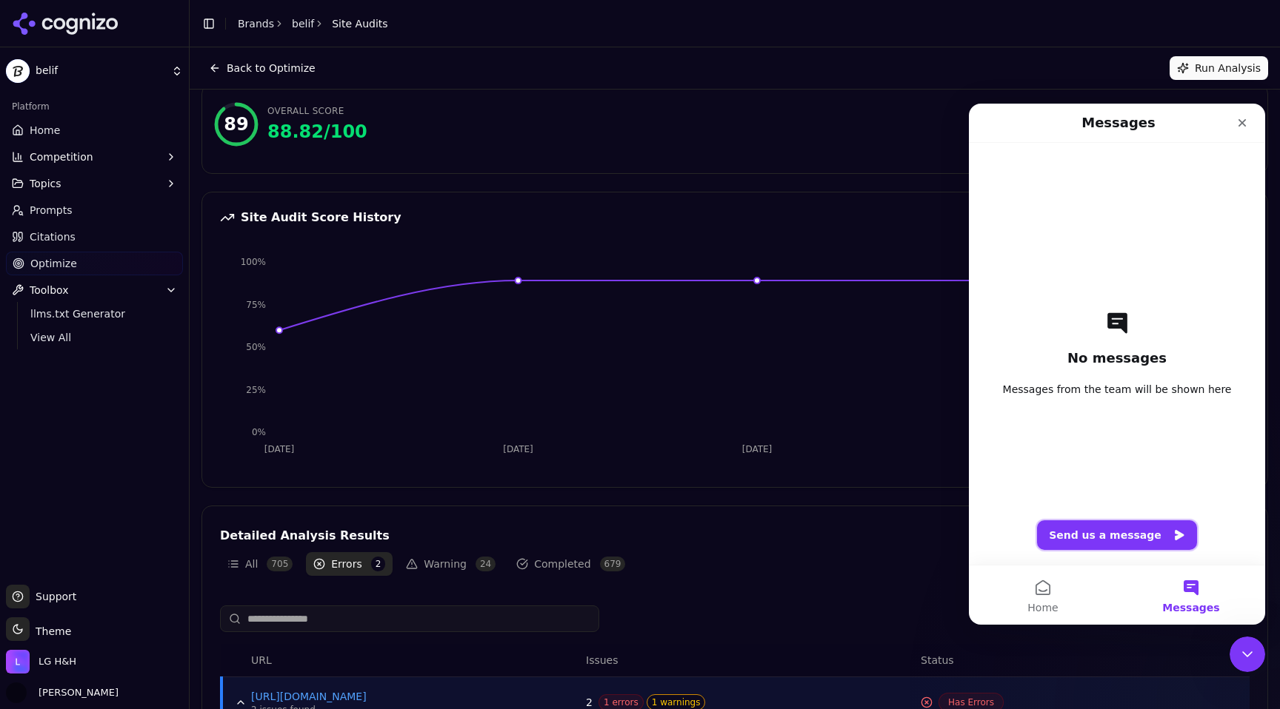
click at [1135, 527] on button "Send us a message" at bounding box center [1117, 536] width 160 height 30
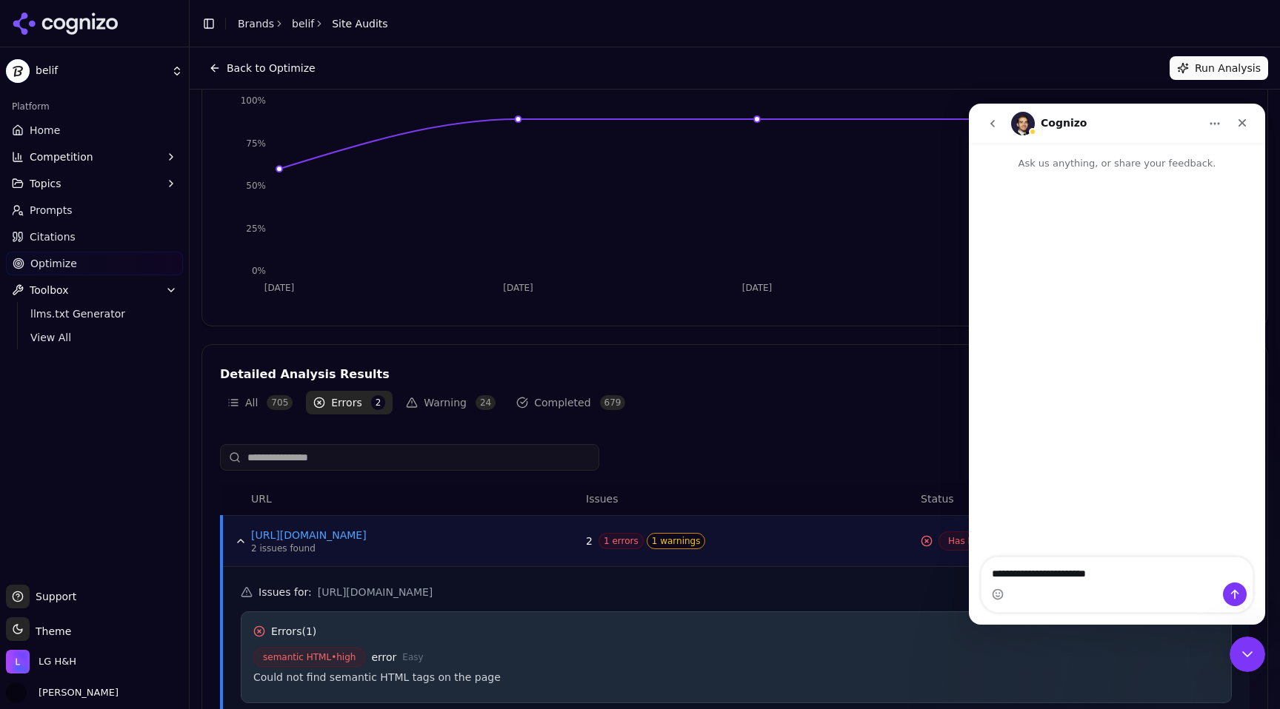
scroll to position [0, 0]
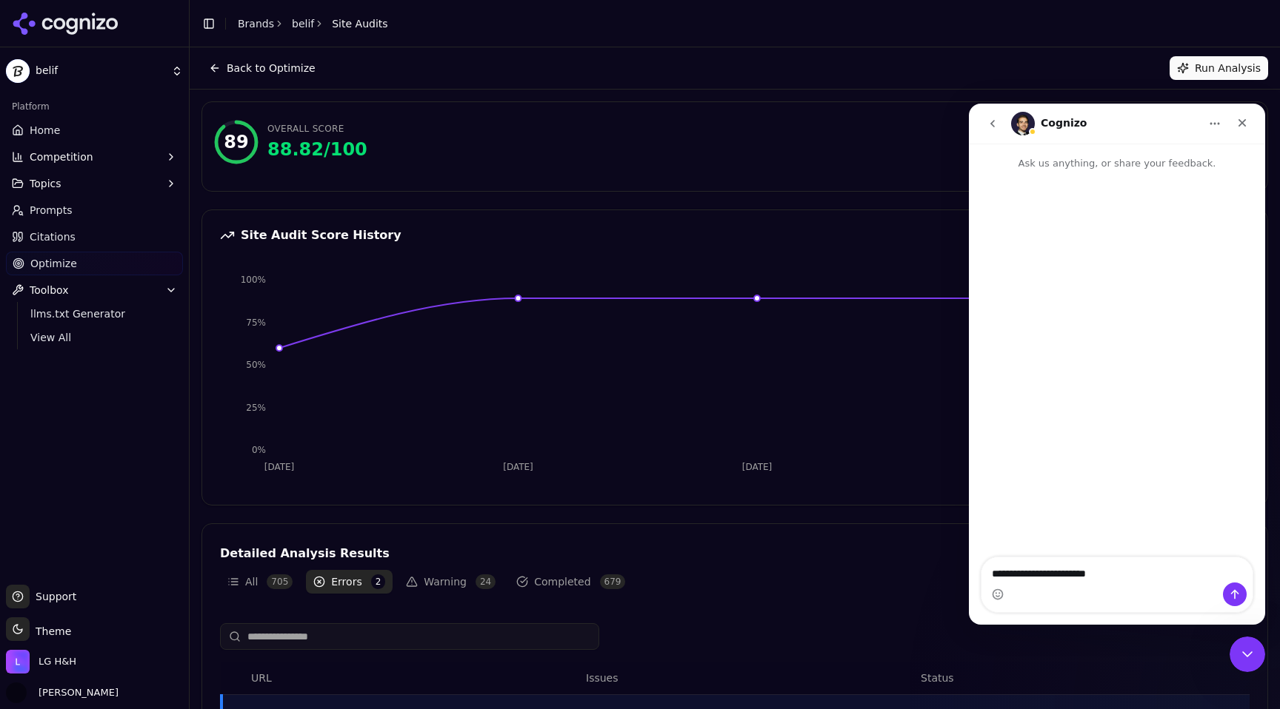
click at [70, 268] on span "Optimize" at bounding box center [53, 263] width 47 height 15
click at [1143, 574] on textarea "**********" at bounding box center [1116, 570] width 271 height 25
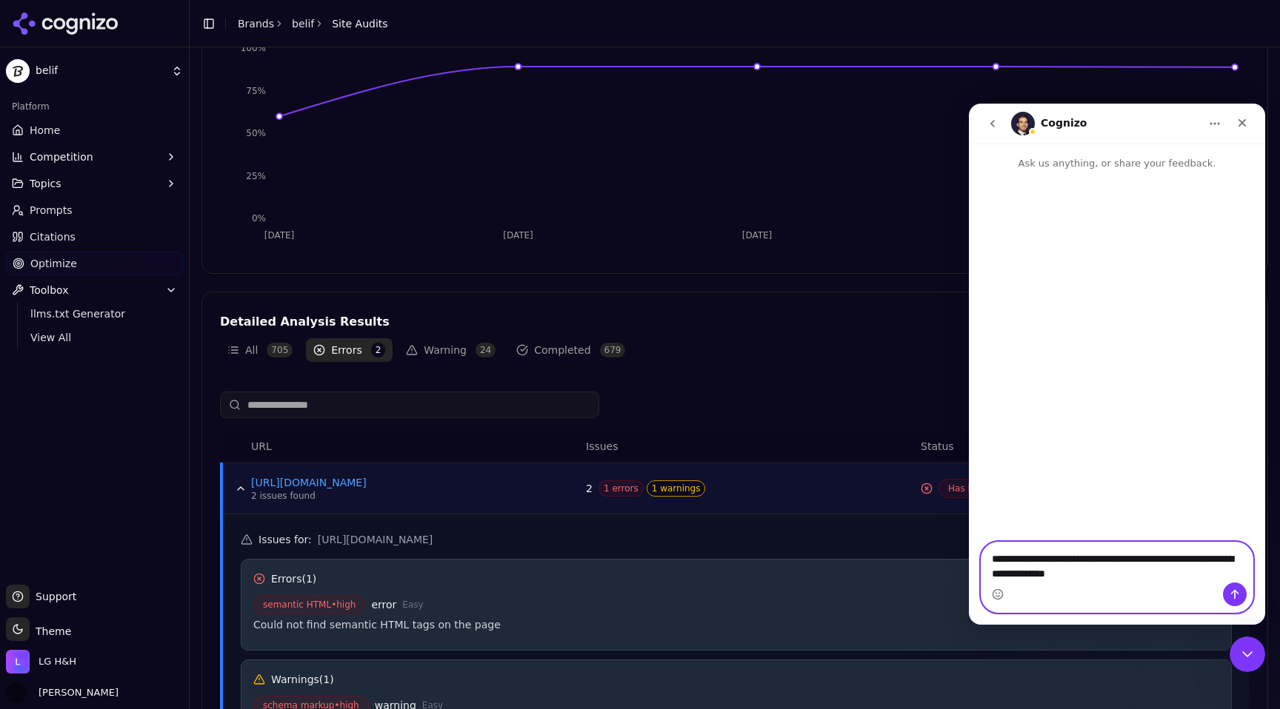
scroll to position [385, 0]
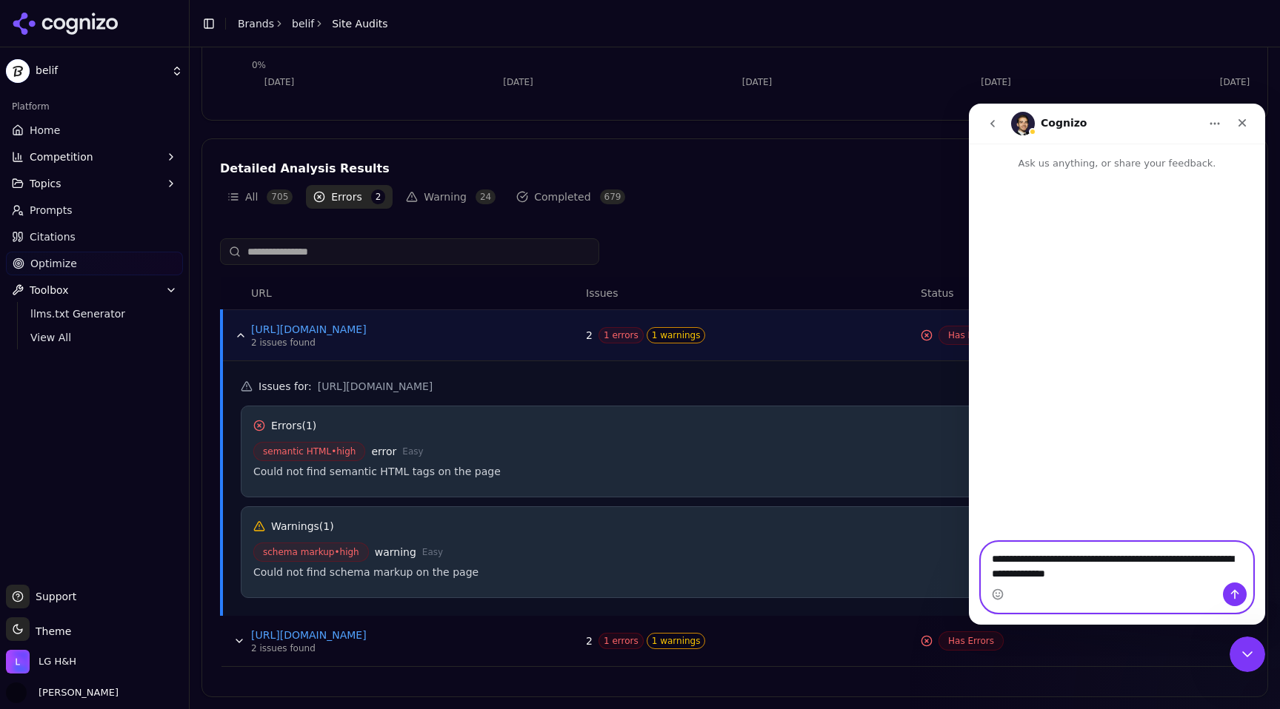
click at [1054, 573] on textarea "**********" at bounding box center [1116, 563] width 271 height 40
click at [233, 641] on button "Data table" at bounding box center [239, 641] width 24 height 24
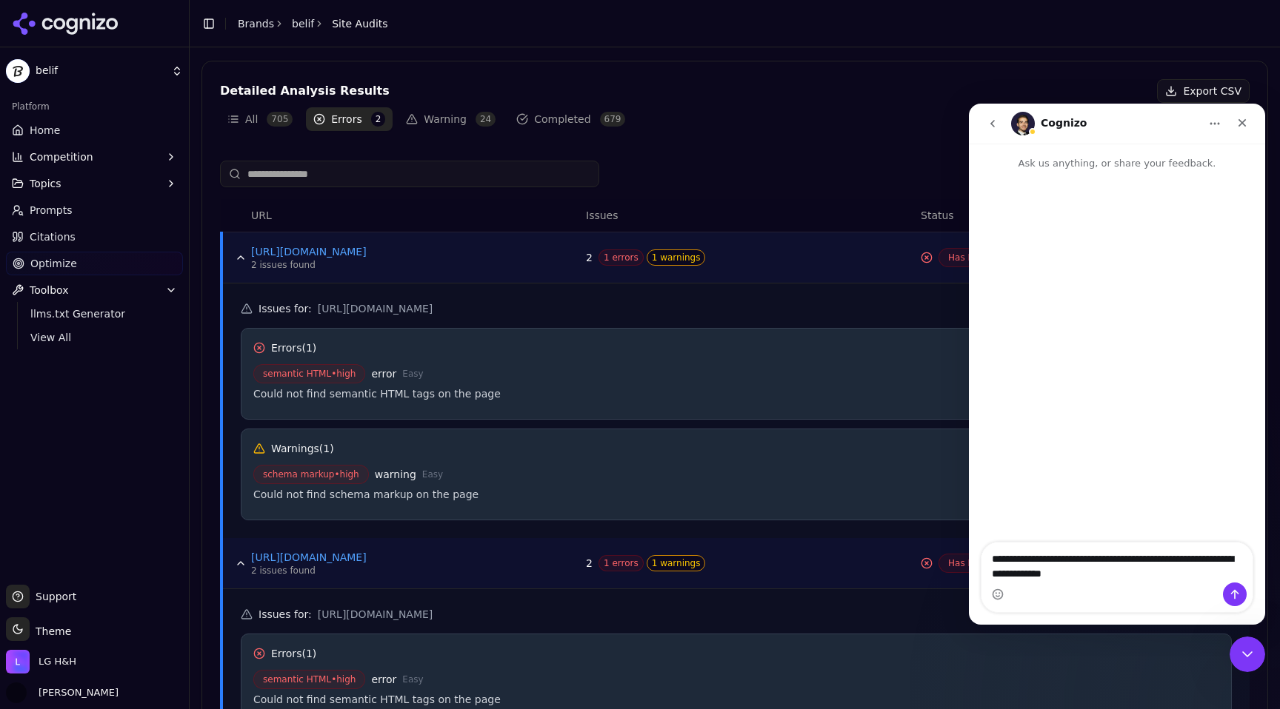
scroll to position [484, 0]
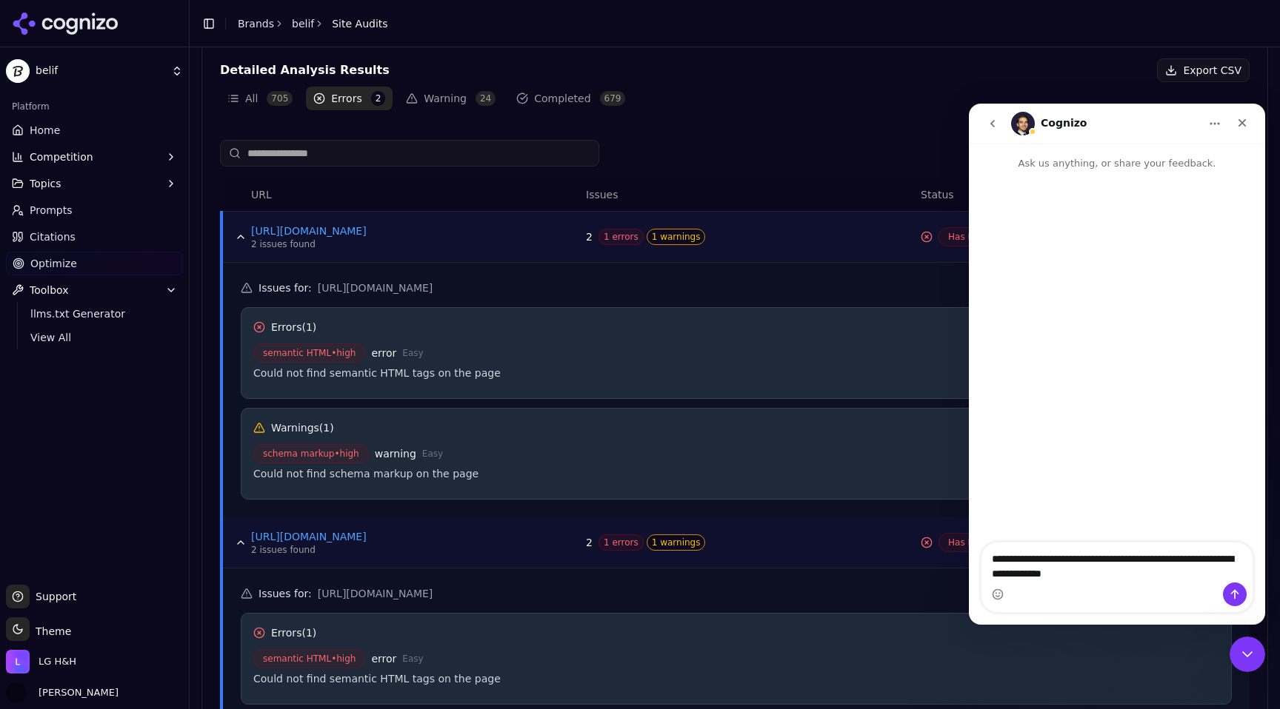
drag, startPoint x: 487, startPoint y: 588, endPoint x: 418, endPoint y: 589, distance: 69.6
click at [418, 589] on h5 "Issues for : https://lgbeauty.com/sitemap.xml" at bounding box center [736, 593] width 991 height 15
copy span "sitemap.xml"
click at [1118, 578] on textarea "**********" at bounding box center [1116, 563] width 271 height 40
paste textarea "**********"
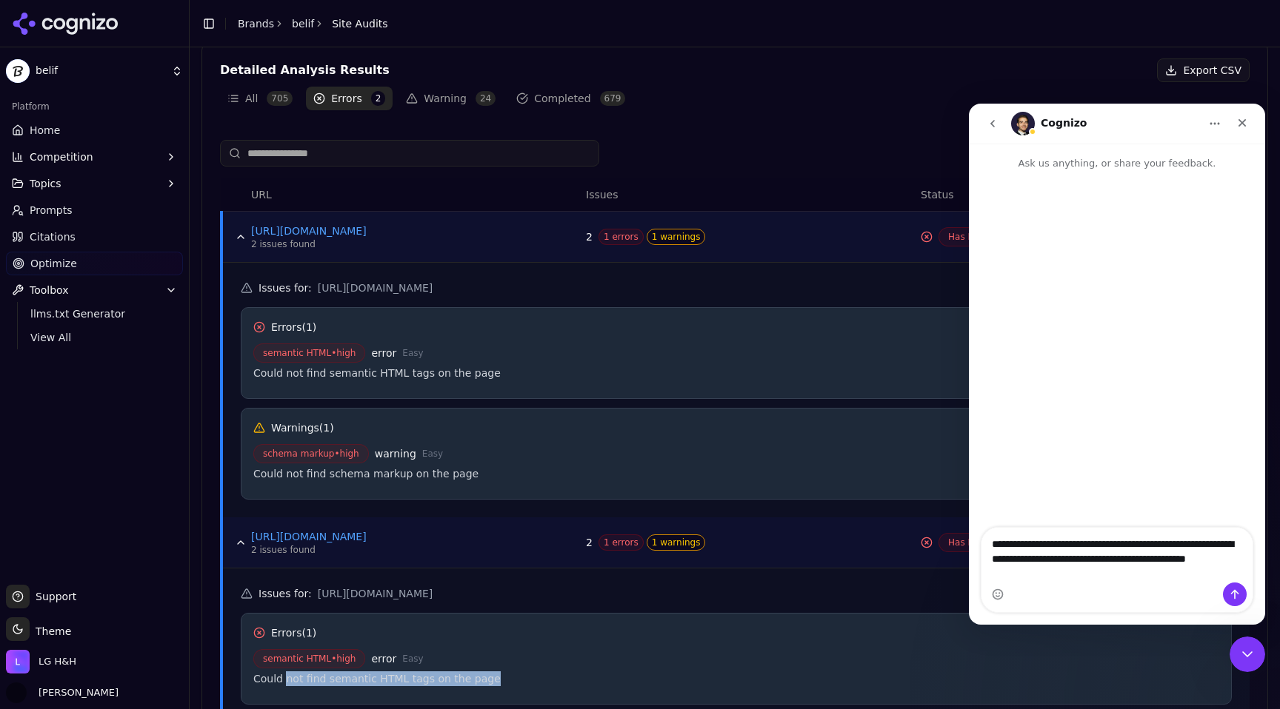
copy div "not find semantic HTML tags on the page"
drag, startPoint x: 482, startPoint y: 681, endPoint x: 287, endPoint y: 684, distance: 195.5
click at [287, 684] on div "Could not find semantic HTML tags on the page" at bounding box center [736, 679] width 966 height 15
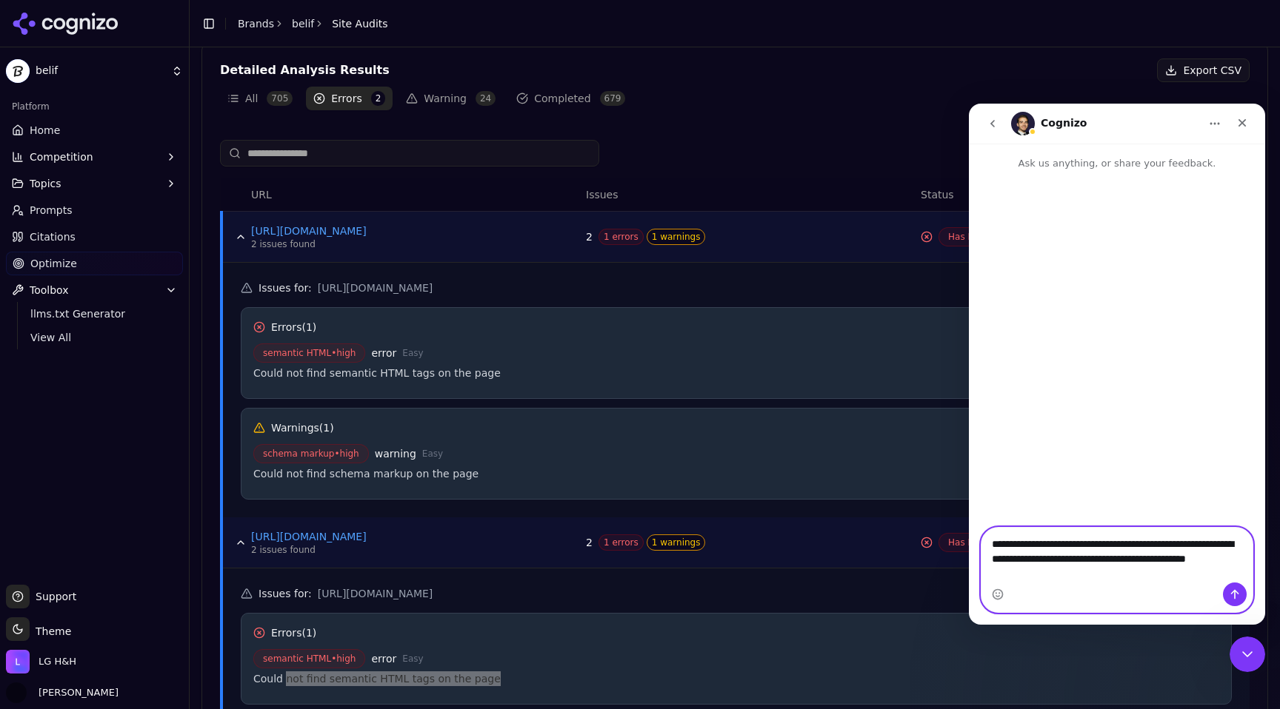
click at [1102, 566] on textarea "**********" at bounding box center [1116, 555] width 271 height 55
drag, startPoint x: 1081, startPoint y: 572, endPoint x: 992, endPoint y: 575, distance: 89.7
click at [992, 575] on textarea "**********" at bounding box center [1116, 555] width 271 height 55
paste textarea "**********"
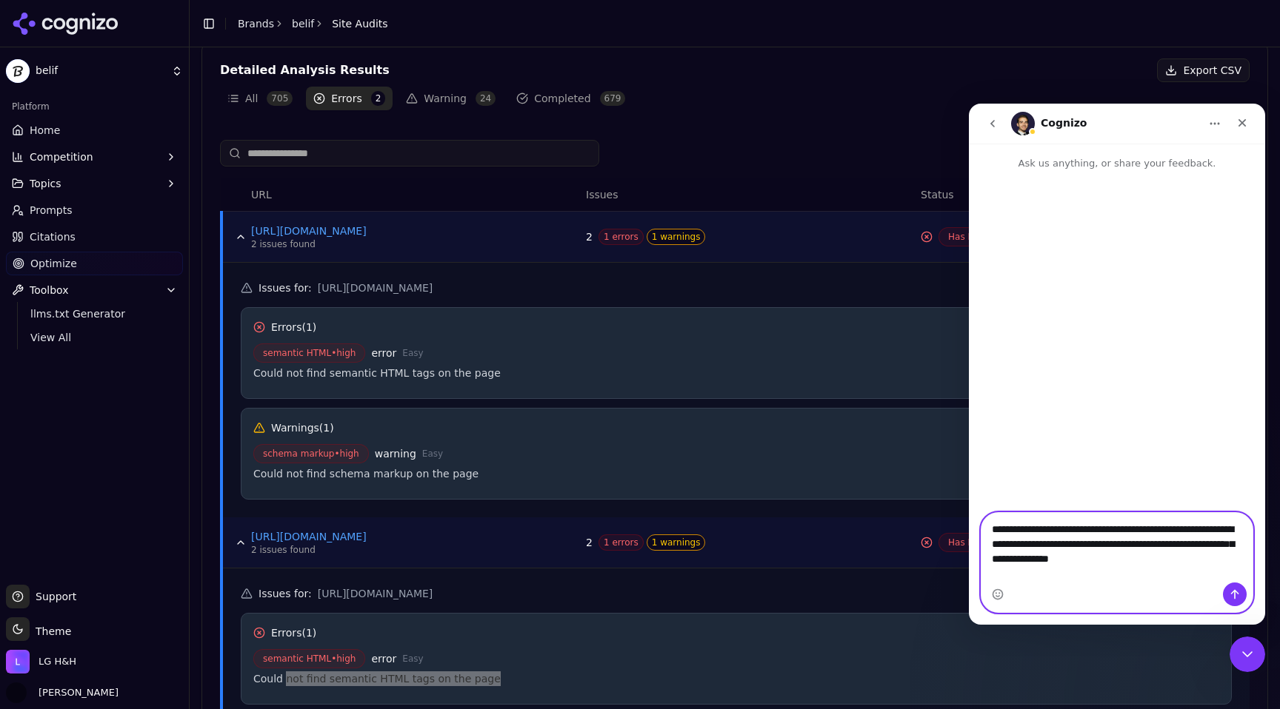
drag, startPoint x: 1198, startPoint y: 569, endPoint x: 1209, endPoint y: 558, distance: 14.7
click at [1209, 558] on textarea "**********" at bounding box center [1116, 540] width 271 height 55
paste textarea "Message…"
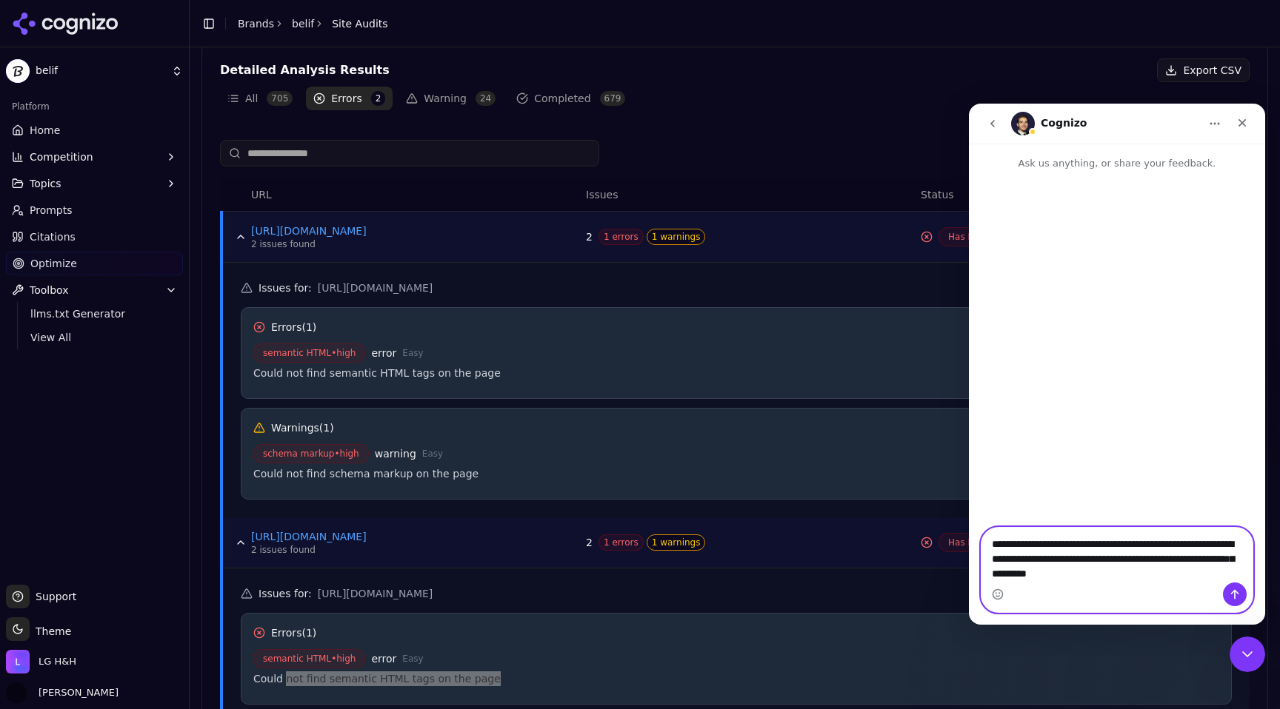
click at [1198, 562] on textarea "**********" at bounding box center [1116, 555] width 271 height 55
click at [1181, 573] on textarea "**********" at bounding box center [1116, 555] width 271 height 55
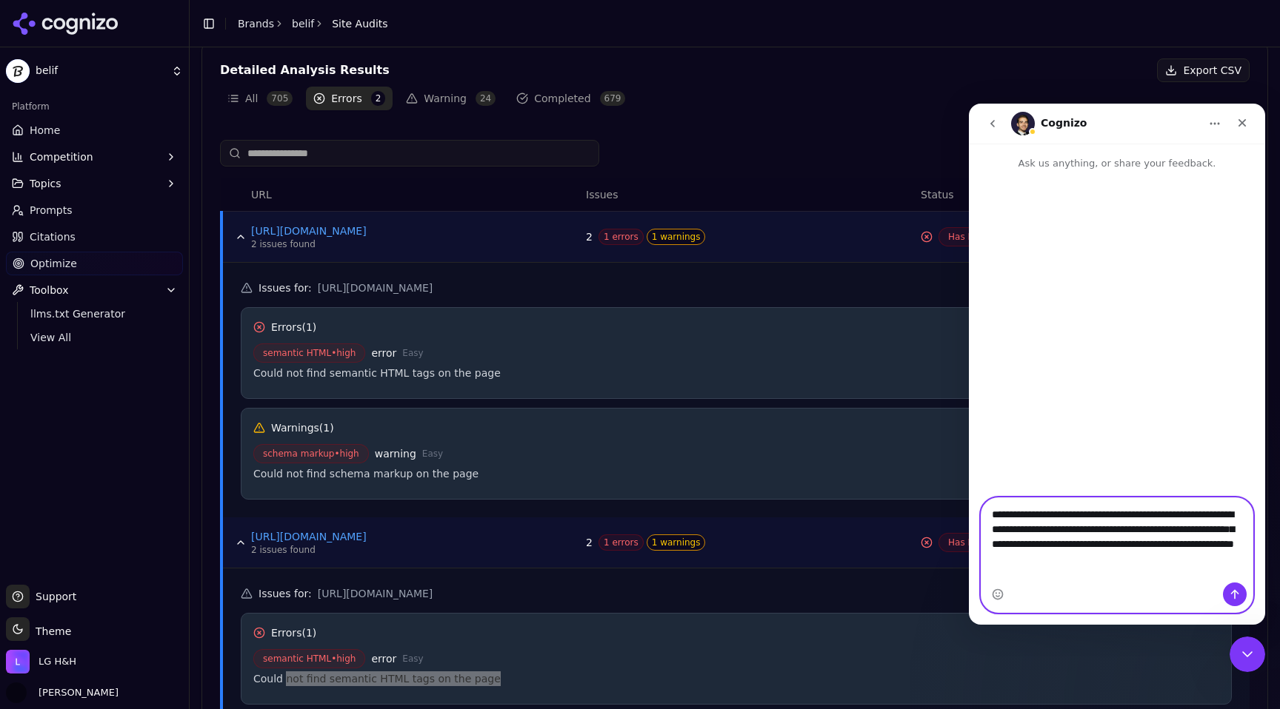
type textarea "**********"
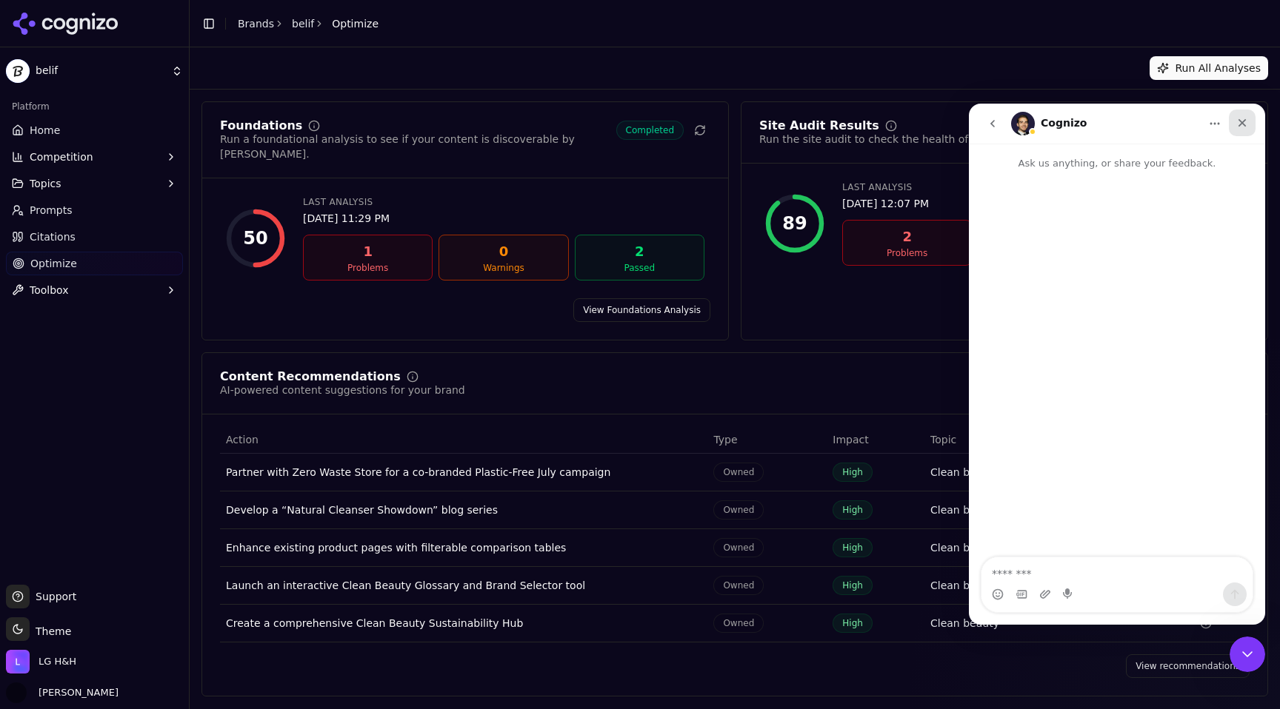
click at [1242, 122] on icon "Close" at bounding box center [1242, 123] width 8 height 8
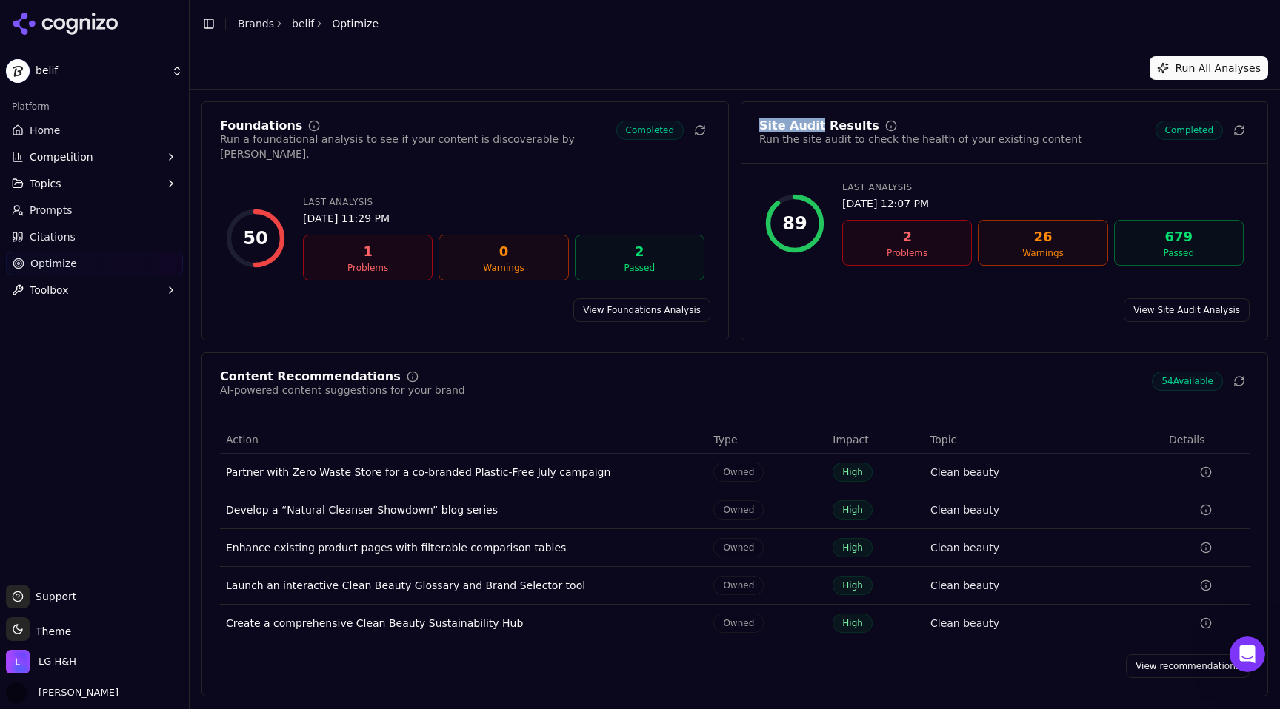
drag, startPoint x: 762, startPoint y: 127, endPoint x: 812, endPoint y: 129, distance: 49.7
click at [812, 129] on div "Site Audit Results" at bounding box center [819, 126] width 120 height 12
copy div "Site Audit"
